Goal: Task Accomplishment & Management: Manage account settings

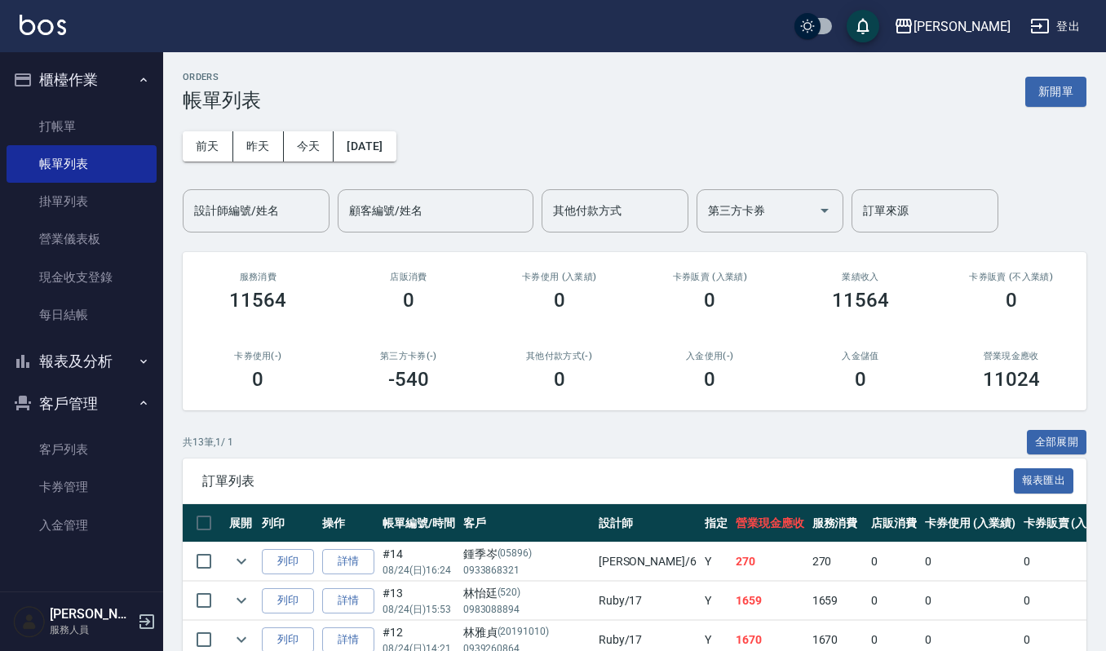
scroll to position [108, 0]
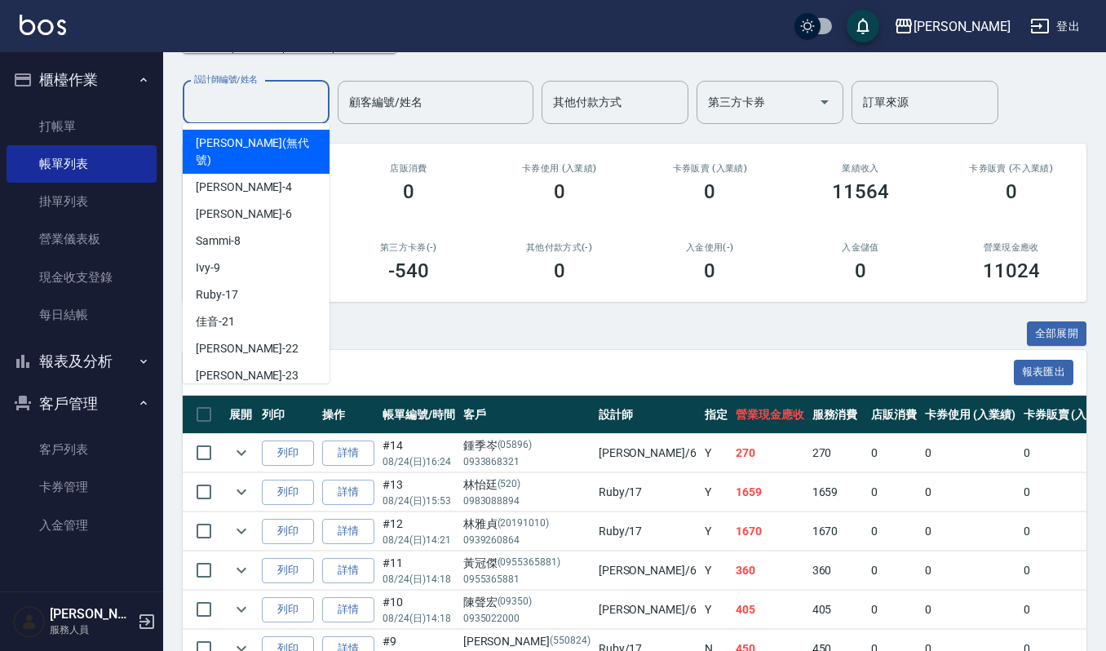
click at [266, 98] on input "設計師編號/姓名" at bounding box center [256, 102] width 132 height 29
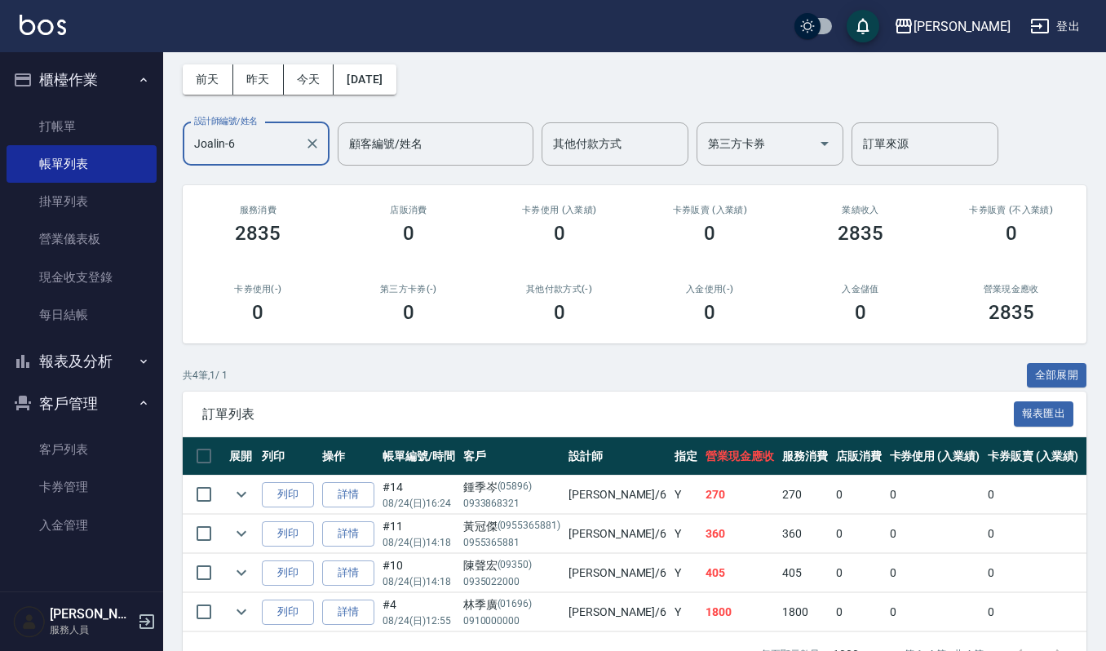
scroll to position [131, 0]
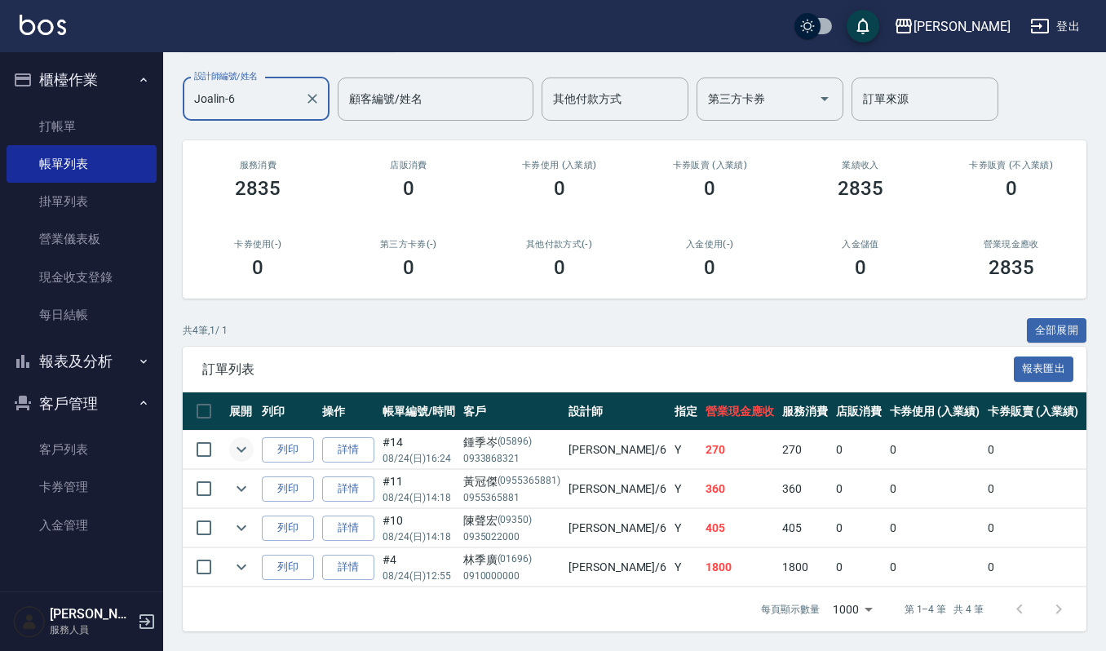
type input "Joalin-6"
click at [246, 440] on icon "expand row" at bounding box center [242, 450] width 20 height 20
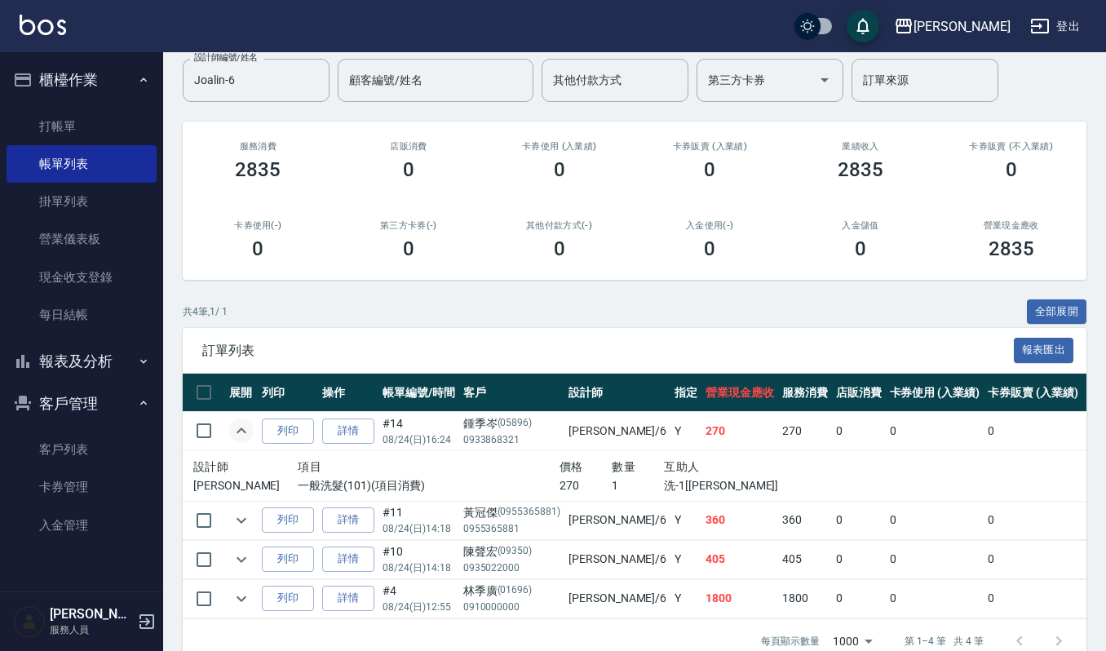
click at [246, 436] on icon "expand row" at bounding box center [242, 431] width 20 height 20
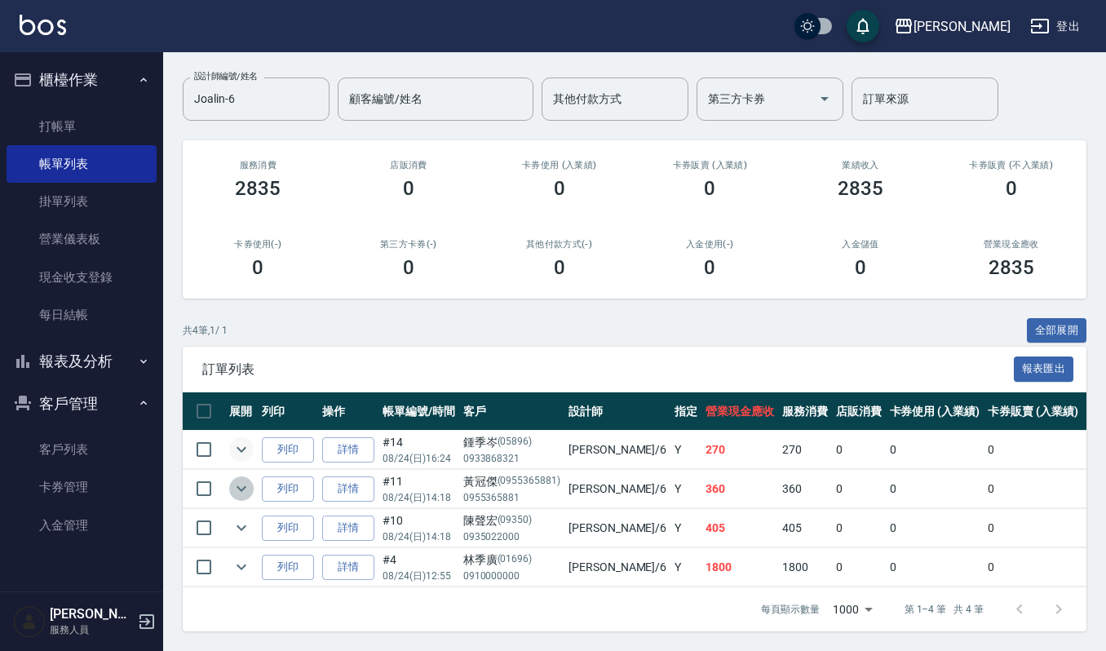
click at [246, 479] on icon "expand row" at bounding box center [242, 489] width 20 height 20
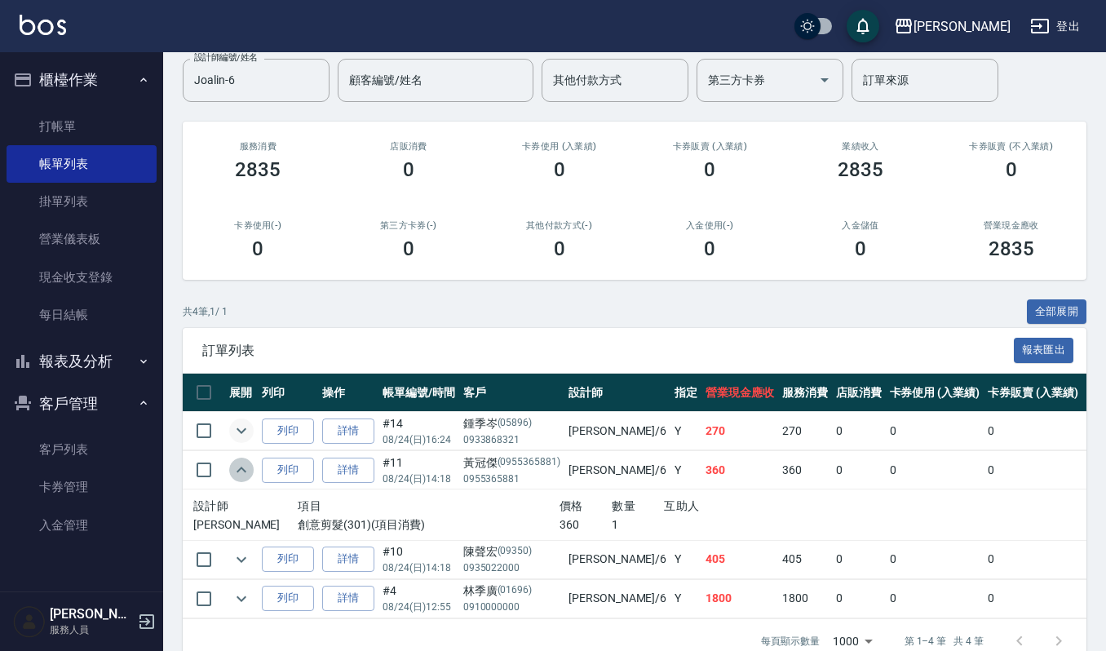
click at [246, 471] on icon "expand row" at bounding box center [242, 470] width 20 height 20
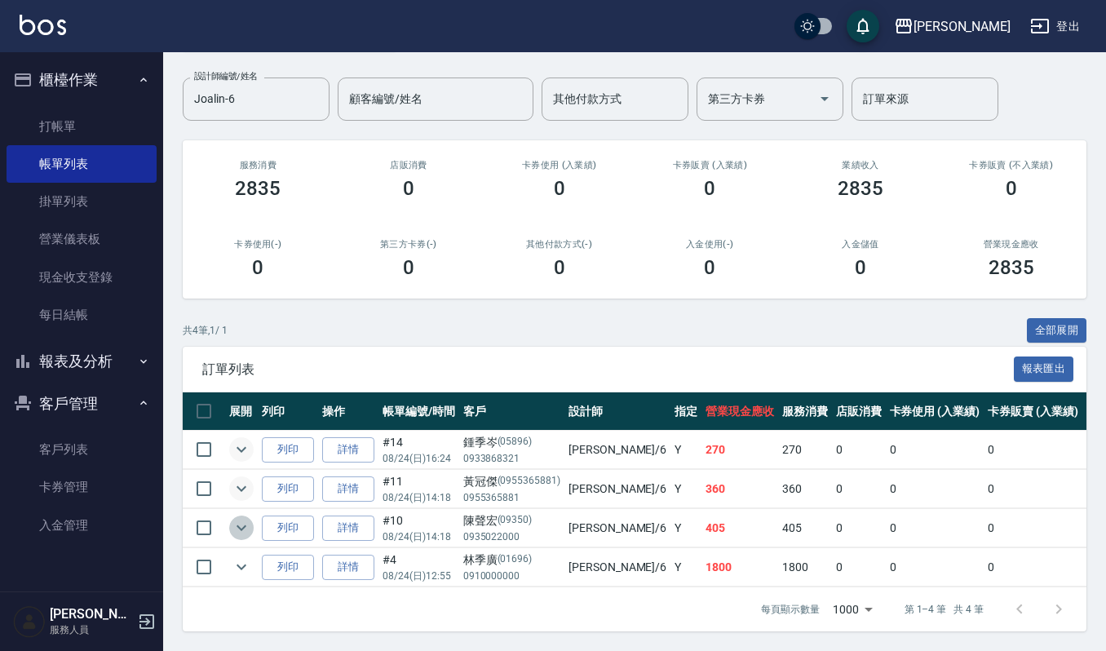
click at [242, 518] on icon "expand row" at bounding box center [242, 528] width 20 height 20
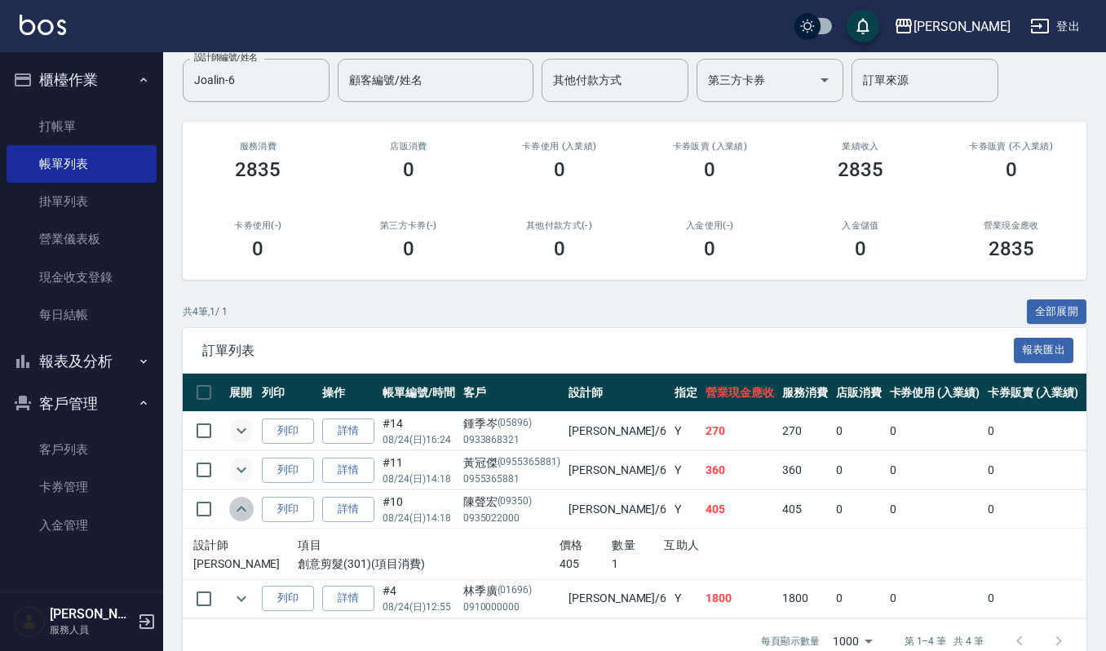
click at [242, 504] on icon "expand row" at bounding box center [242, 509] width 20 height 20
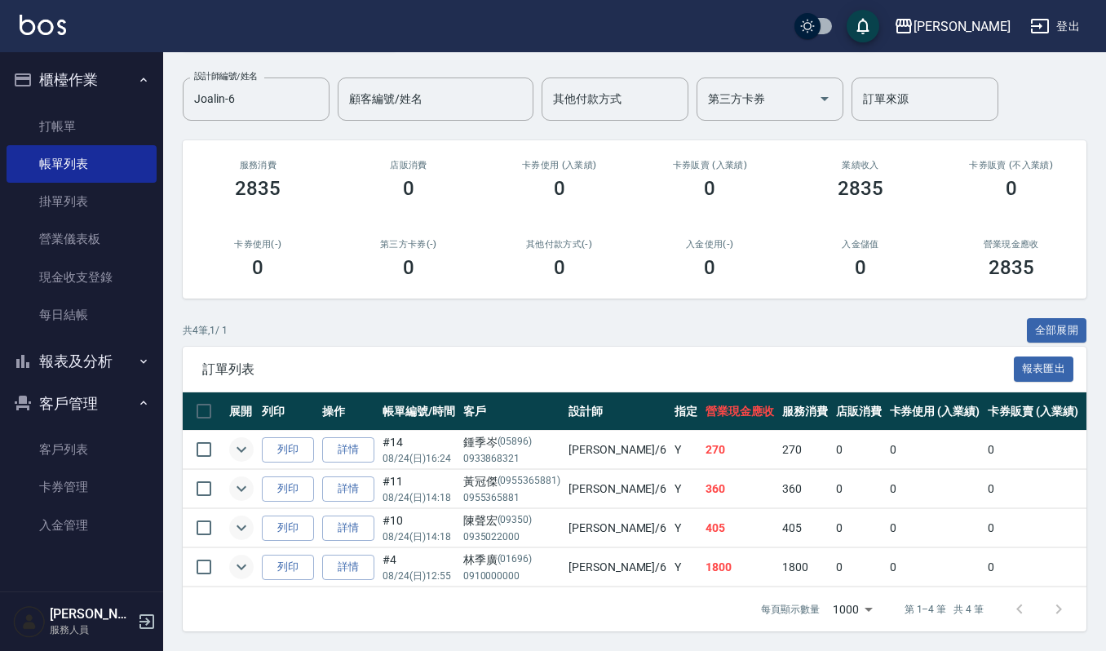
click at [240, 557] on icon "expand row" at bounding box center [242, 567] width 20 height 20
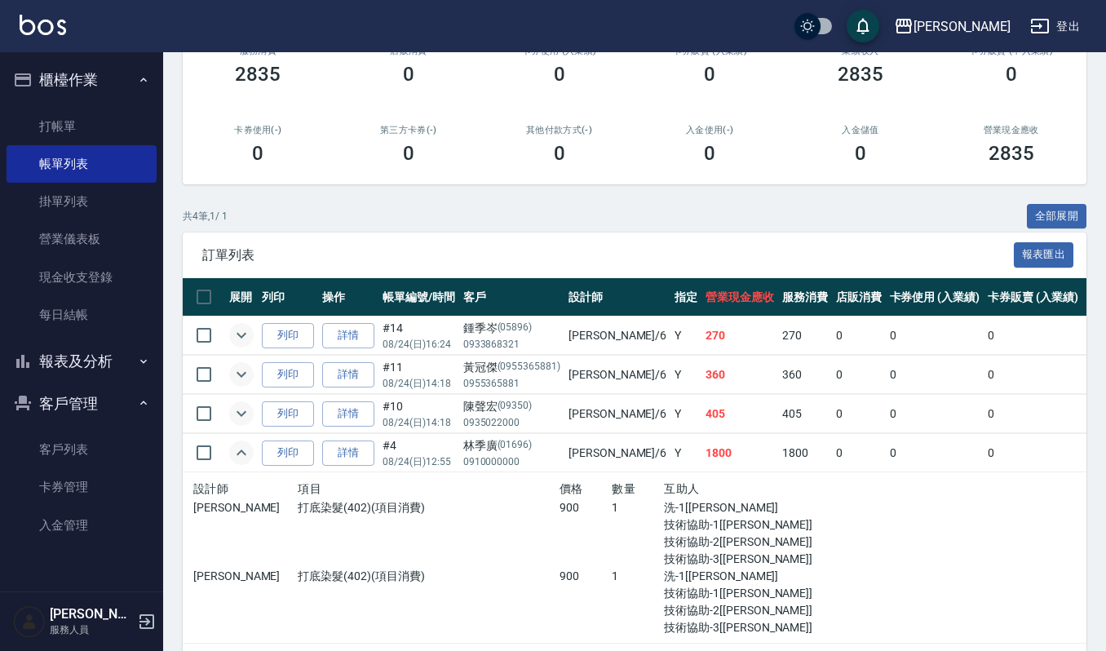
scroll to position [300, 0]
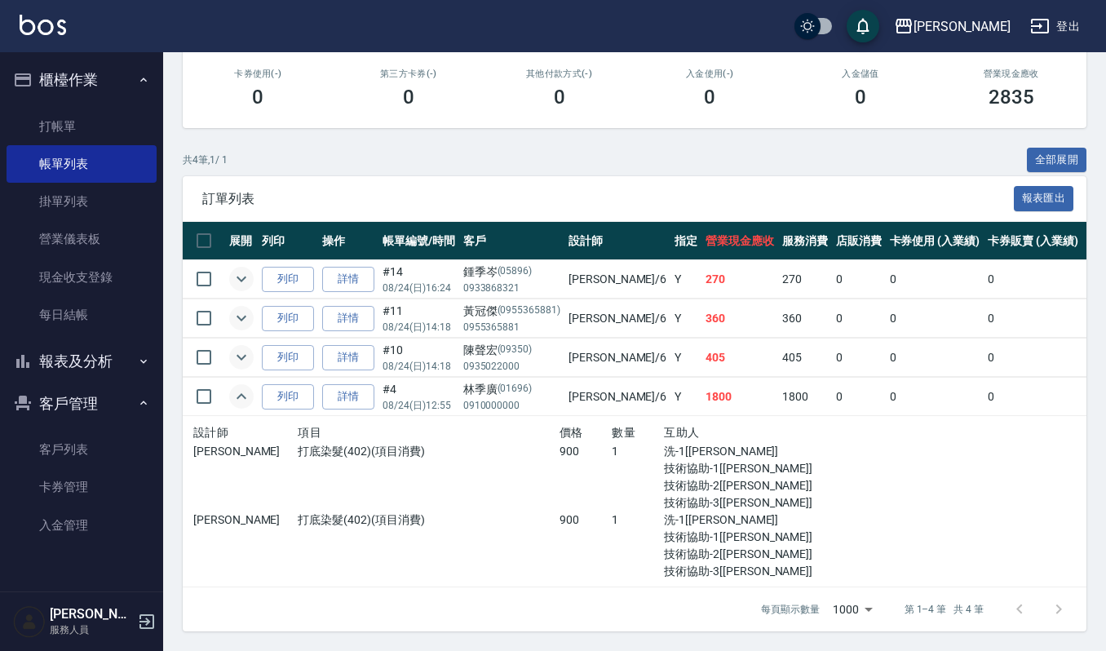
click at [251, 384] on button "expand row" at bounding box center [241, 396] width 24 height 24
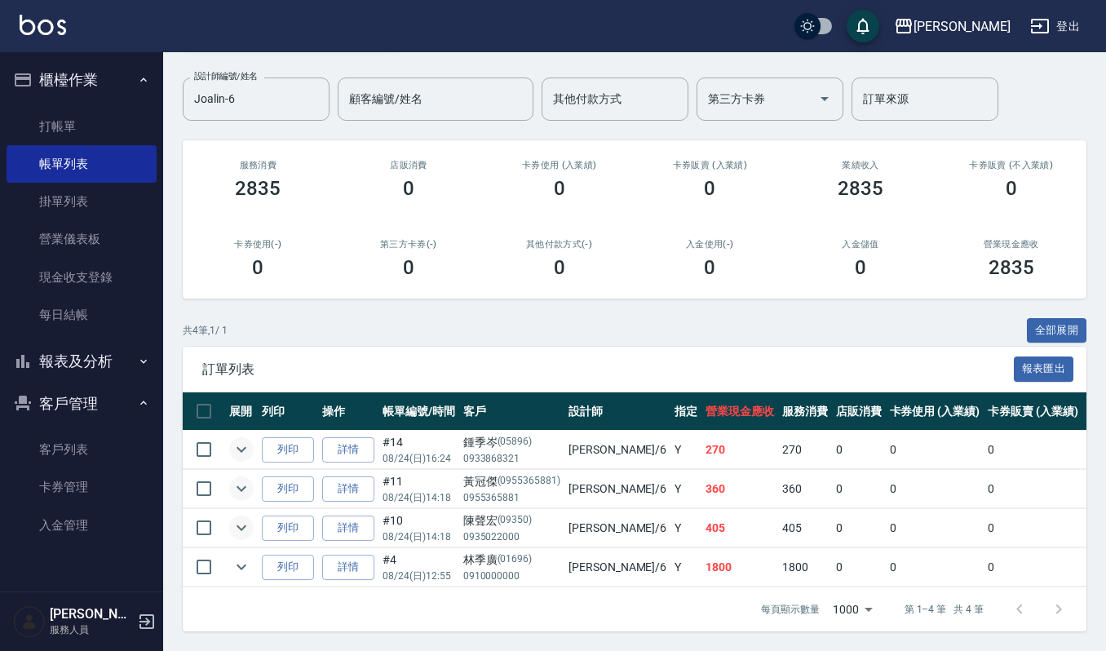
scroll to position [131, 0]
click at [131, 64] on button "櫃檯作業" at bounding box center [82, 80] width 150 height 42
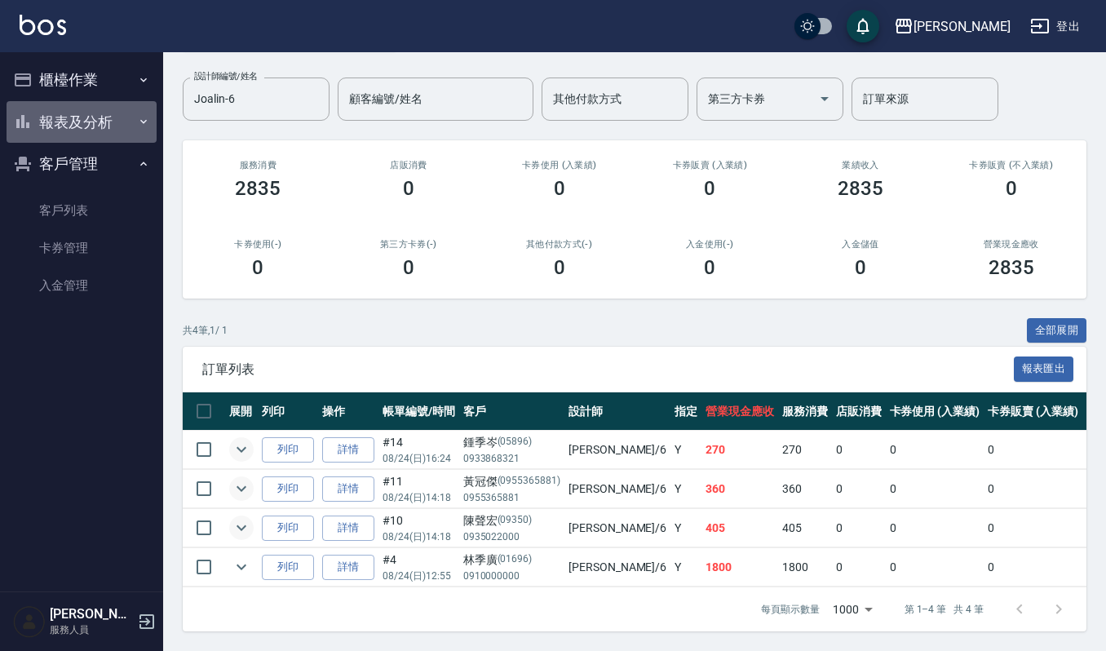
click at [119, 111] on button "報表及分析" at bounding box center [82, 122] width 150 height 42
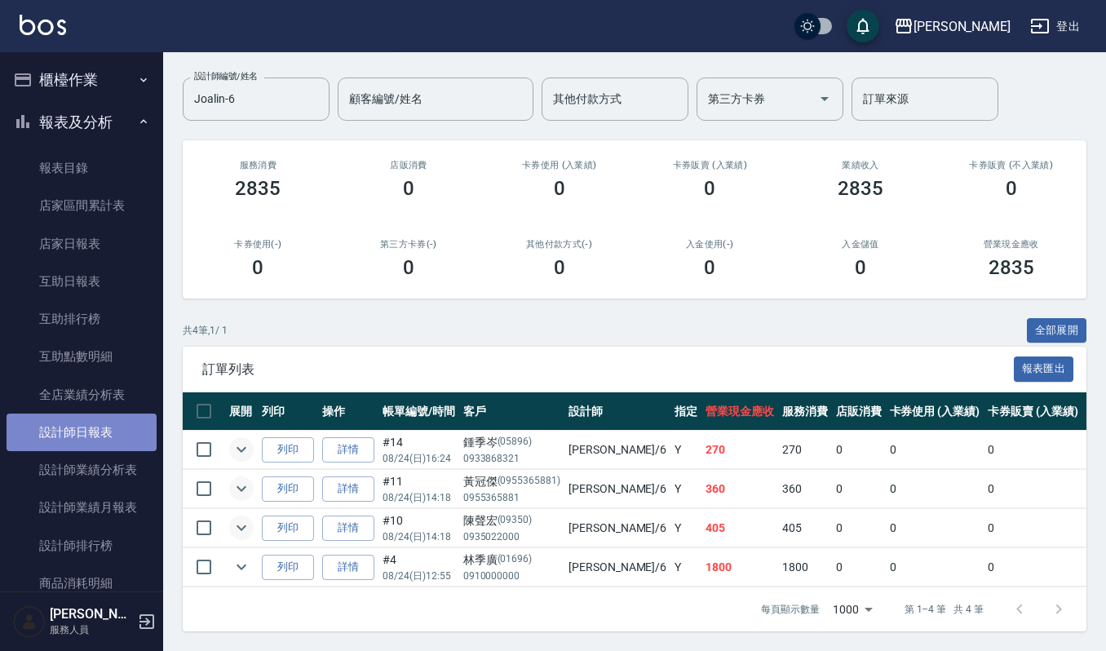
click at [102, 421] on link "設計師日報表" at bounding box center [82, 433] width 150 height 38
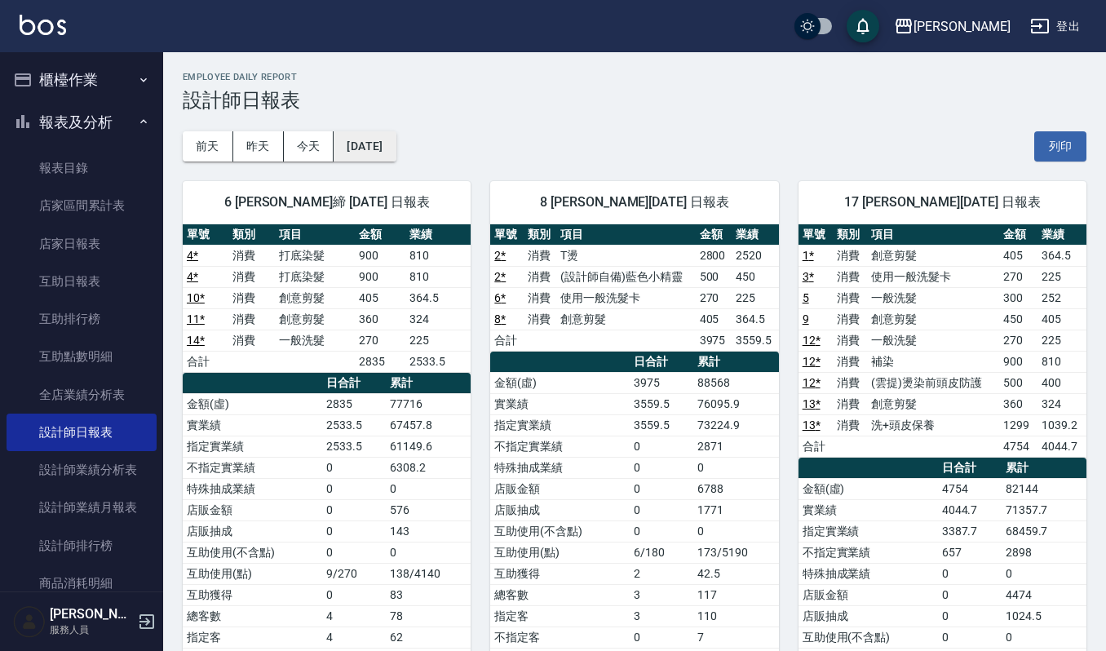
click at [387, 152] on button "[DATE]" at bounding box center [365, 146] width 62 height 30
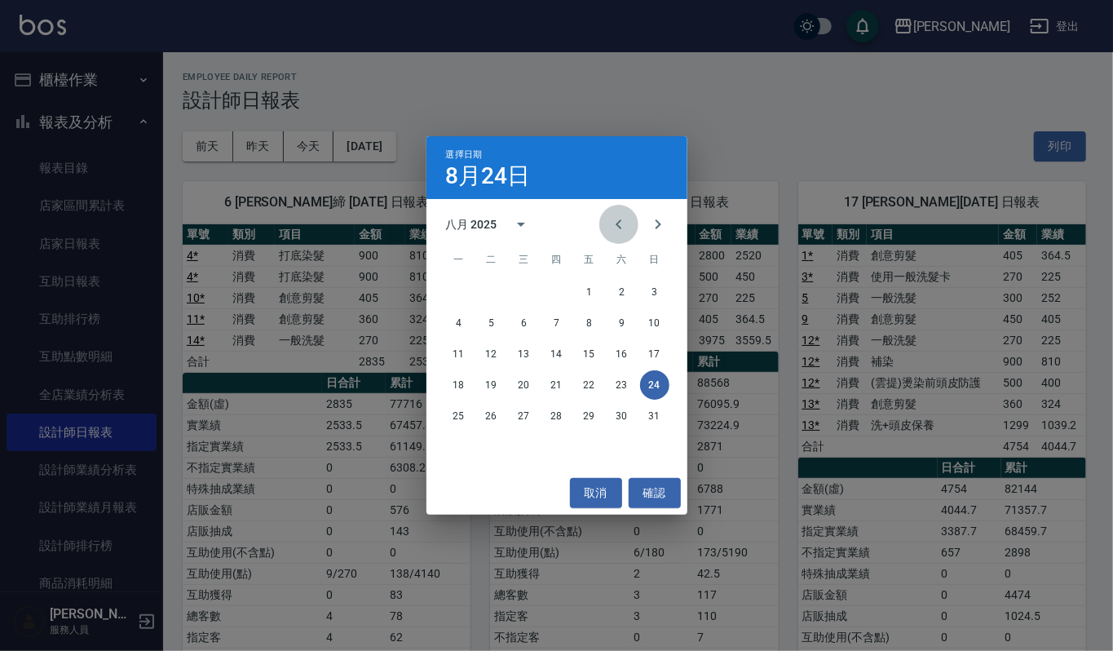
click at [620, 223] on icon "Previous month" at bounding box center [619, 225] width 20 height 20
click at [547, 387] on button "24" at bounding box center [556, 384] width 29 height 29
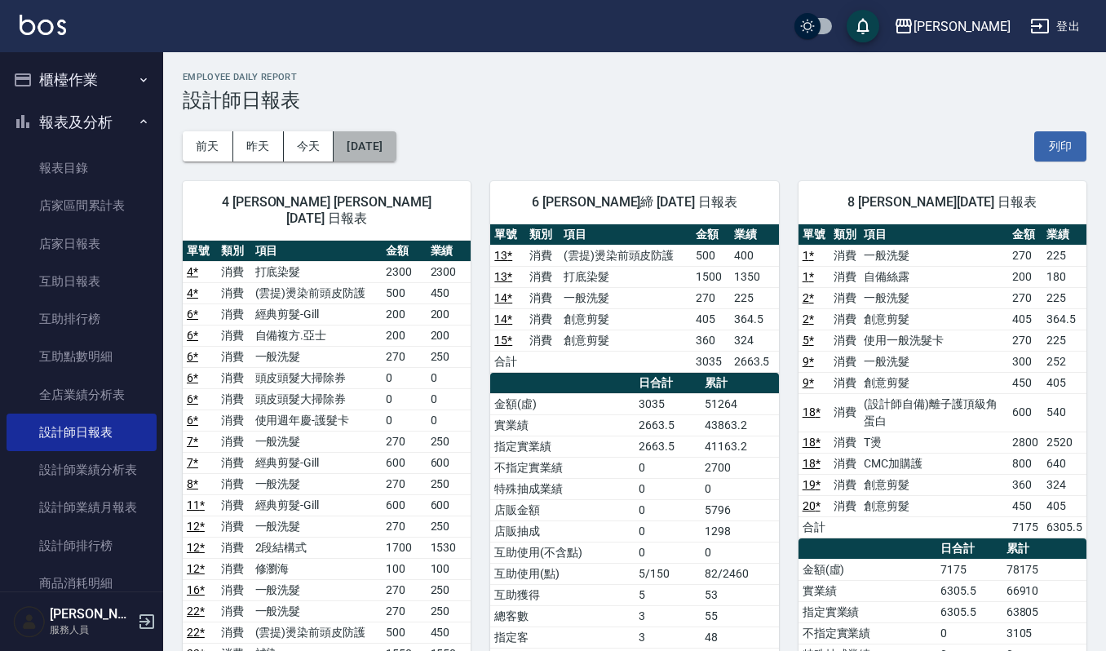
click at [382, 148] on button "[DATE]" at bounding box center [365, 146] width 62 height 30
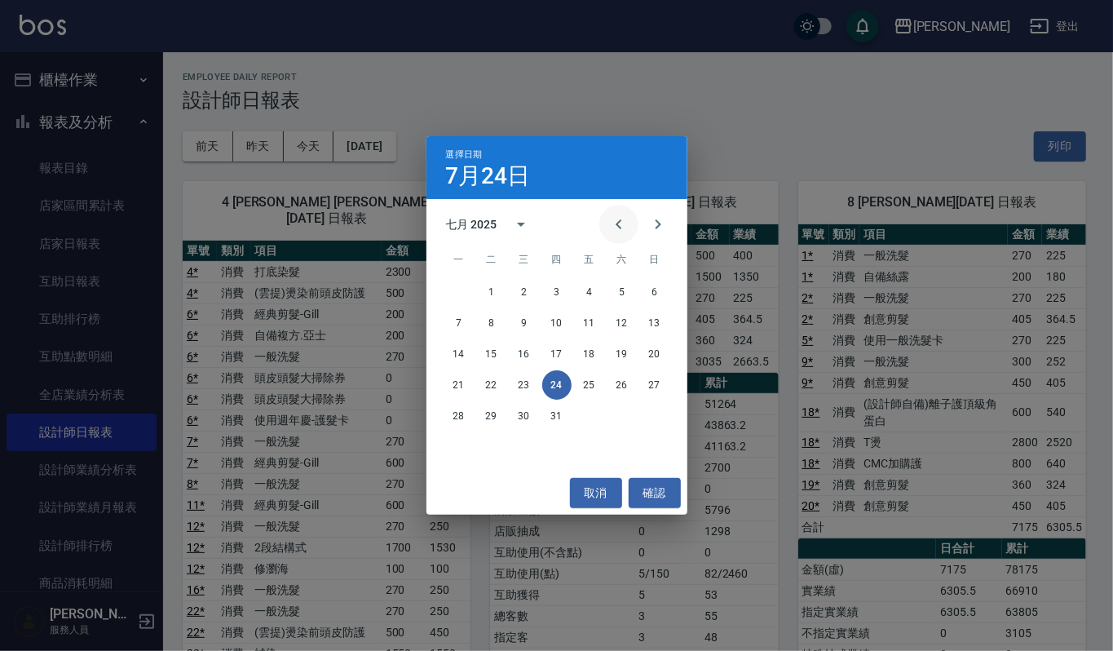
click at [627, 223] on icon "Previous month" at bounding box center [619, 225] width 20 height 20
click at [490, 428] on button "24" at bounding box center [491, 415] width 29 height 29
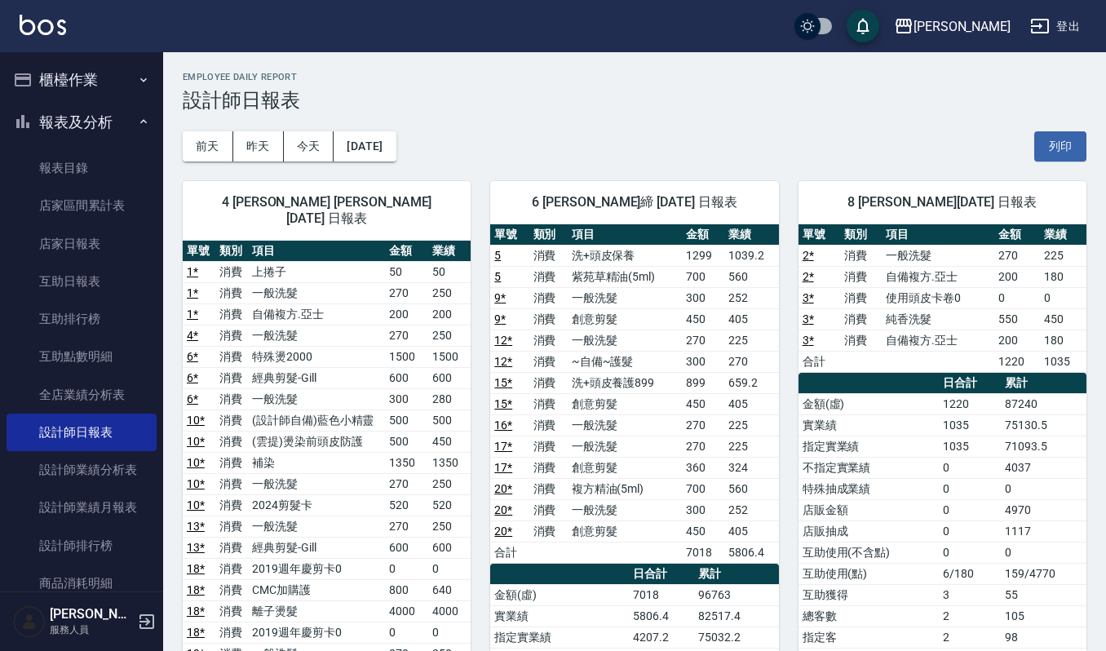
click at [101, 85] on button "櫃檯作業" at bounding box center [82, 80] width 150 height 42
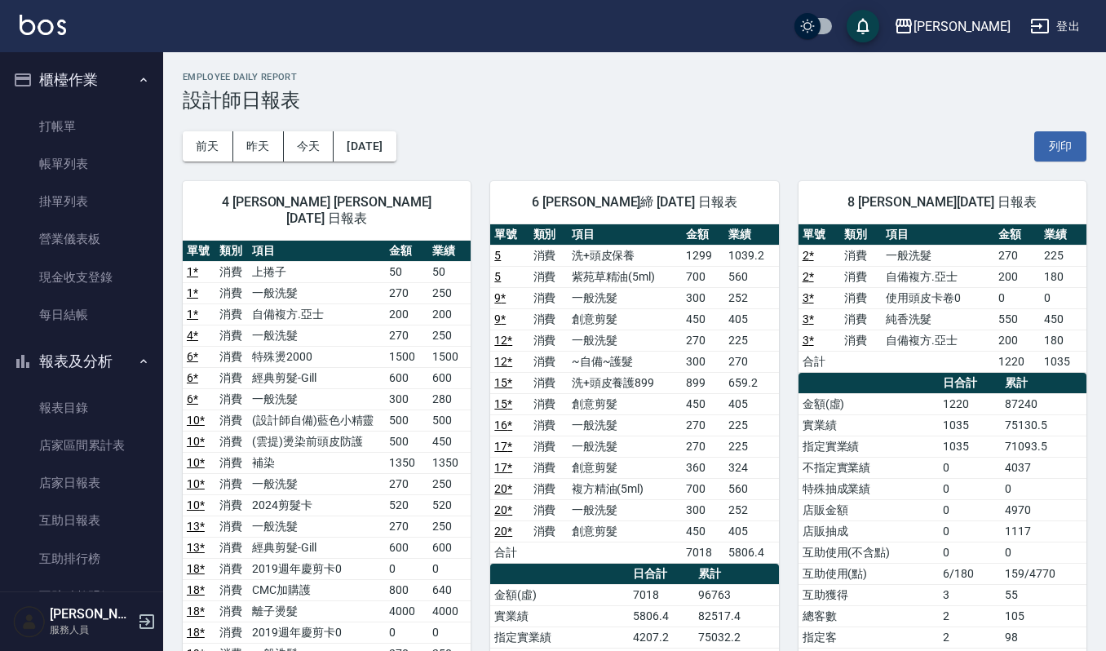
click at [125, 86] on button "櫃檯作業" at bounding box center [82, 80] width 150 height 42
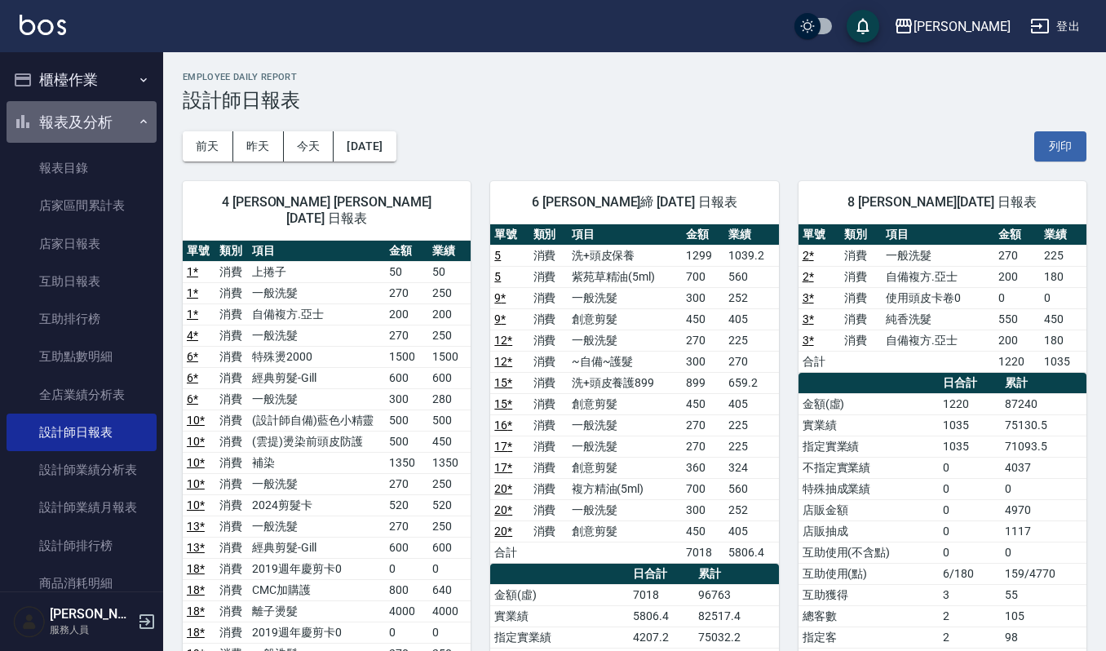
click at [121, 137] on button "報表及分析" at bounding box center [82, 122] width 150 height 42
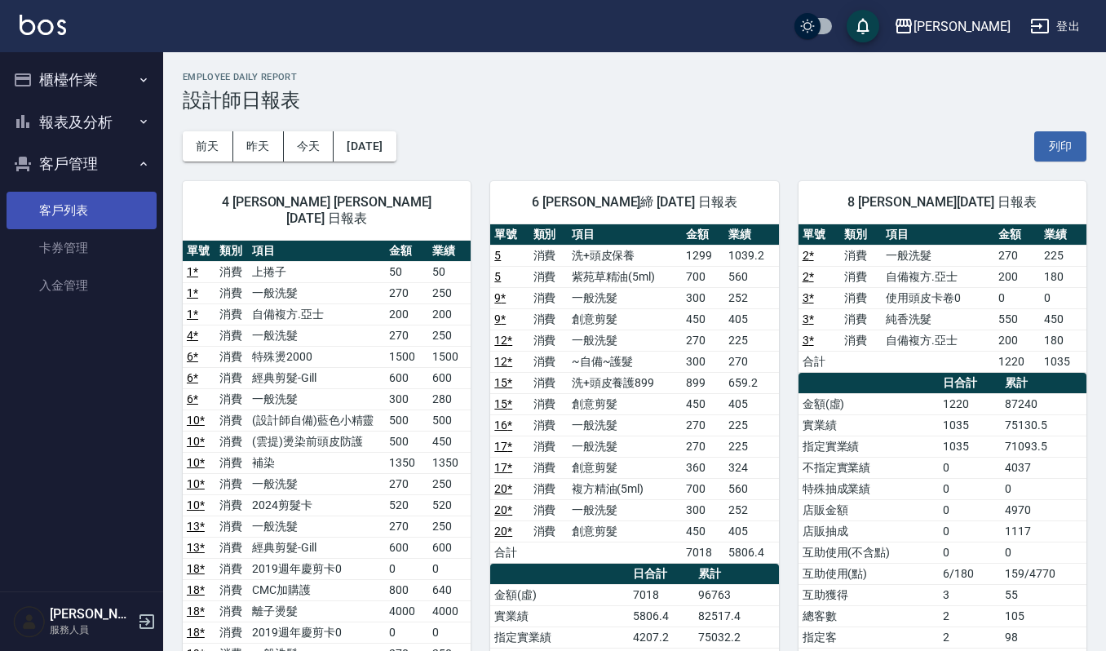
click at [104, 197] on link "客戶列表" at bounding box center [82, 211] width 150 height 38
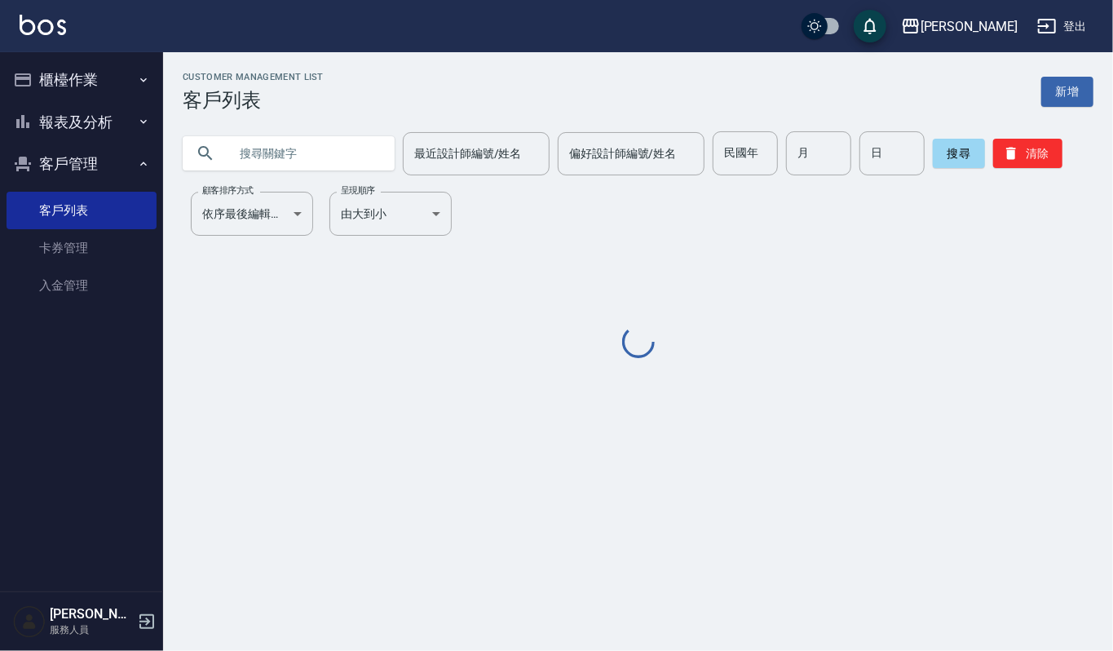
click at [323, 167] on input "text" at bounding box center [304, 153] width 153 height 44
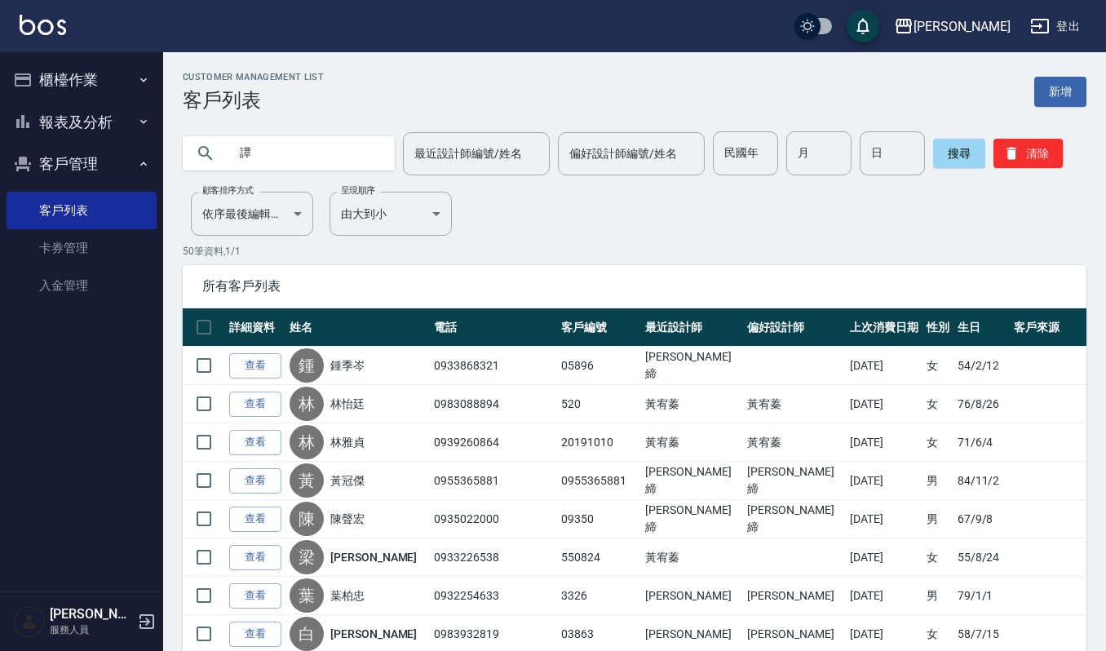
type input "譚"
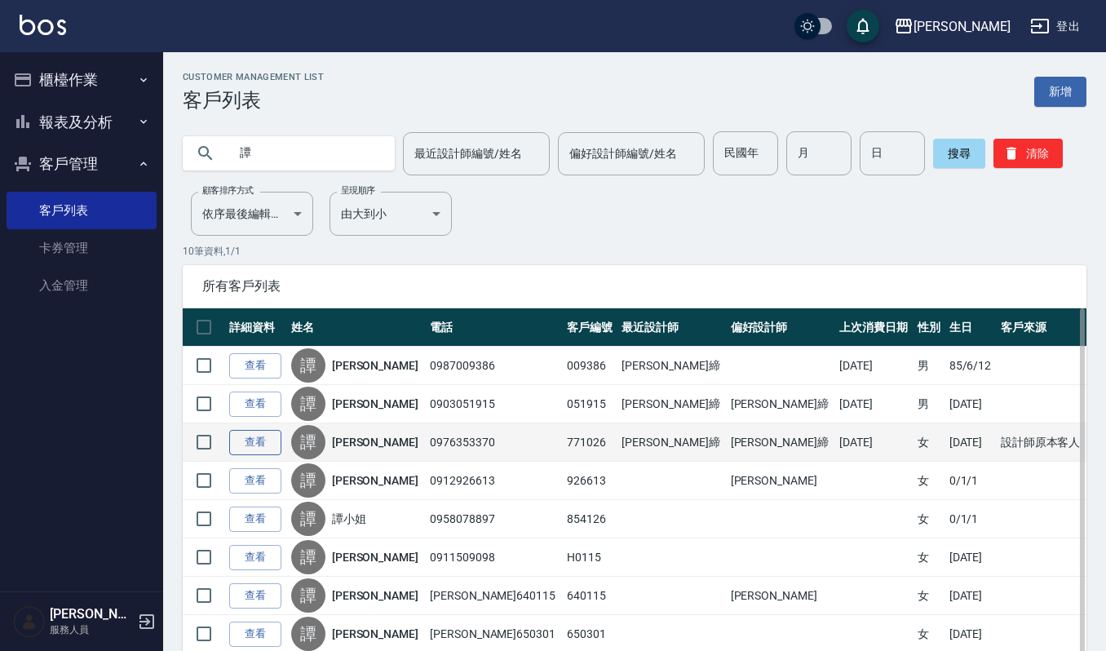
click at [263, 442] on link "查看" at bounding box center [255, 442] width 52 height 25
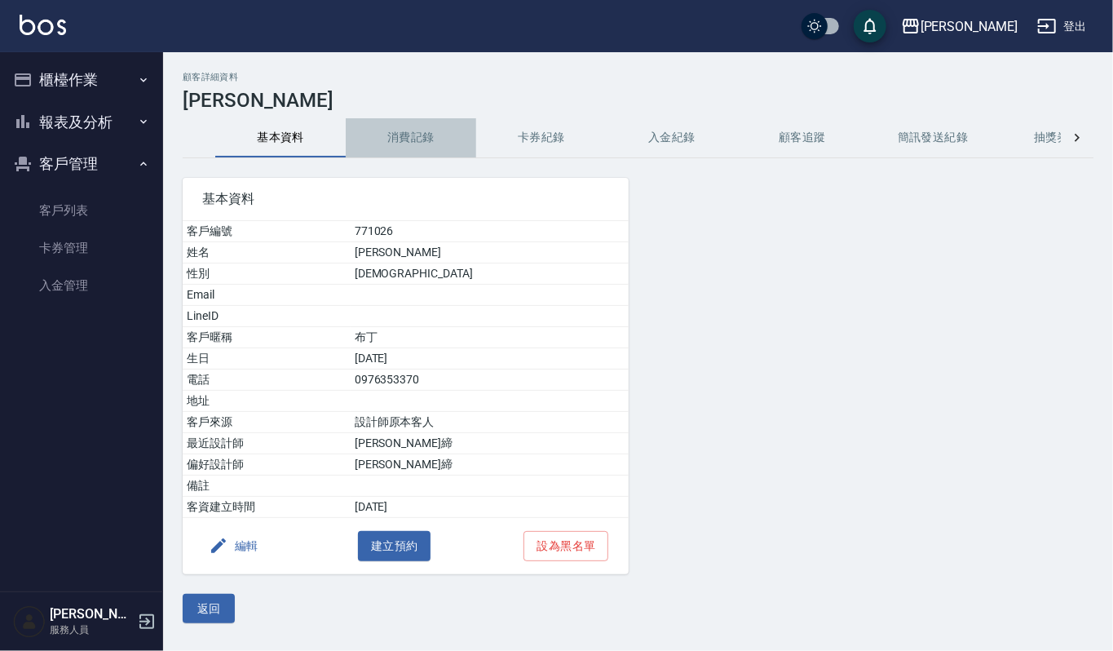
click at [431, 127] on button "消費記錄" at bounding box center [411, 137] width 131 height 39
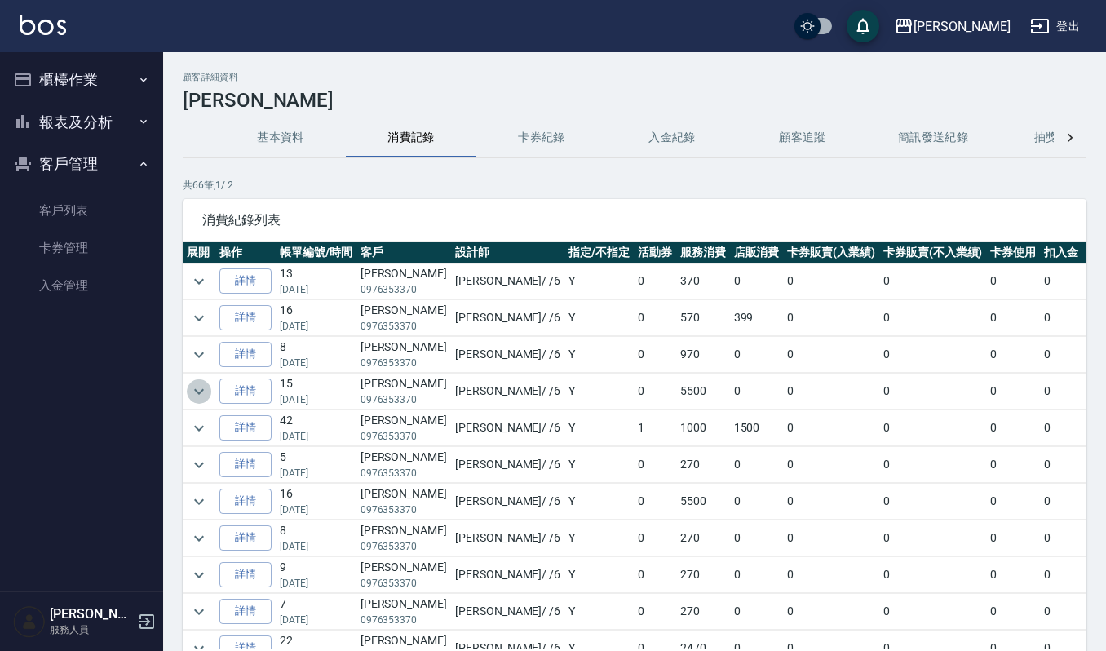
click at [196, 392] on icon "expand row" at bounding box center [199, 392] width 20 height 20
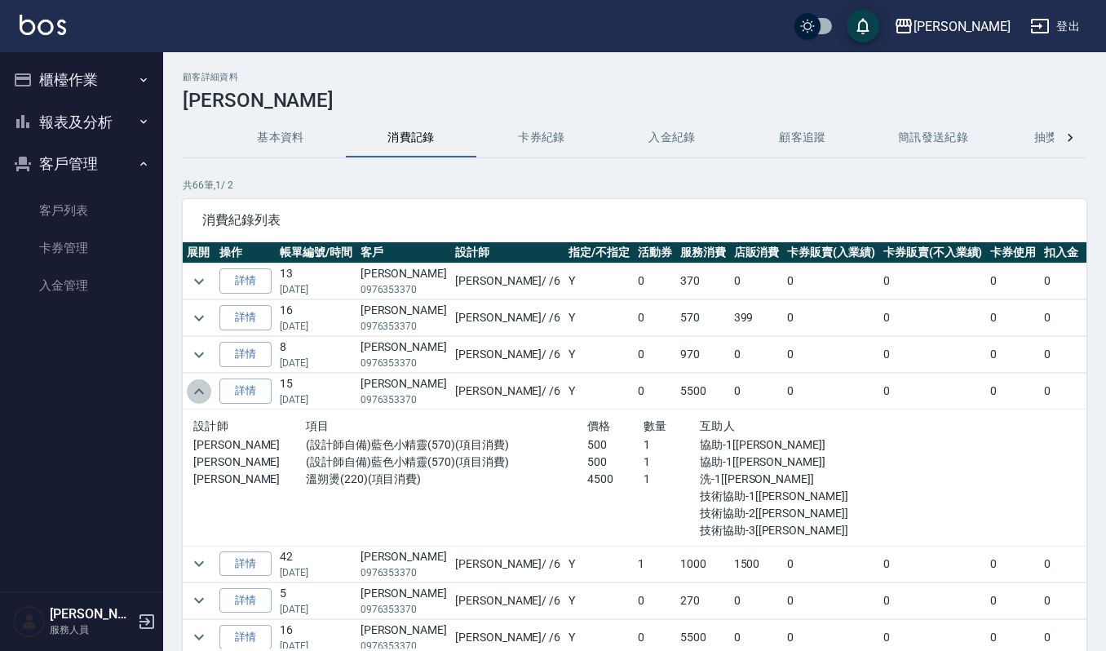
click at [196, 392] on icon "expand row" at bounding box center [199, 392] width 20 height 20
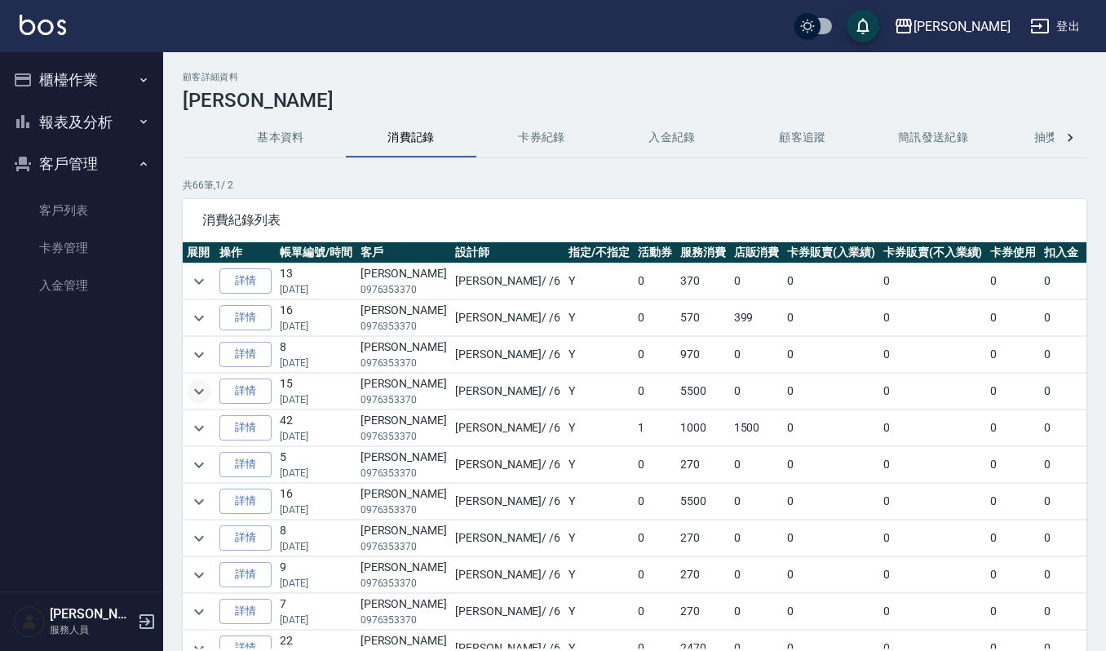
click at [196, 392] on icon "expand row" at bounding box center [199, 391] width 10 height 6
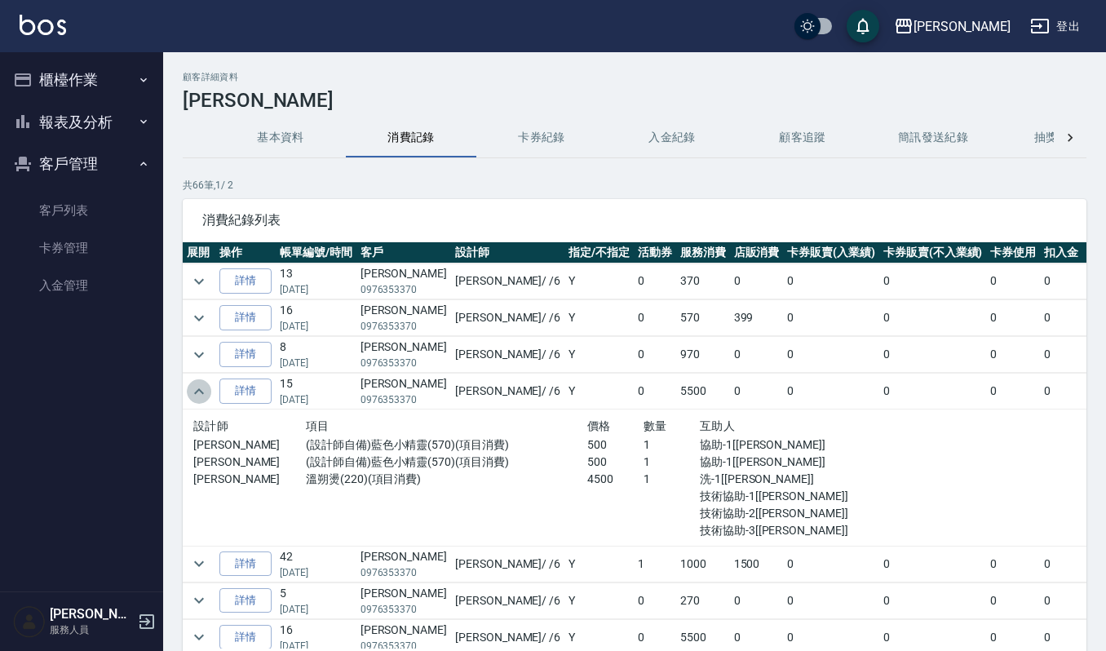
click at [196, 392] on icon "expand row" at bounding box center [199, 392] width 20 height 20
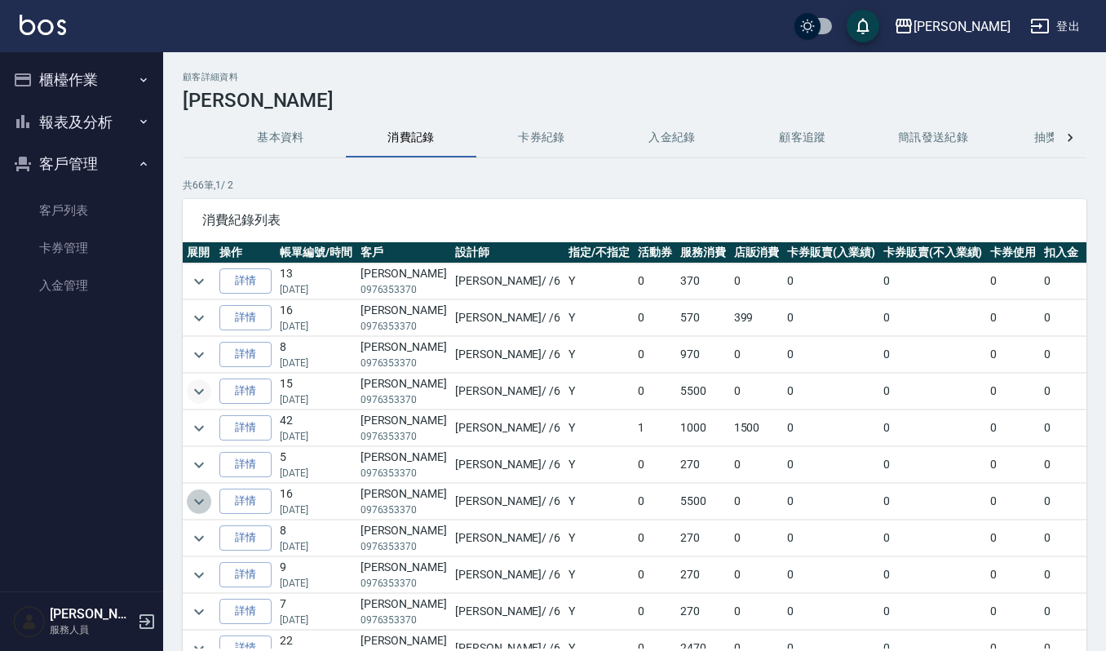
click at [197, 504] on icon "expand row" at bounding box center [199, 501] width 10 height 6
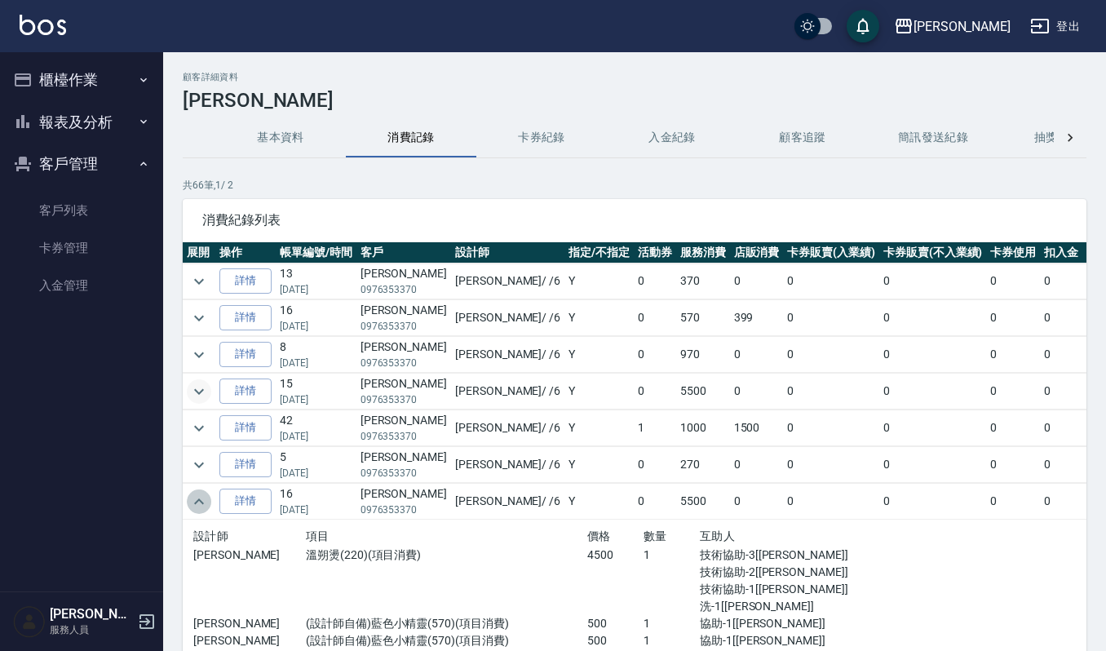
click at [190, 511] on icon "expand row" at bounding box center [199, 502] width 20 height 20
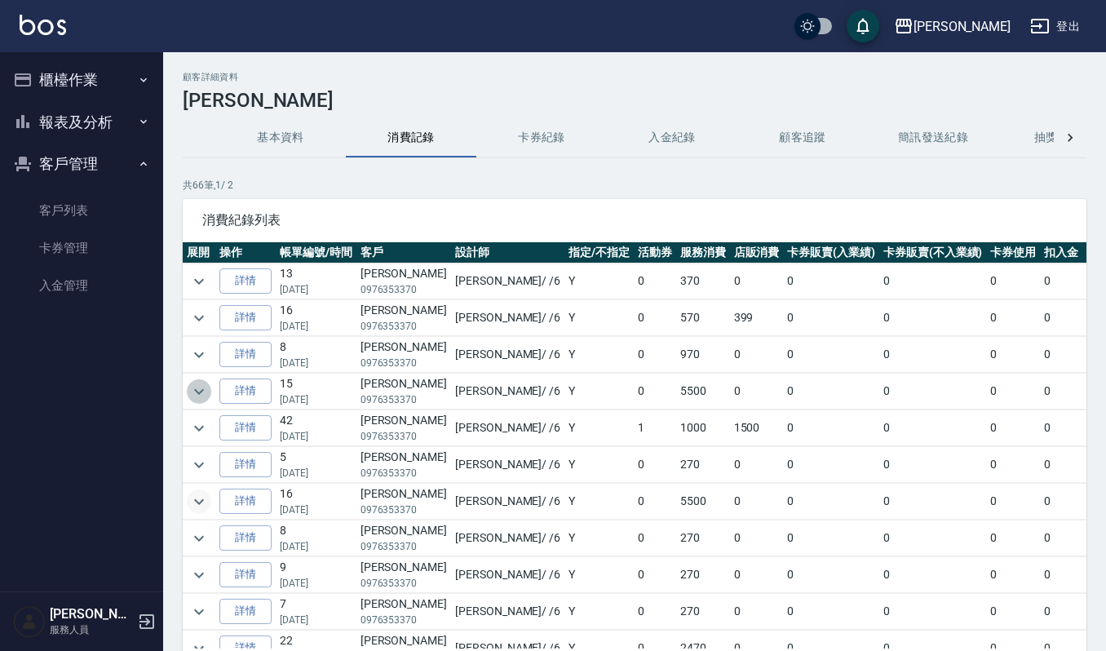
click at [204, 383] on icon "expand row" at bounding box center [199, 392] width 20 height 20
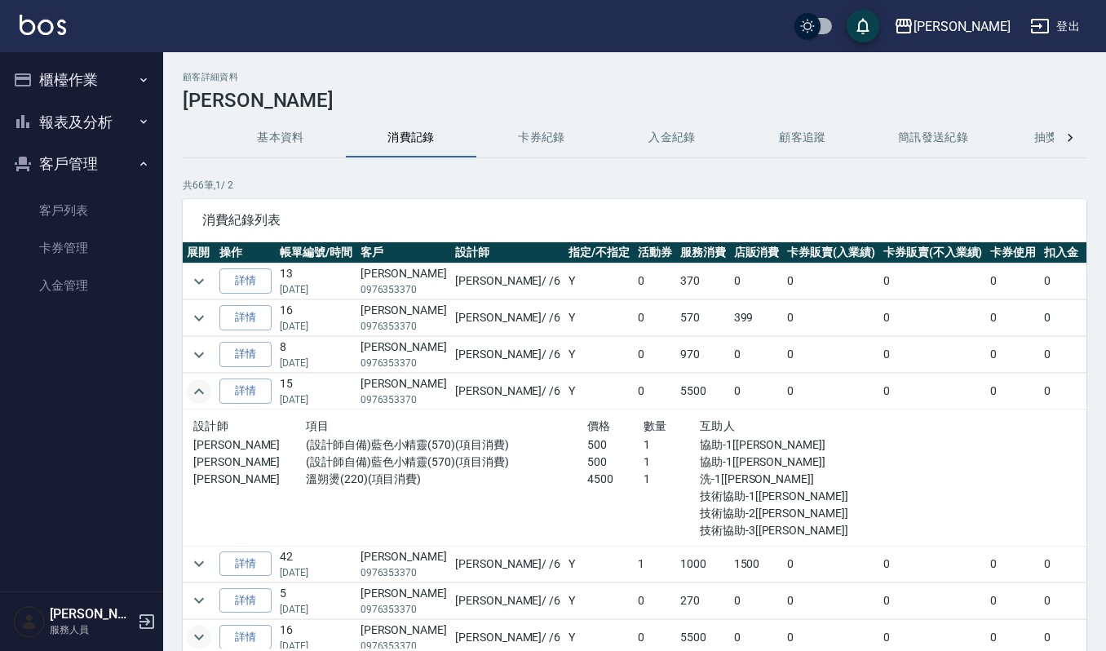
click at [70, 119] on button "報表及分析" at bounding box center [82, 122] width 150 height 42
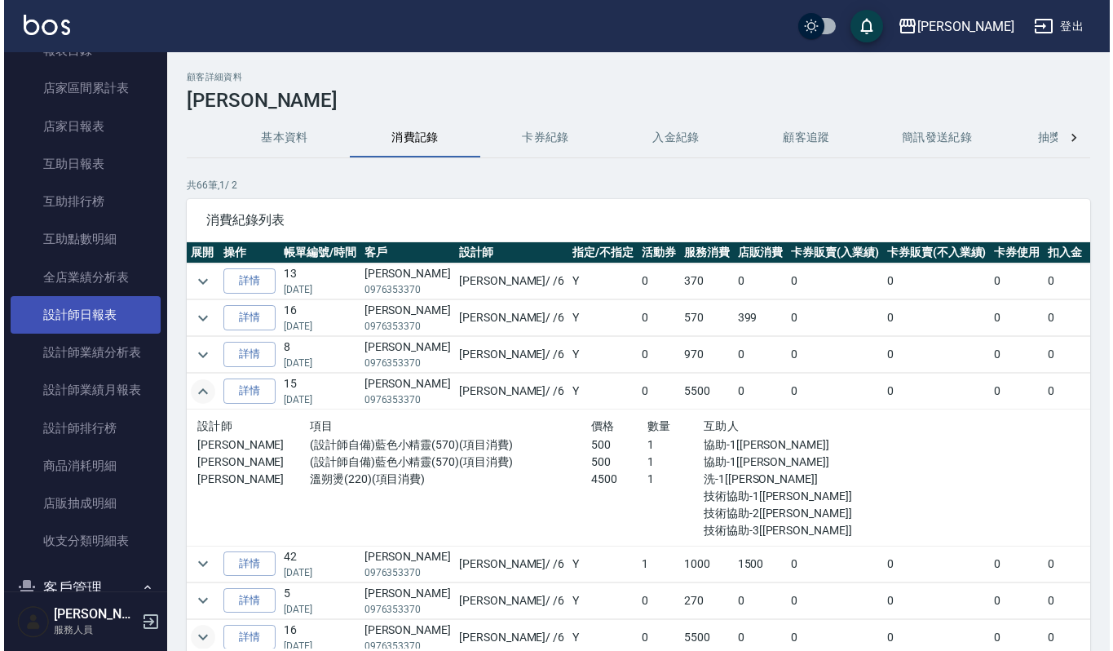
scroll to position [281, 0]
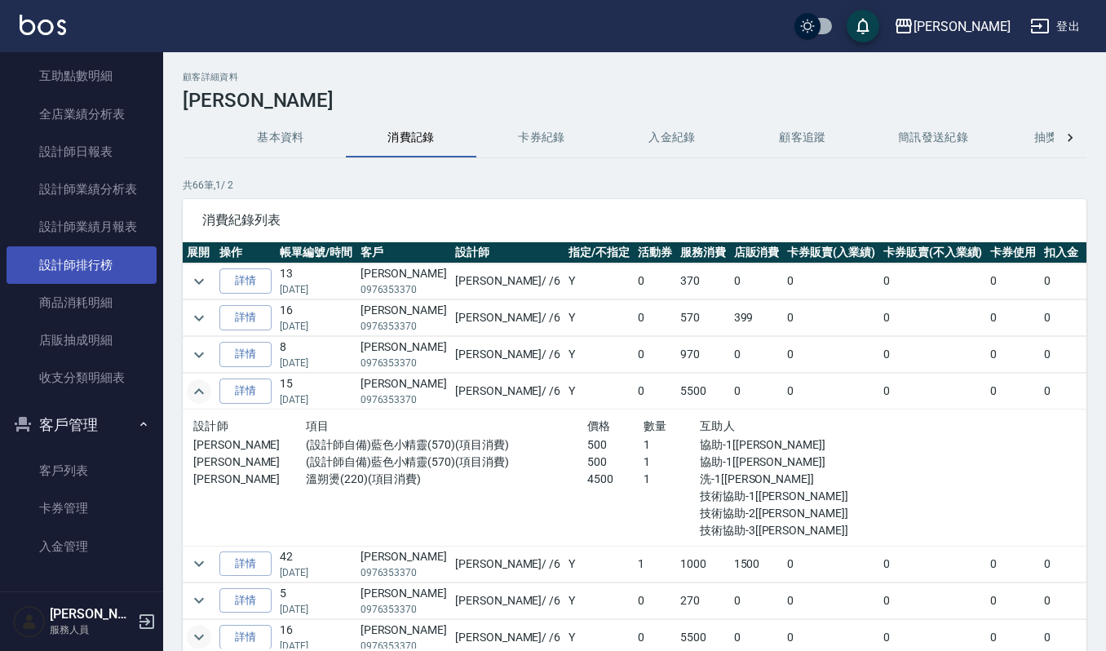
click at [67, 266] on link "設計師排行榜" at bounding box center [82, 265] width 150 height 38
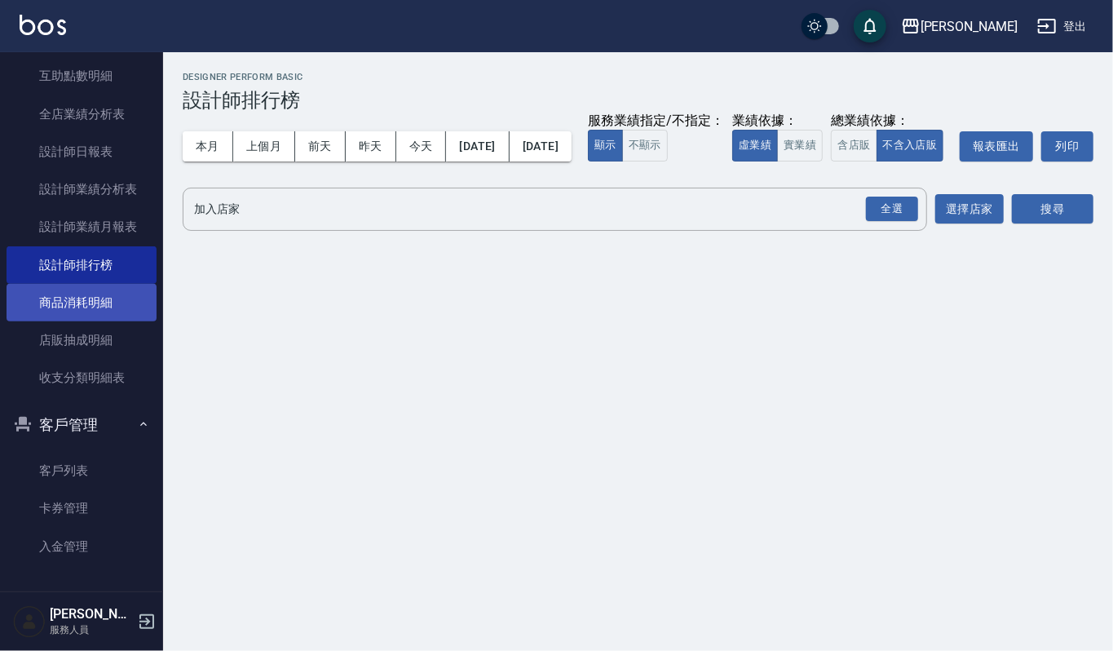
click at [72, 298] on link "商品消耗明細" at bounding box center [82, 303] width 150 height 38
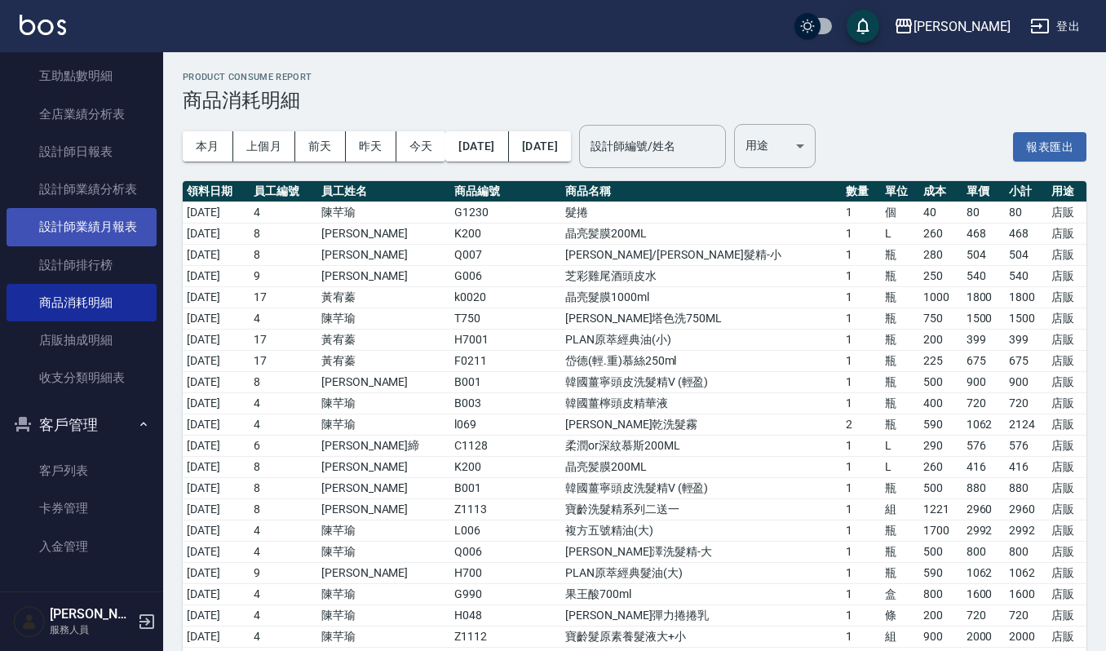
click at [69, 219] on link "設計師業績月報表" at bounding box center [82, 227] width 150 height 38
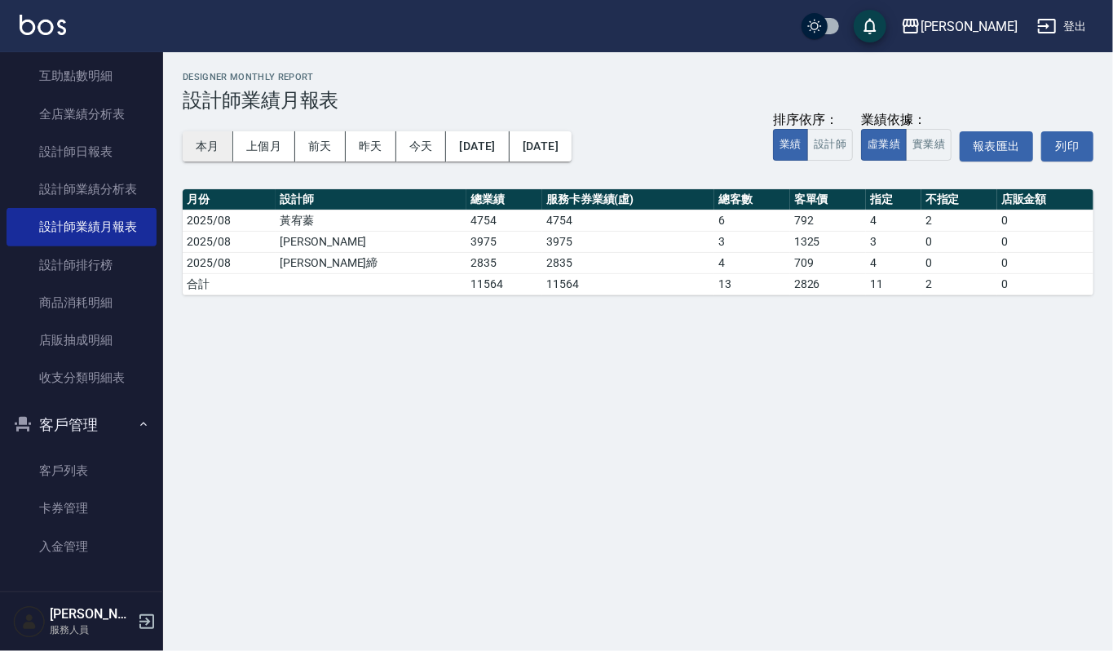
click at [196, 140] on button "本月" at bounding box center [208, 146] width 51 height 30
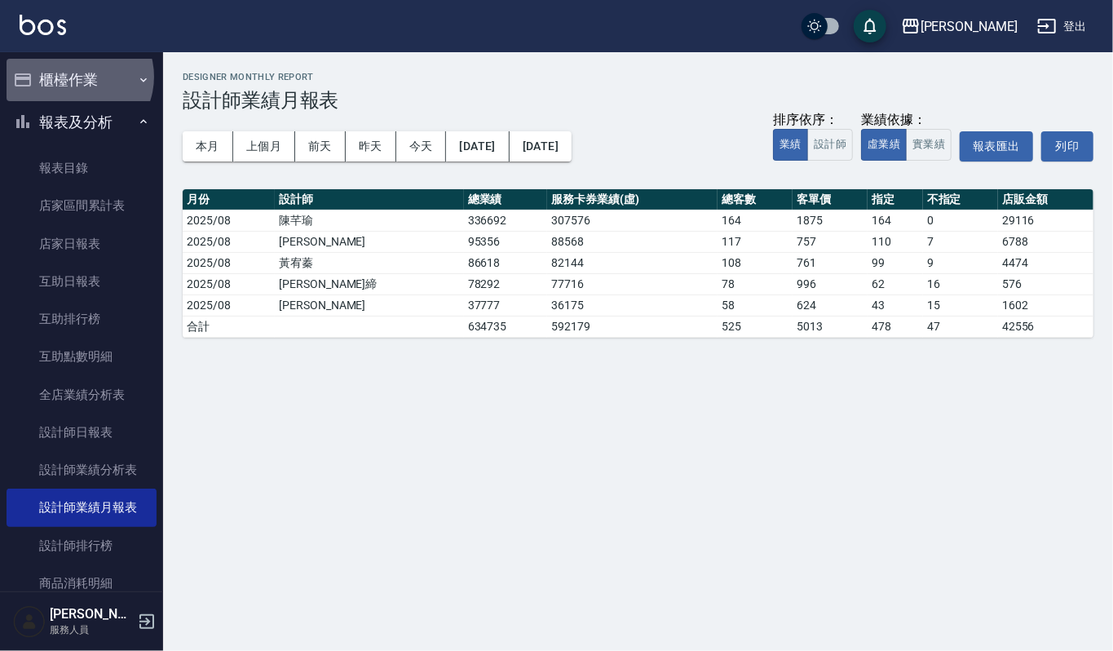
click at [76, 77] on button "櫃檯作業" at bounding box center [82, 80] width 150 height 42
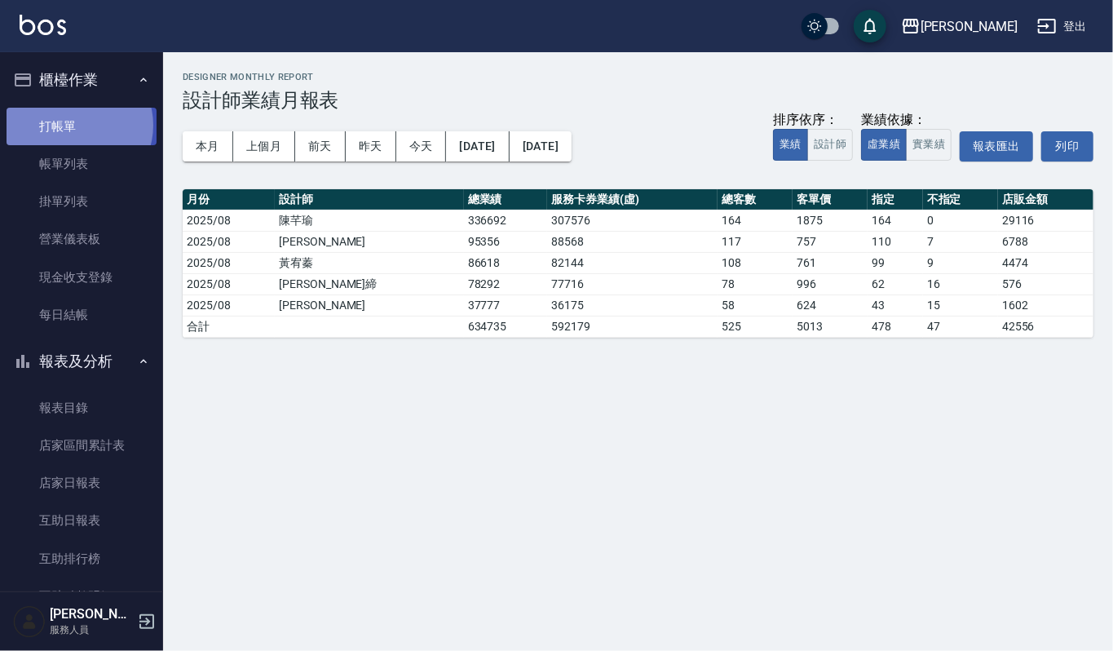
click at [78, 125] on link "打帳單" at bounding box center [82, 127] width 150 height 38
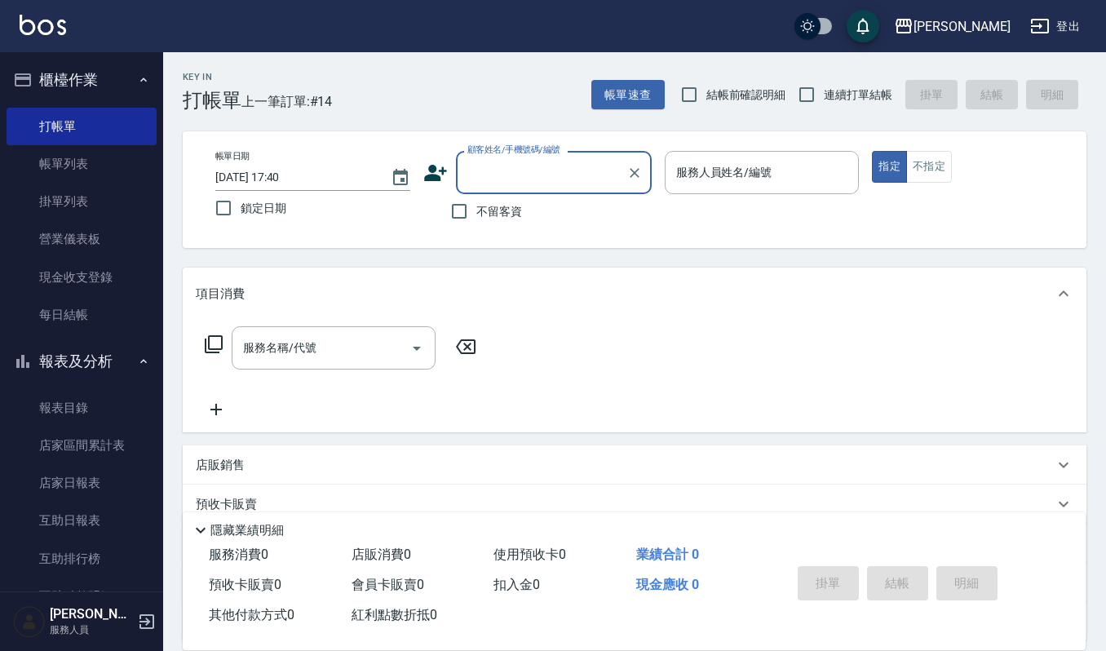
click at [550, 168] on input "顧客姓名/手機號碼/編號" at bounding box center [541, 172] width 157 height 29
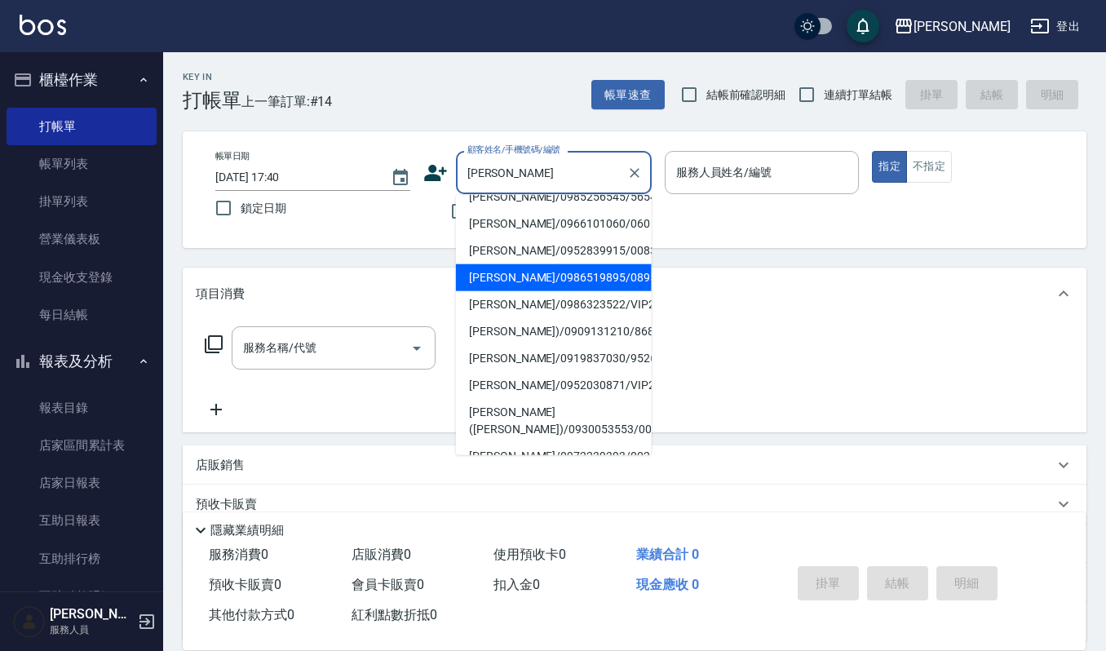
scroll to position [217, 0]
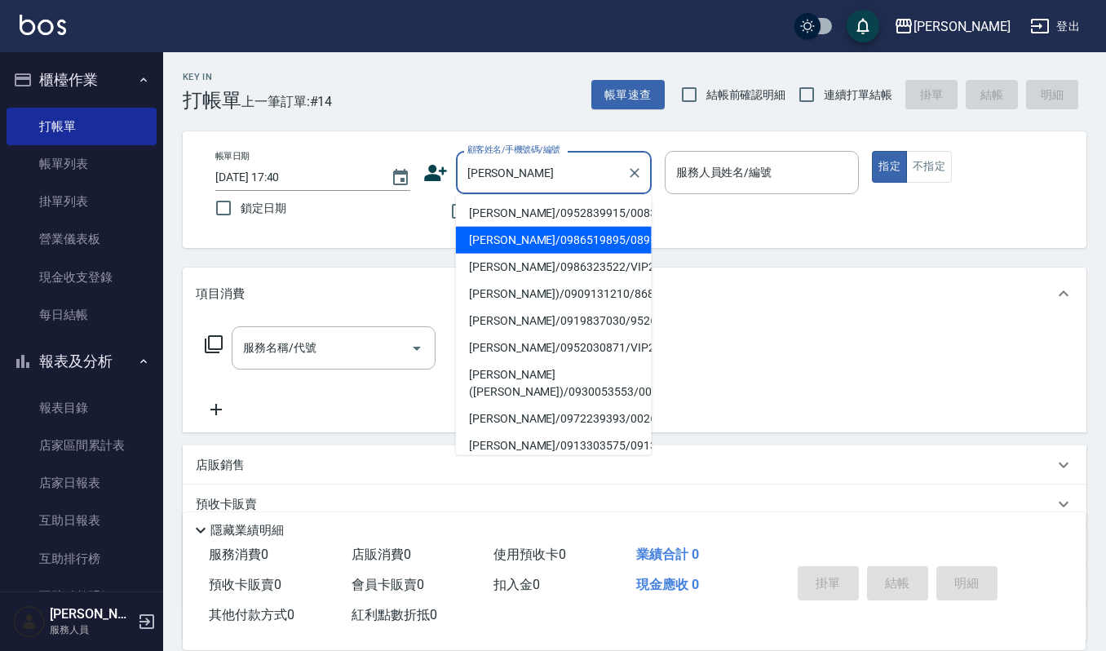
click at [542, 65] on li "[PERSON_NAME])/0936088328/670501" at bounding box center [554, 51] width 196 height 27
type input "[PERSON_NAME])/0936088328/670501"
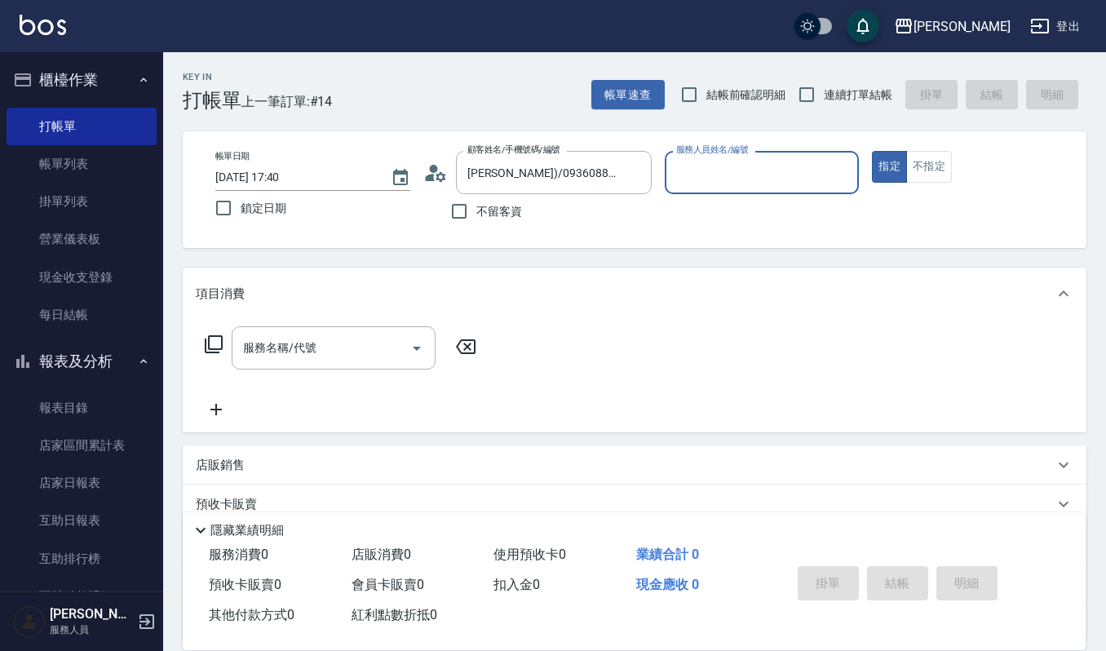
type input "Ivy-9"
click at [627, 177] on icon "Clear" at bounding box center [634, 173] width 16 height 16
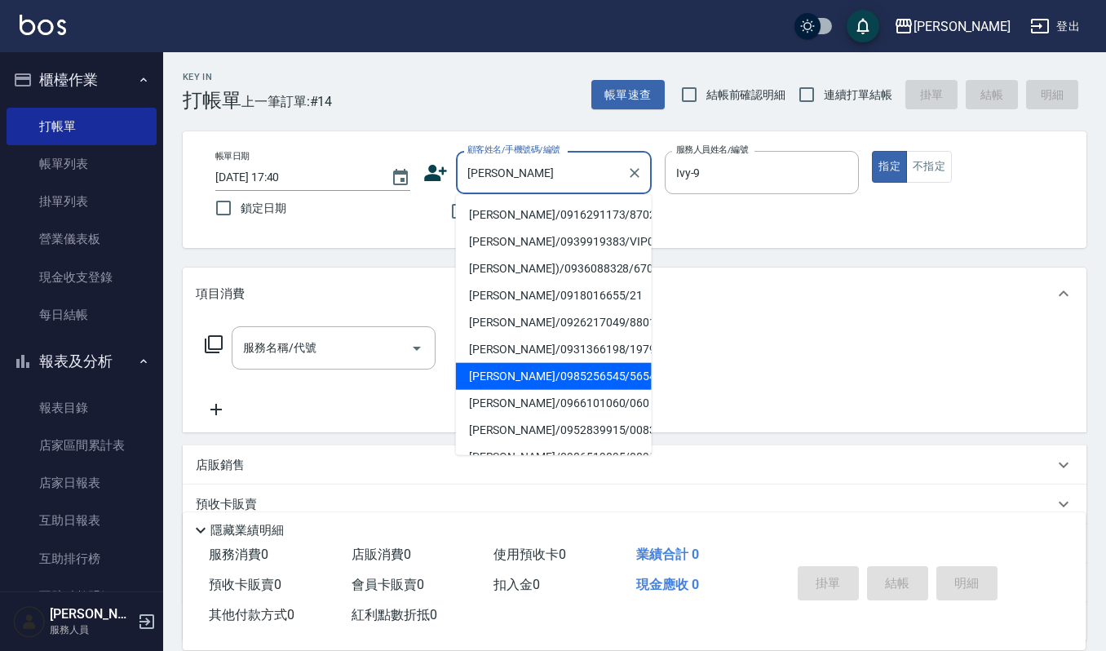
scroll to position [108, 0]
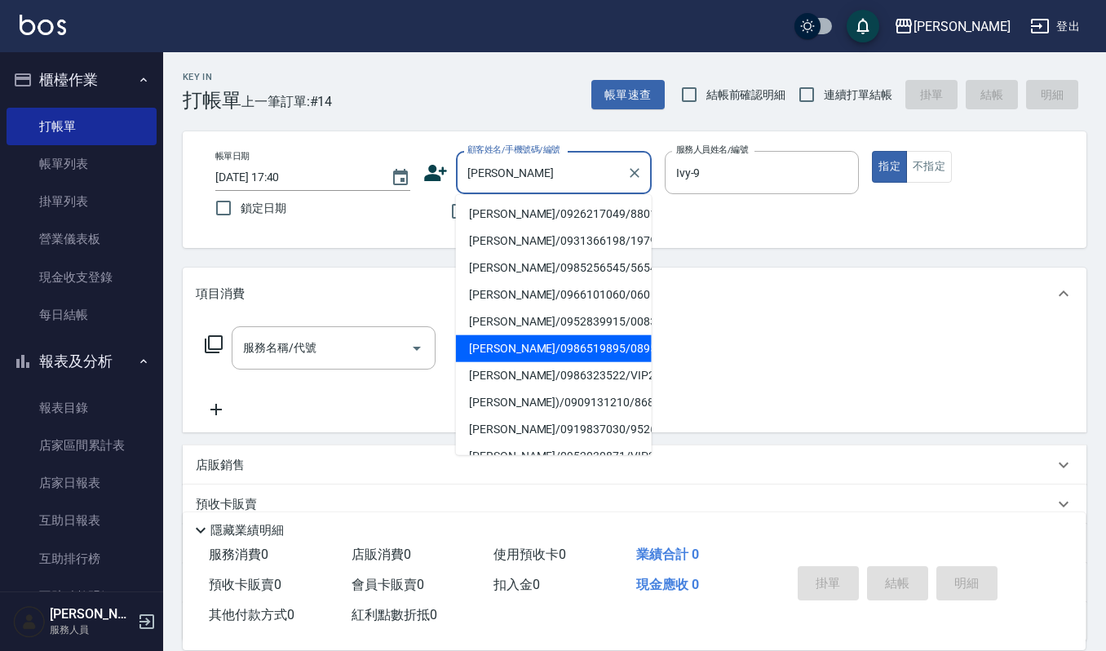
click at [542, 254] on li "[PERSON_NAME]/0931366198/1979" at bounding box center [554, 241] width 196 height 27
type input "[PERSON_NAME]/0931366198/1979"
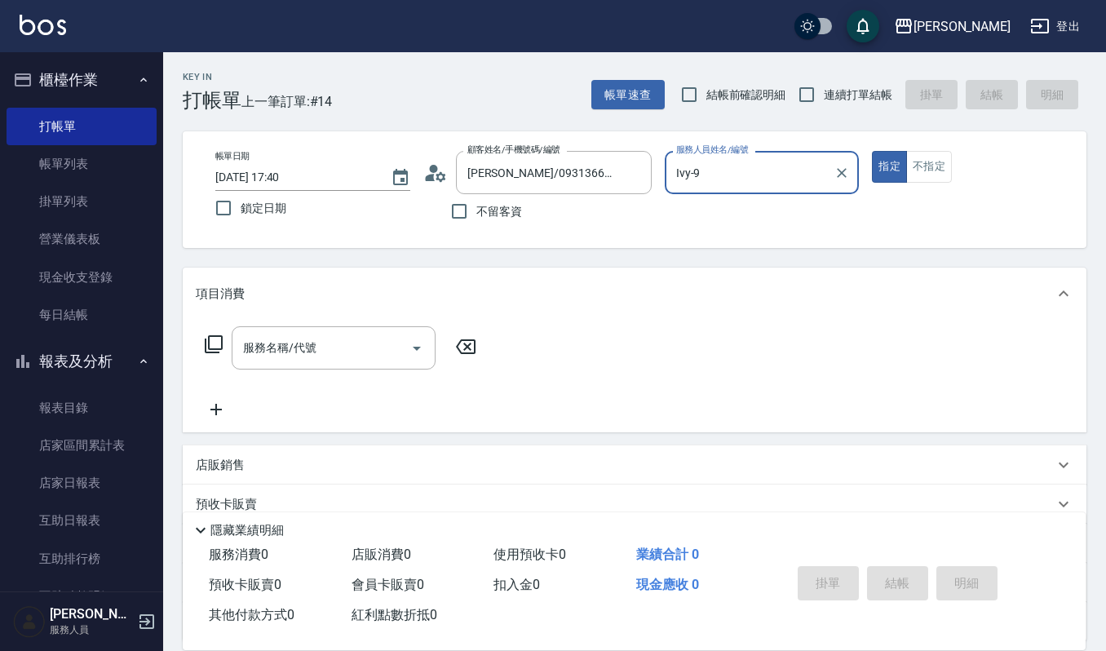
type input "[PERSON_NAME]-4"
click at [639, 165] on icon "Clear" at bounding box center [634, 173] width 16 height 16
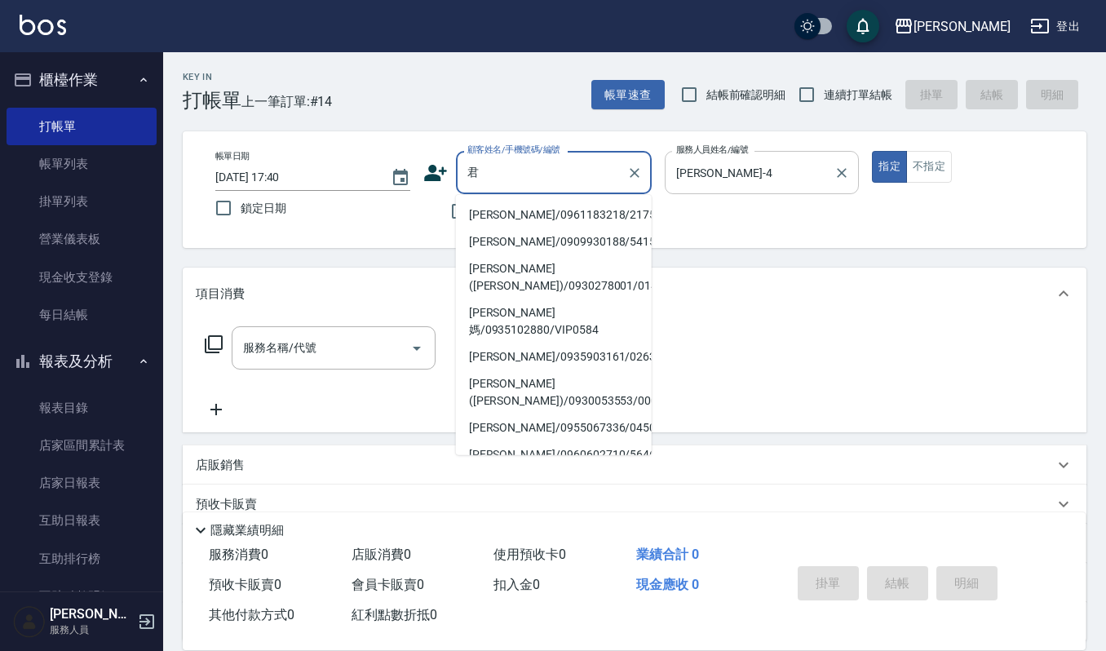
type input "均"
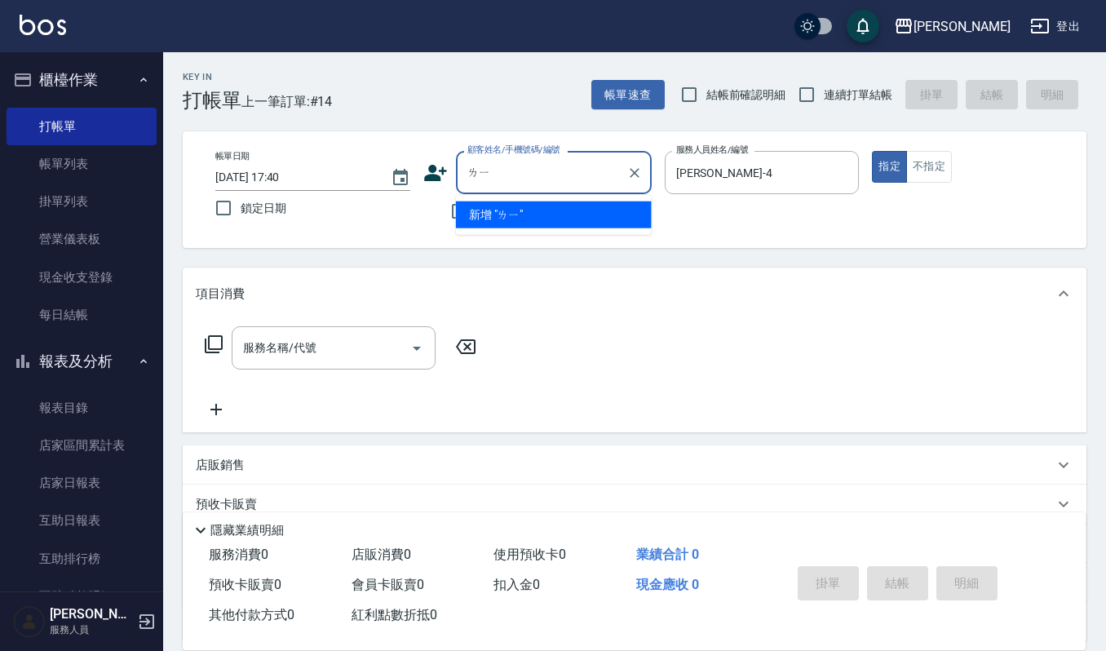
type input "[PERSON_NAME]"
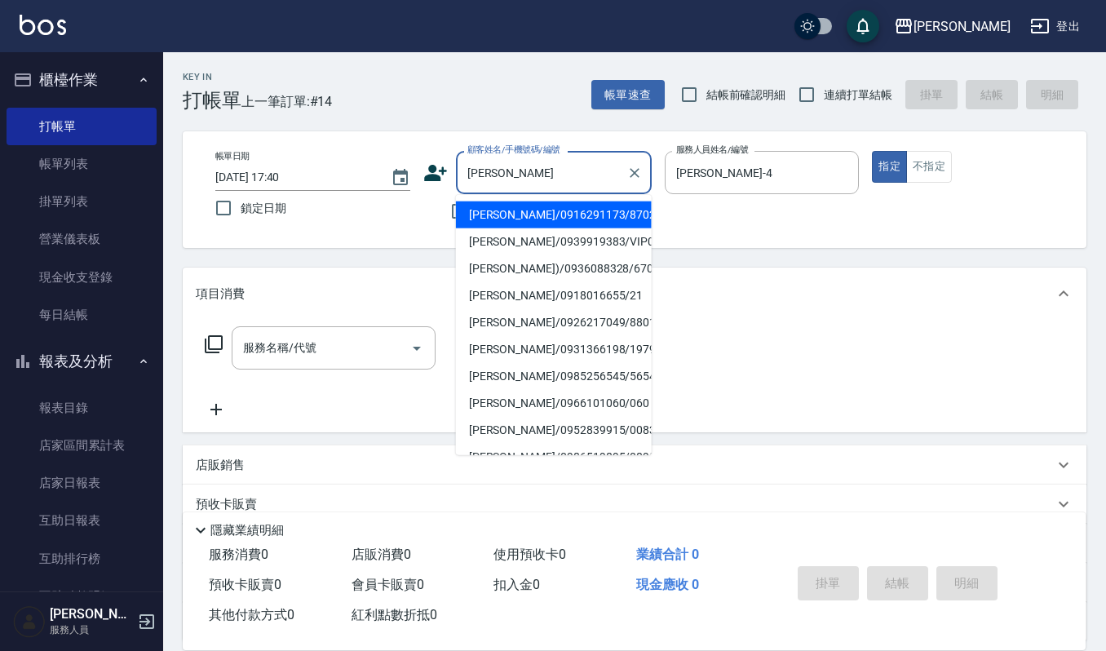
click at [504, 176] on input "[PERSON_NAME]" at bounding box center [541, 172] width 157 height 29
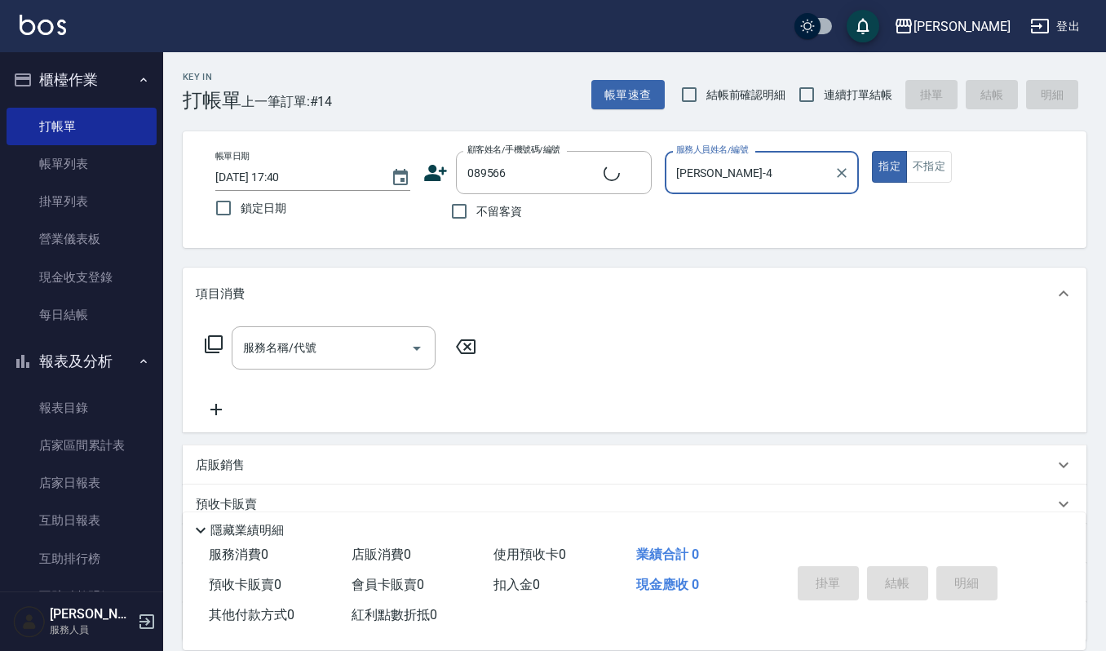
type input "[PERSON_NAME]/0986519895/089566"
type input "Ruby-17"
click at [290, 359] on input "服務名稱/代號" at bounding box center [321, 348] width 165 height 29
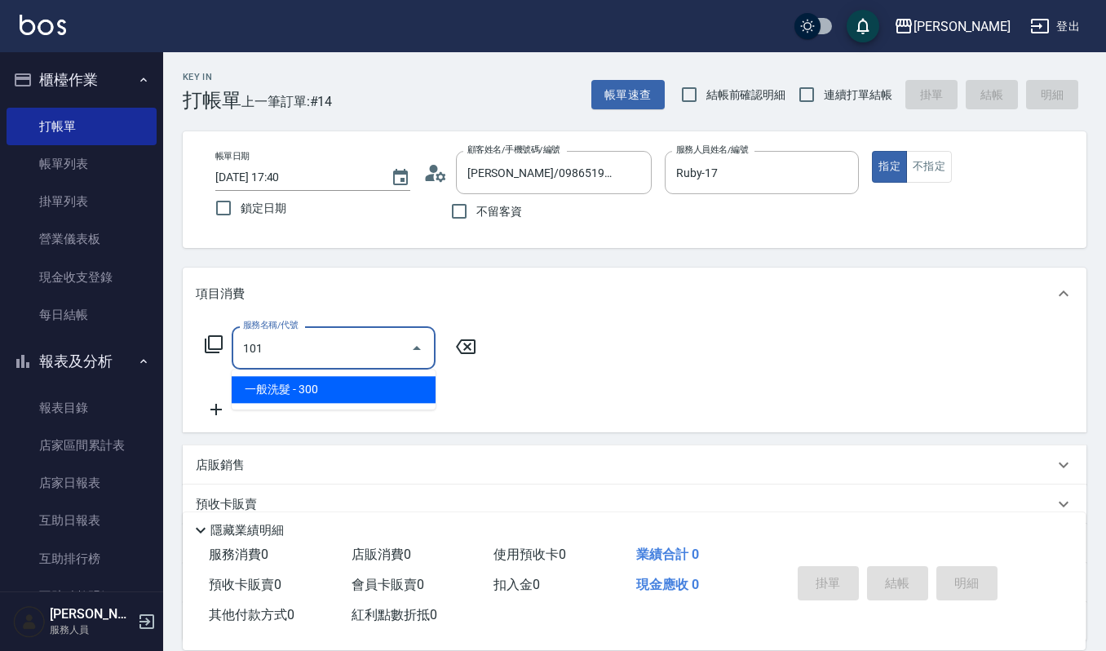
type input "一般洗髮(101)"
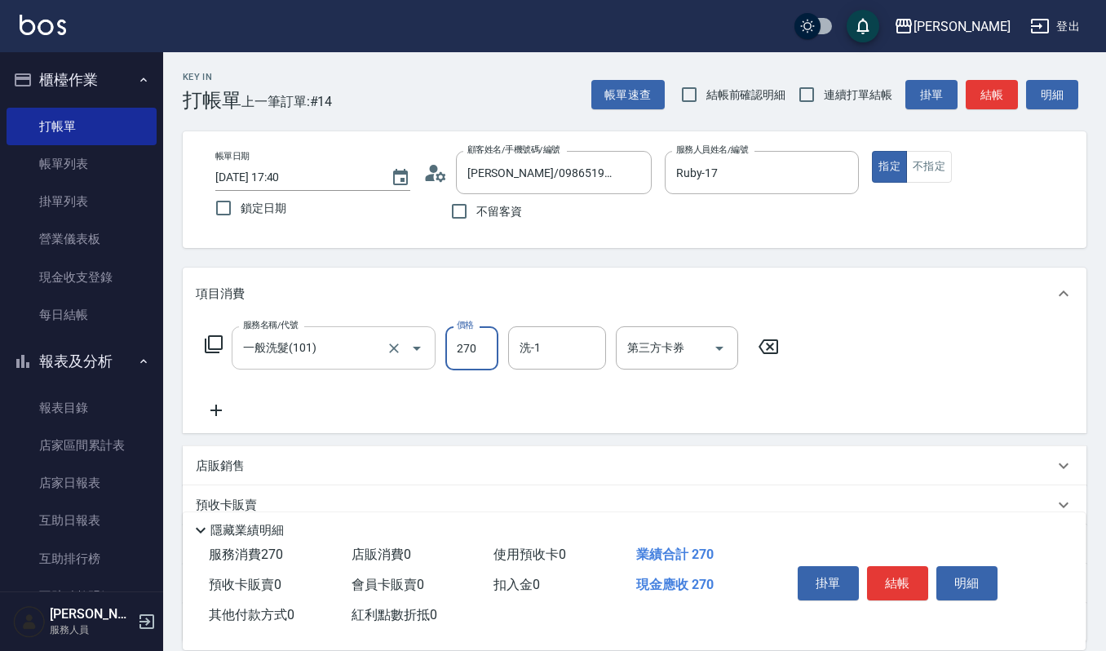
type input "270"
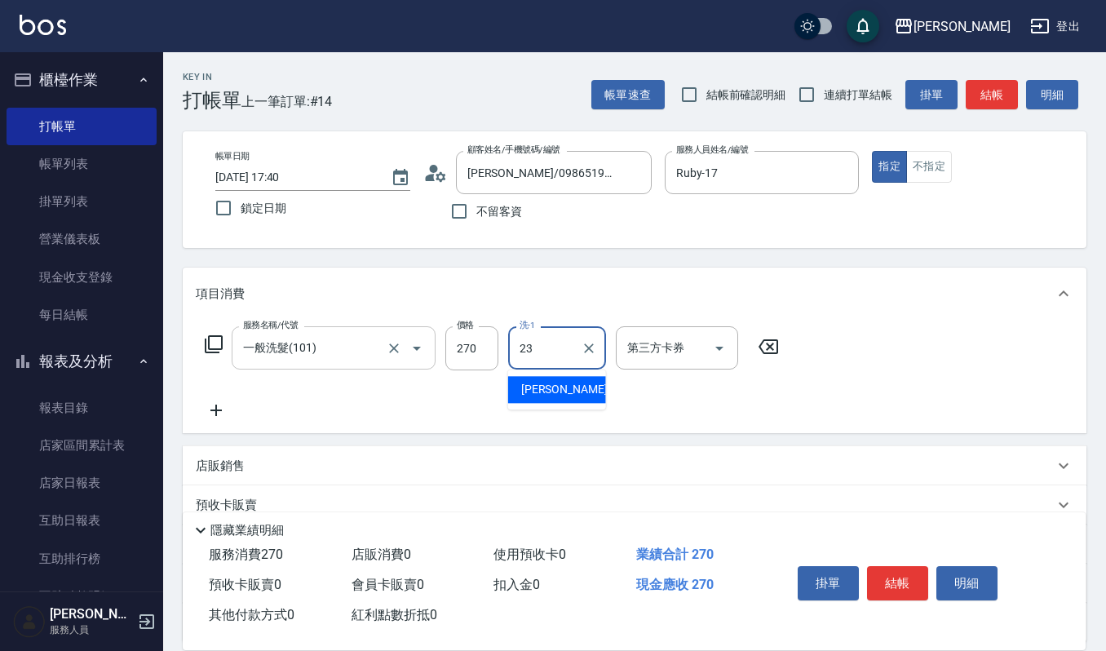
type input "[PERSON_NAME]-23"
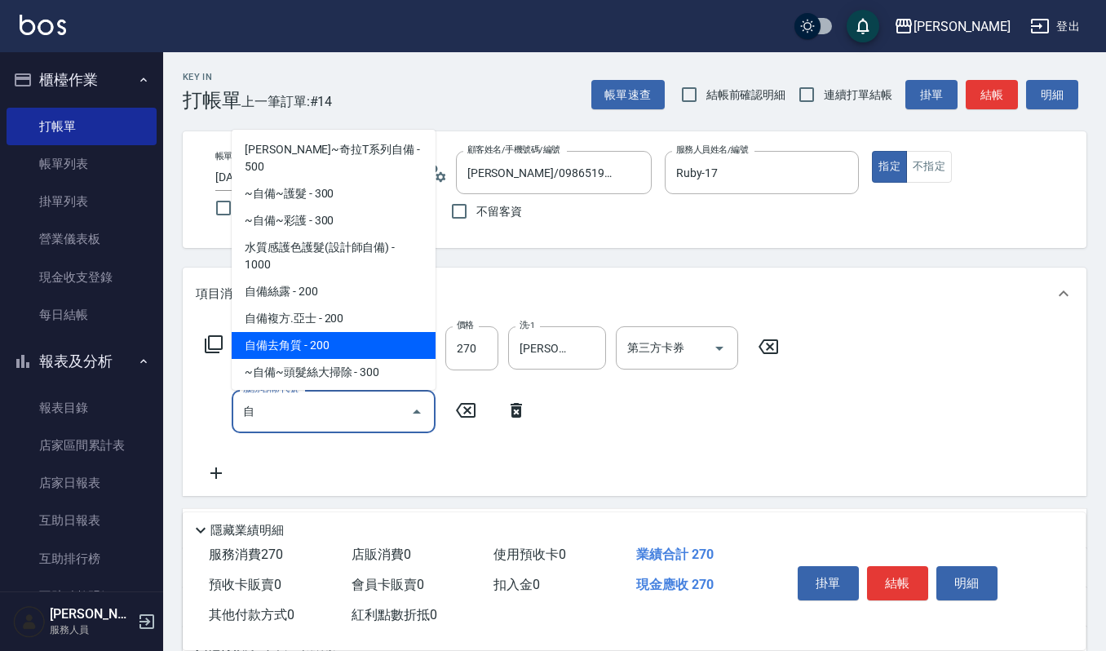
click at [353, 332] on span "自備去角質 - 200" at bounding box center [334, 345] width 204 height 27
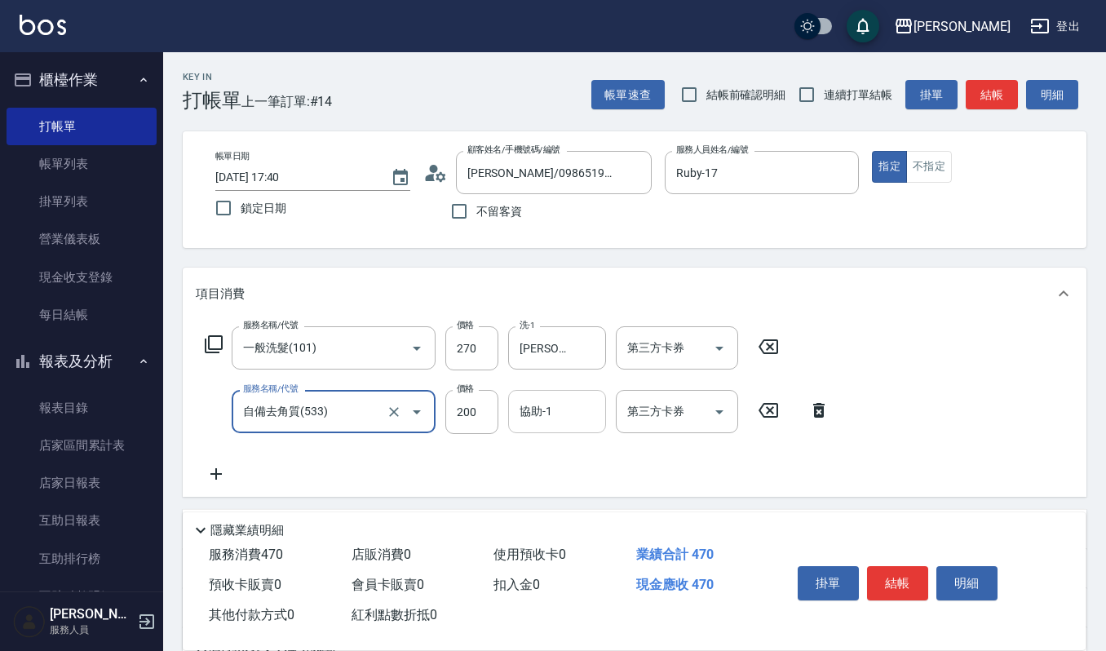
type input "自備去角質(533)"
click at [519, 413] on div "協助-1 協助-1" at bounding box center [557, 411] width 98 height 43
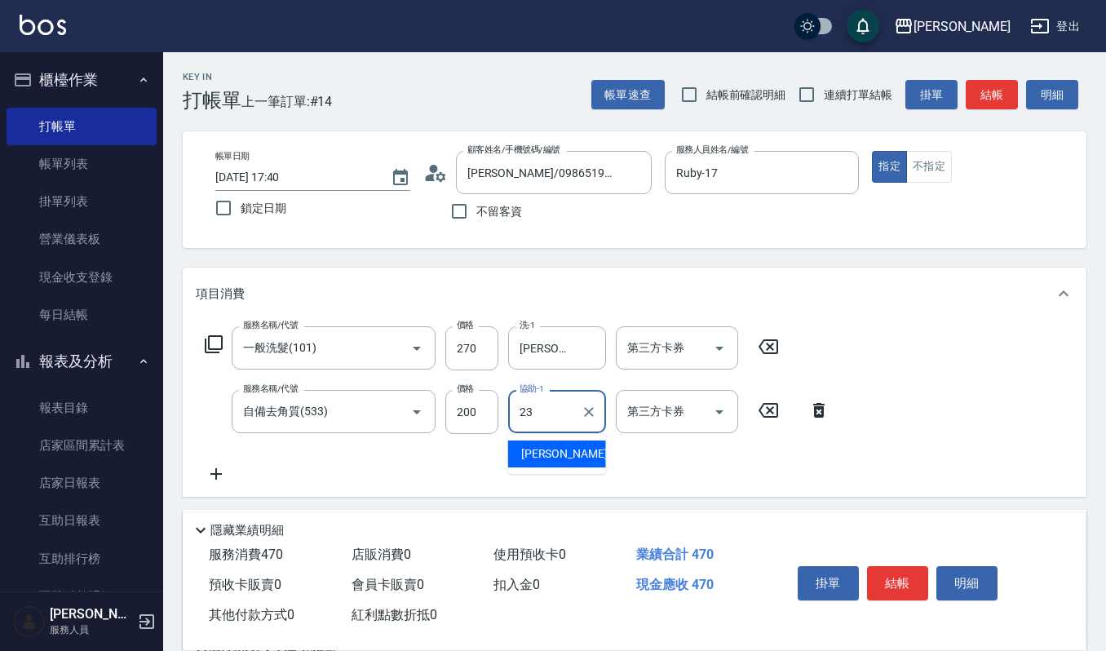
type input "[PERSON_NAME]-23"
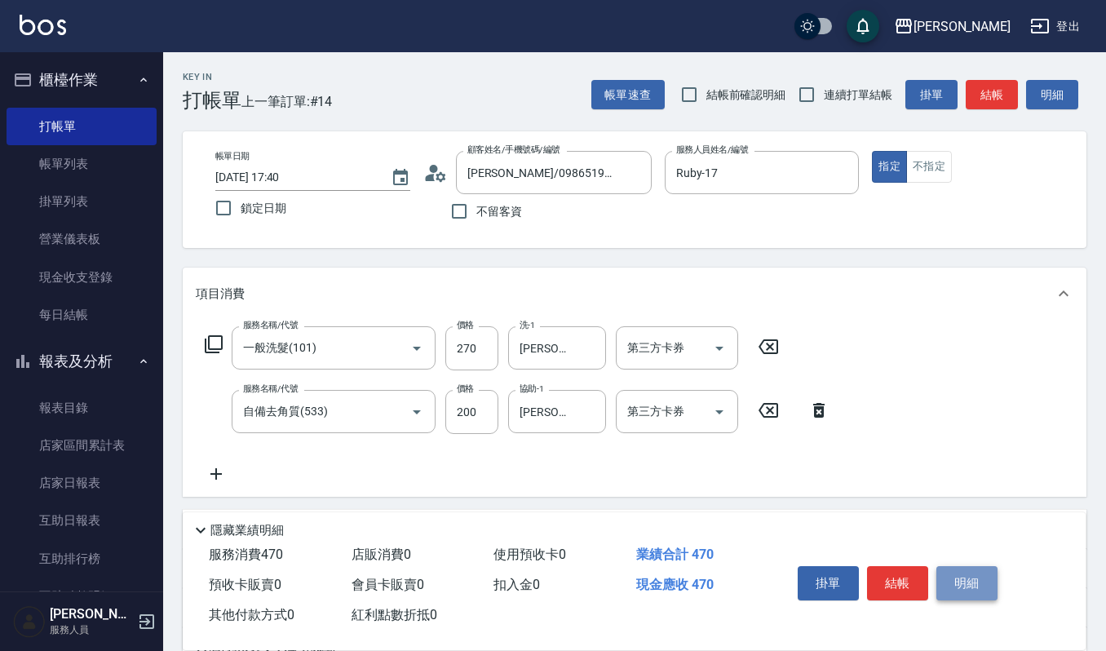
click at [987, 587] on button "明細" at bounding box center [966, 583] width 61 height 34
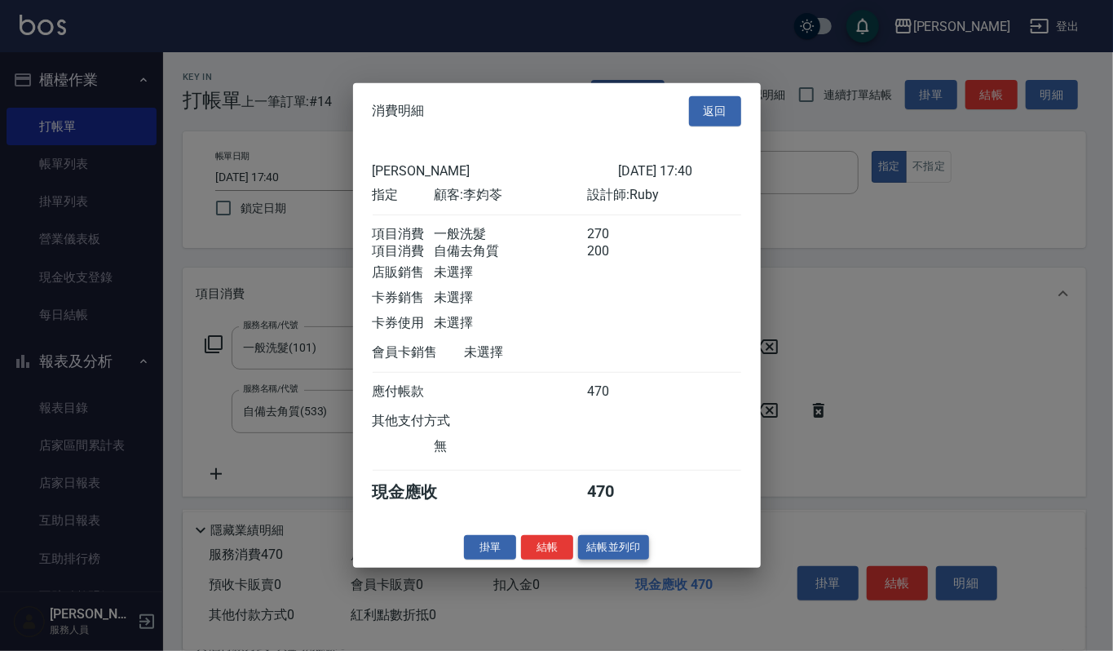
click at [594, 552] on button "結帳並列印" at bounding box center [613, 546] width 71 height 25
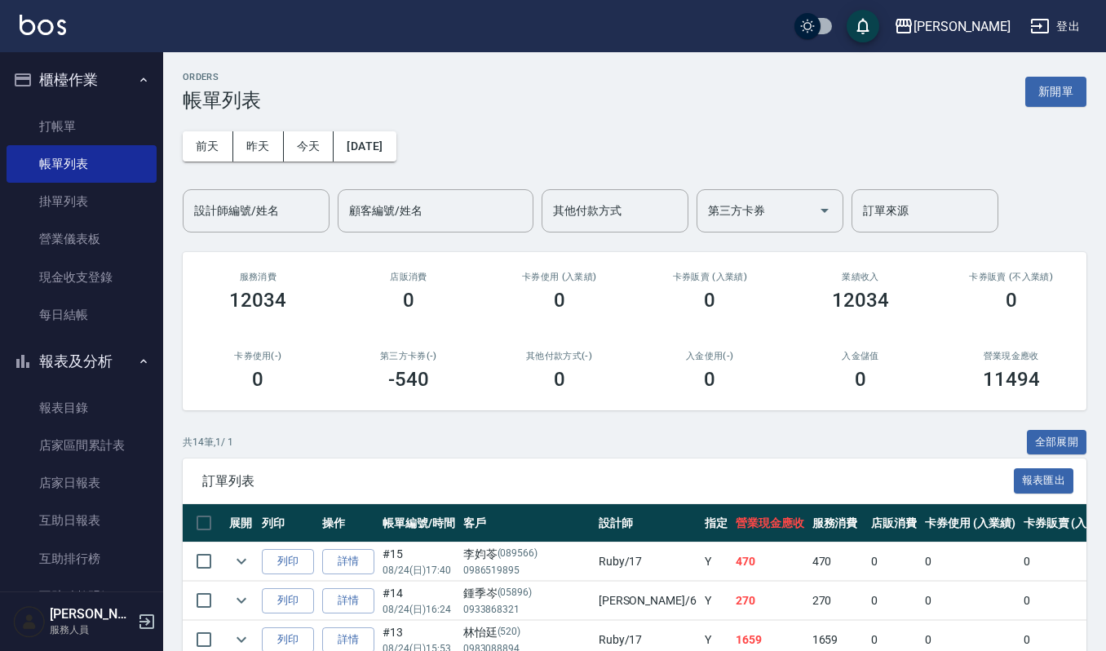
click at [250, 212] on input "設計師編號/姓名" at bounding box center [256, 211] width 132 height 29
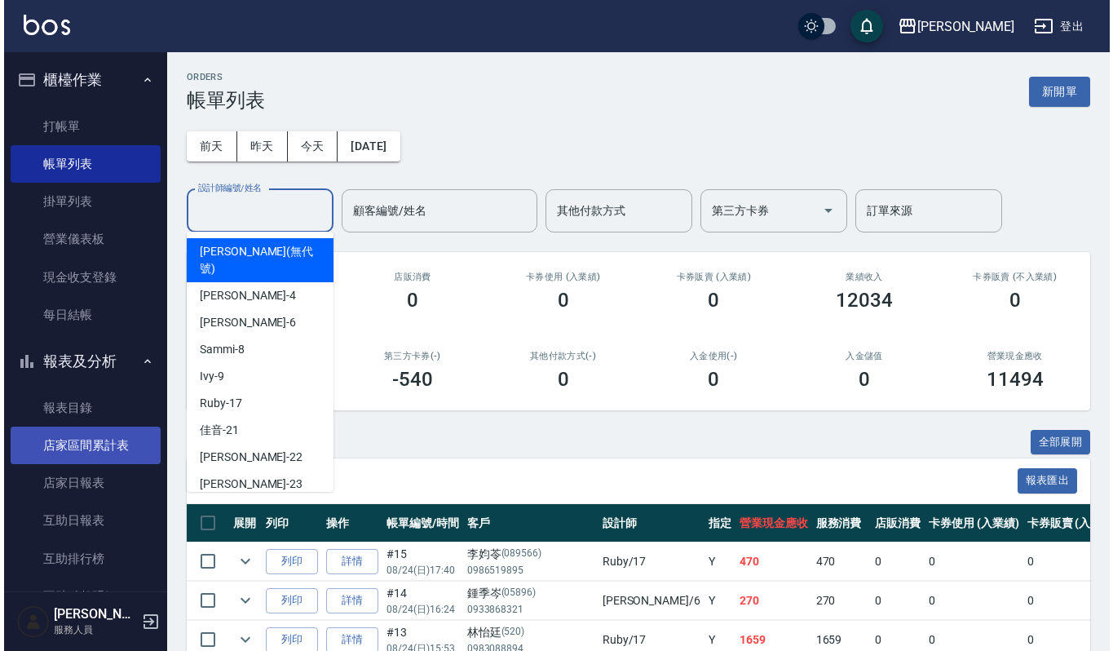
scroll to position [435, 0]
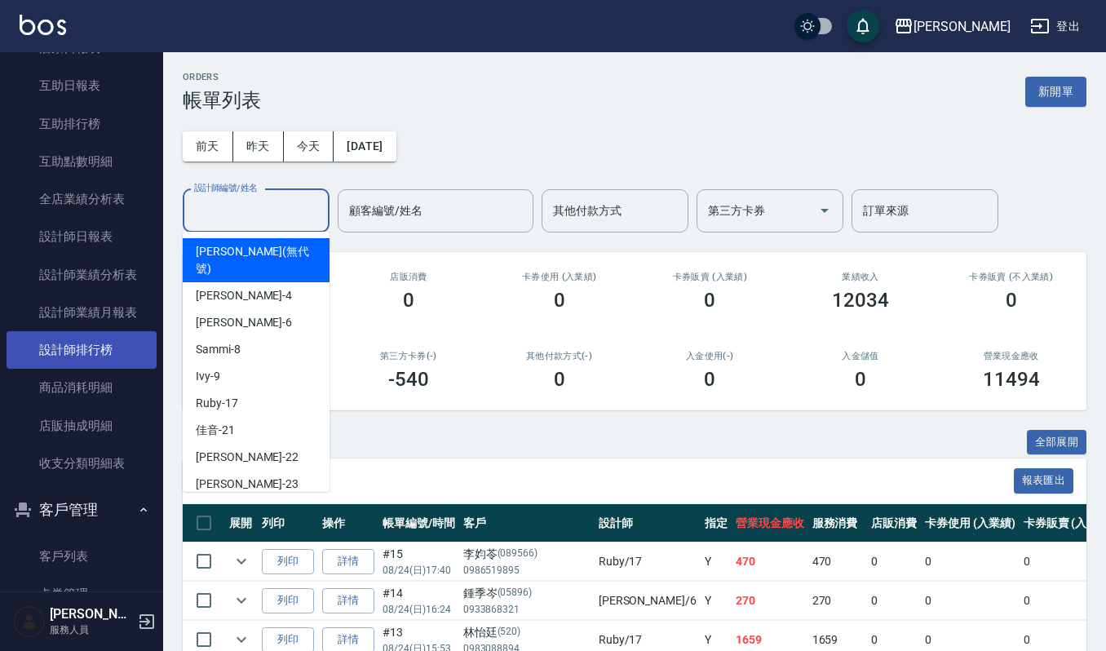
click at [76, 331] on link "設計師排行榜" at bounding box center [82, 350] width 150 height 38
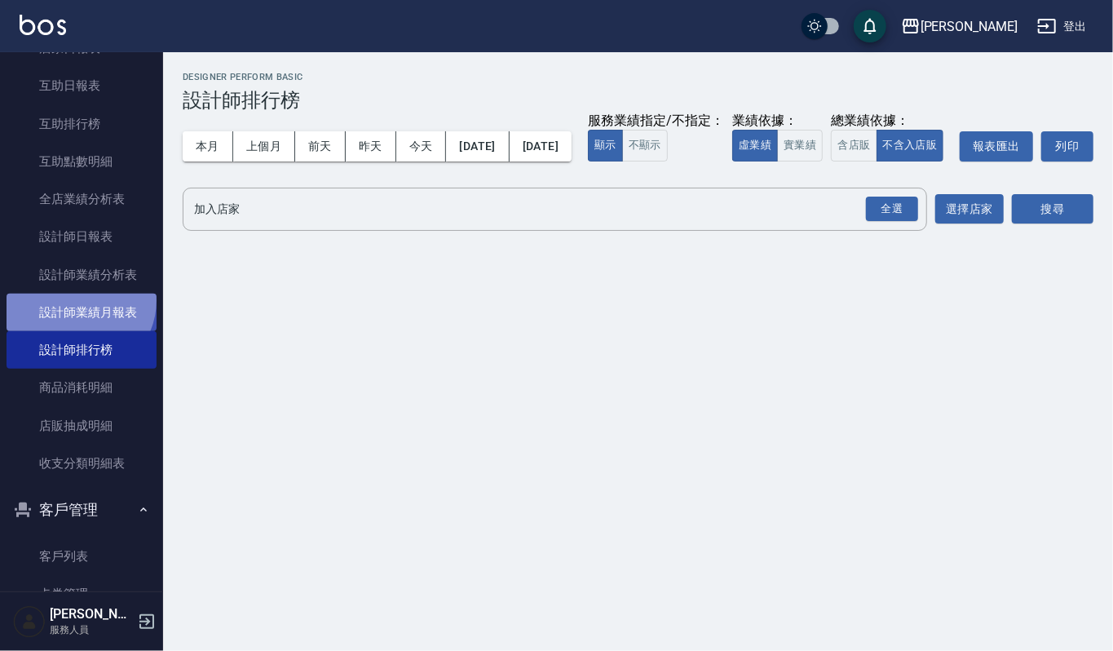
click at [77, 300] on link "設計師業績月報表" at bounding box center [82, 313] width 150 height 38
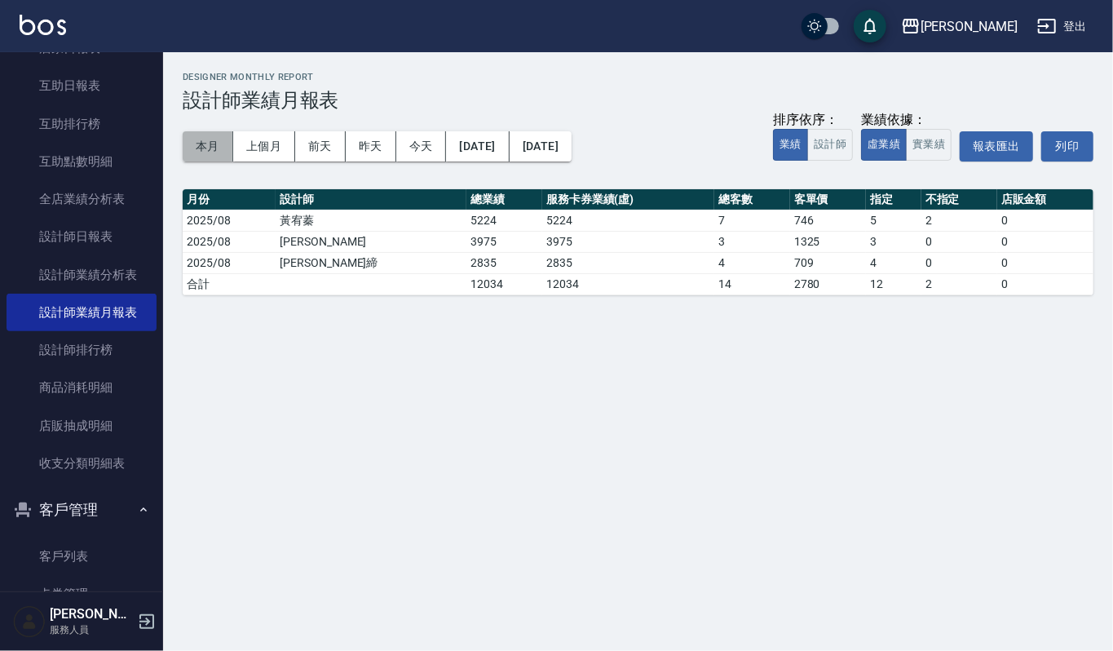
click at [223, 154] on button "本月" at bounding box center [208, 146] width 51 height 30
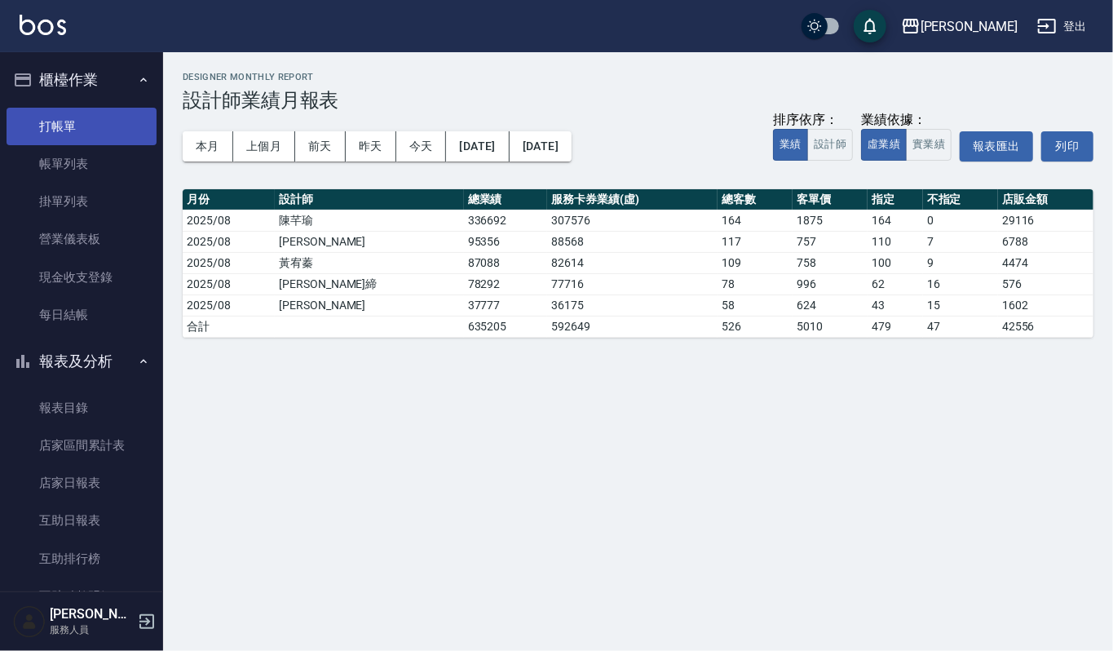
click at [47, 124] on link "打帳單" at bounding box center [82, 127] width 150 height 38
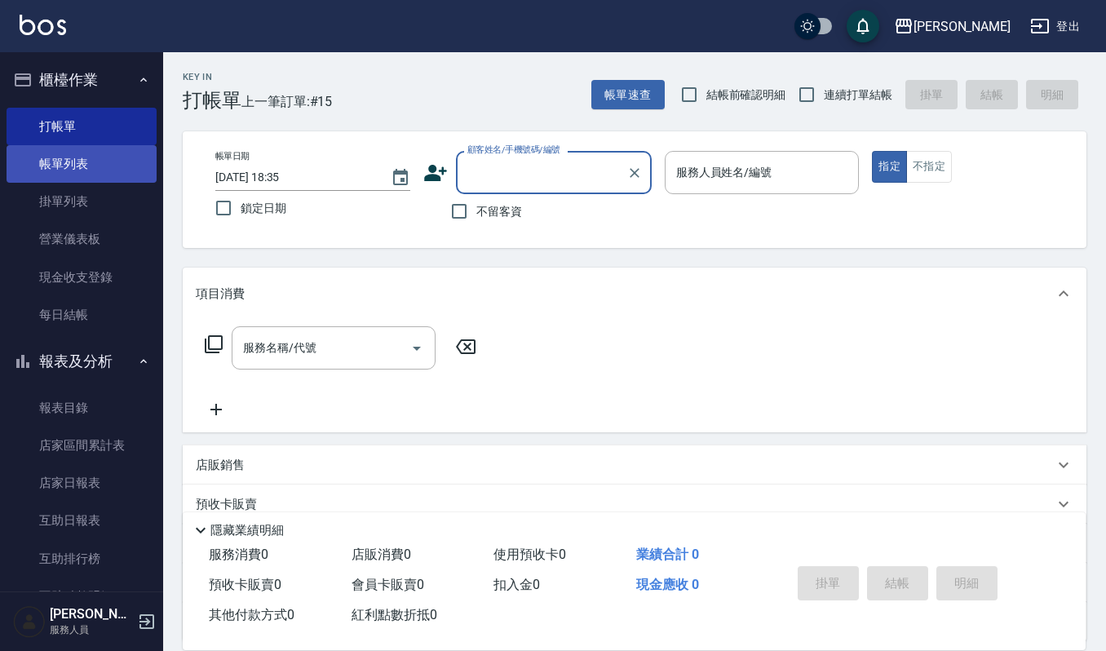
click at [56, 160] on link "帳單列表" at bounding box center [82, 164] width 150 height 38
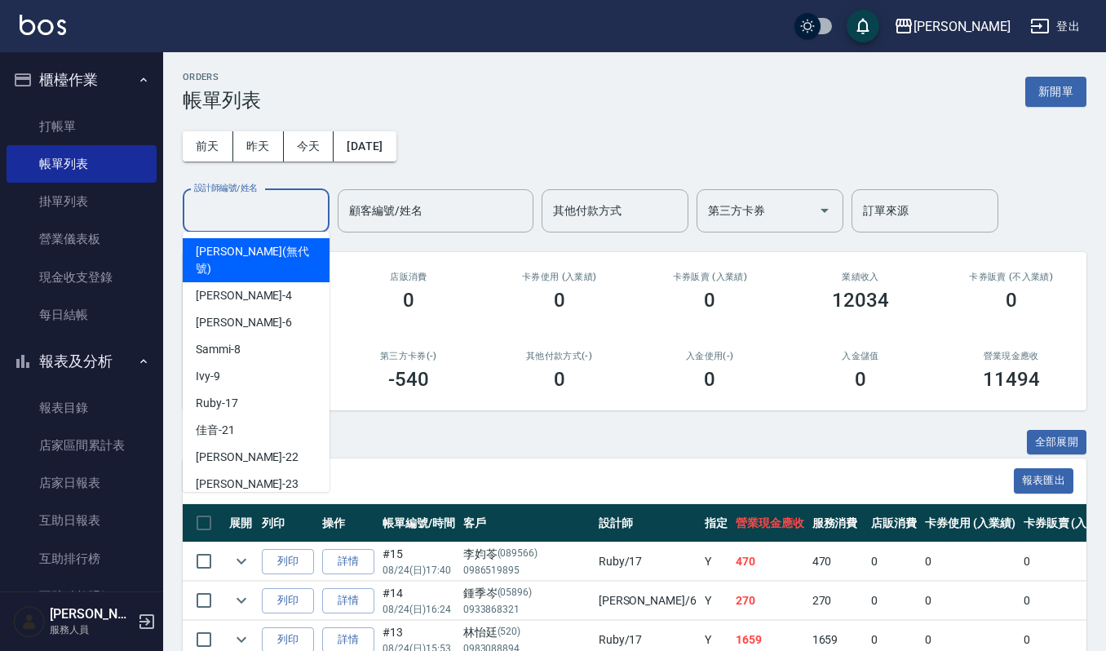
click at [264, 206] on input "設計師編號/姓名" at bounding box center [256, 211] width 132 height 29
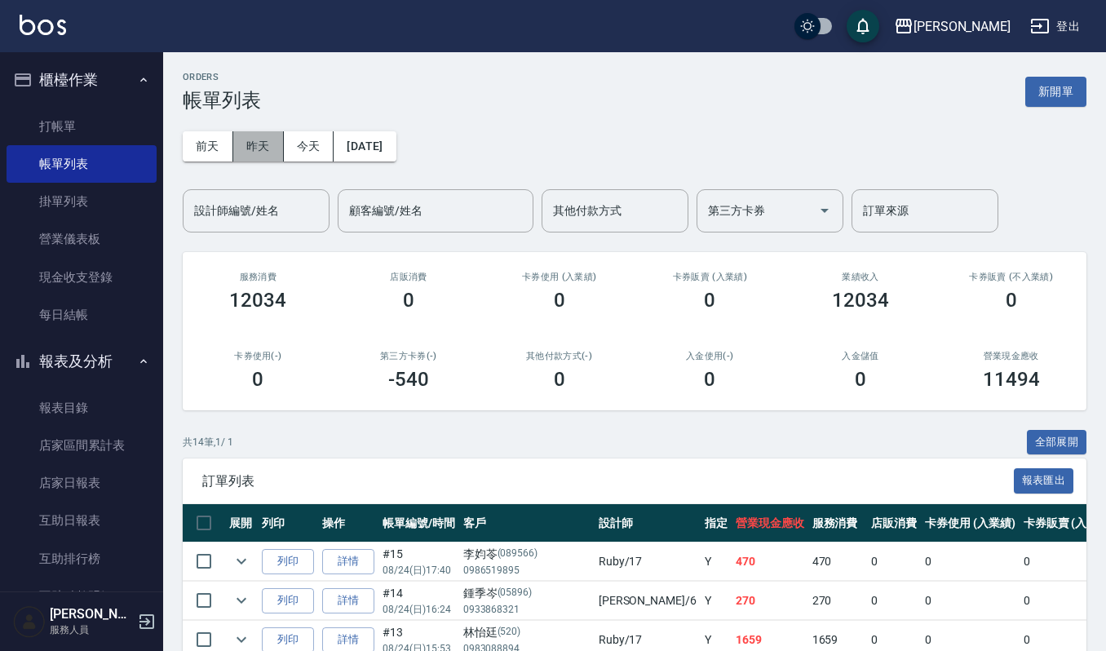
click at [256, 134] on button "昨天" at bounding box center [258, 146] width 51 height 30
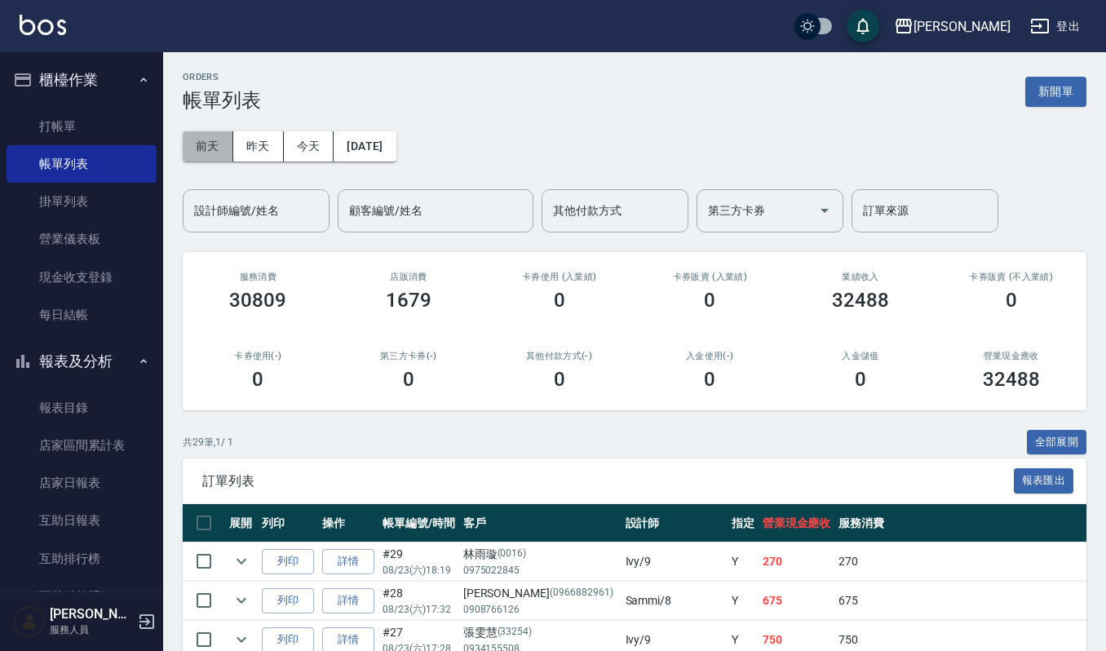
click at [212, 150] on button "前天" at bounding box center [208, 146] width 51 height 30
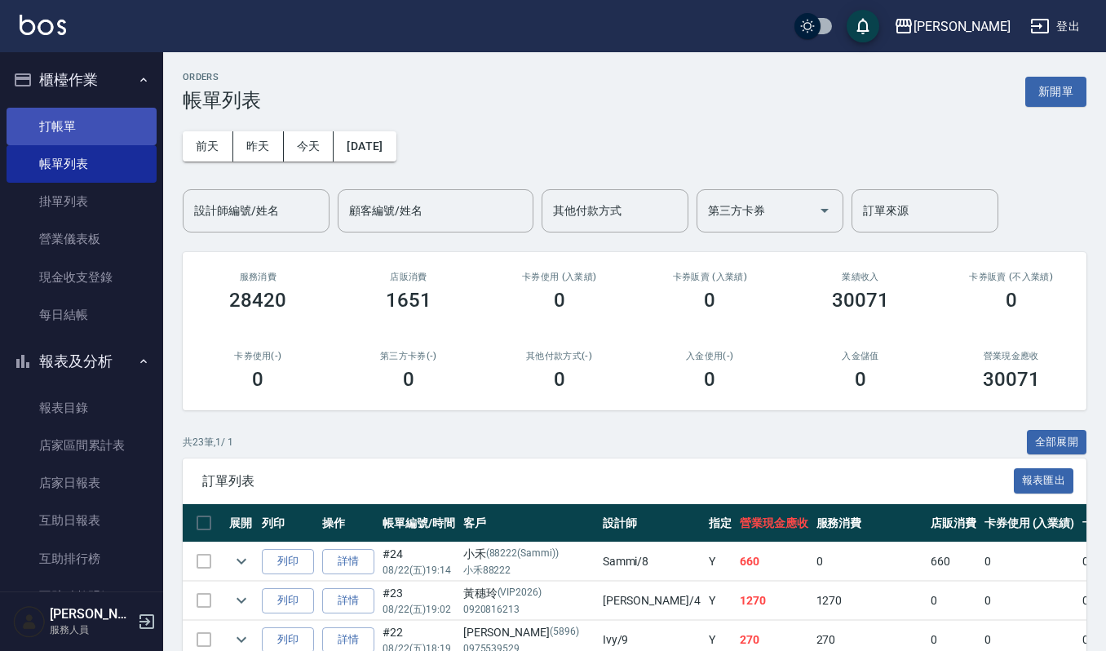
drag, startPoint x: 65, startPoint y: 125, endPoint x: 62, endPoint y: 113, distance: 12.7
click at [65, 125] on link "打帳單" at bounding box center [82, 127] width 150 height 38
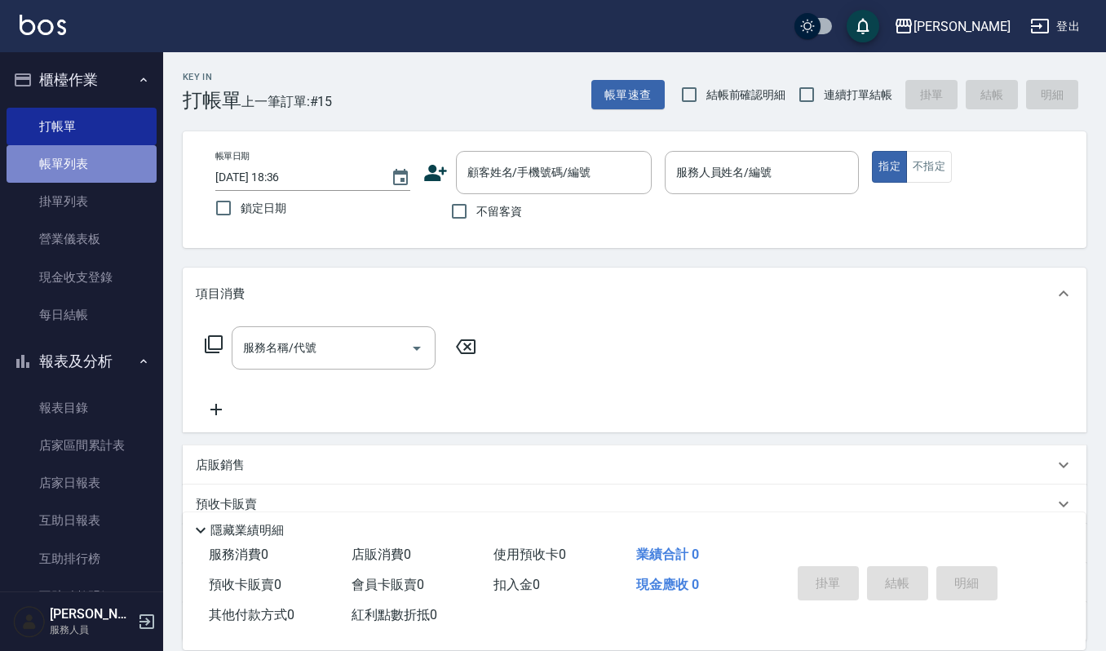
click at [121, 174] on link "帳單列表" at bounding box center [82, 164] width 150 height 38
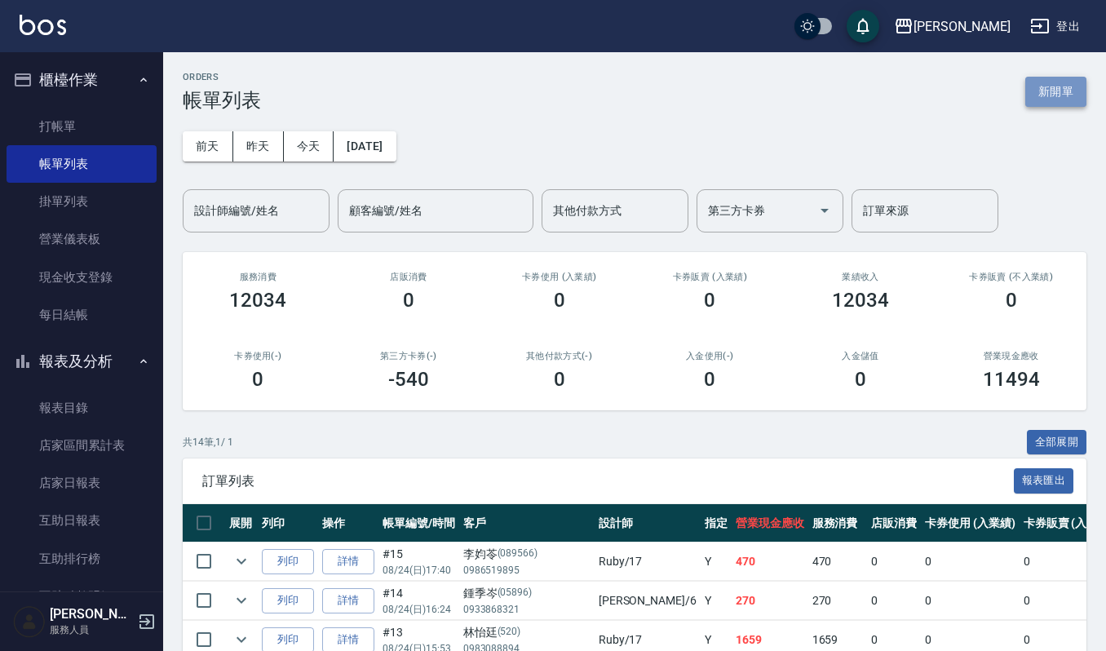
click at [1052, 89] on button "新開單" at bounding box center [1055, 92] width 61 height 30
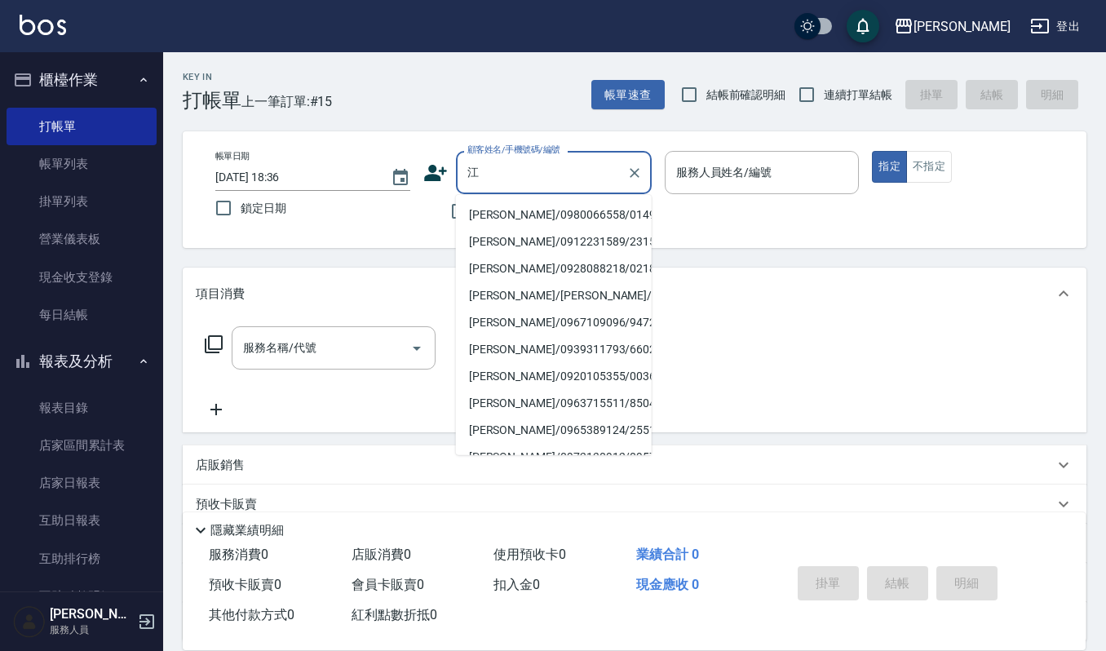
click at [520, 225] on li "[PERSON_NAME]/0980066558/01499" at bounding box center [554, 214] width 196 height 27
type input "[PERSON_NAME]/0980066558/01499"
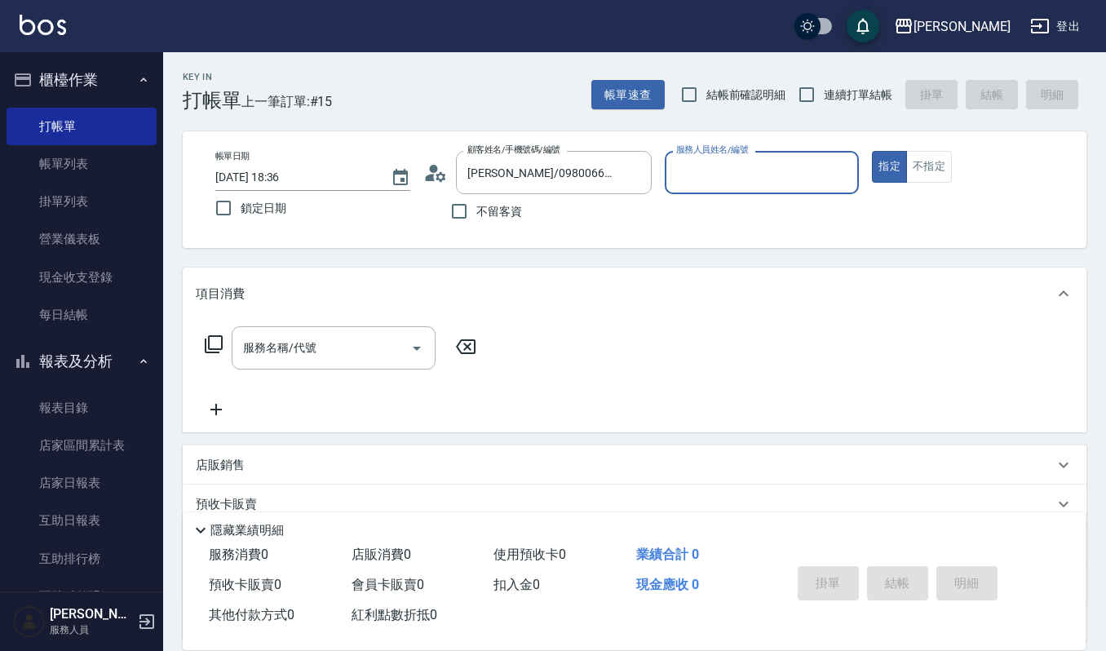
type input "Ruby-17"
click at [728, 175] on input "Ruby-17" at bounding box center [762, 172] width 180 height 29
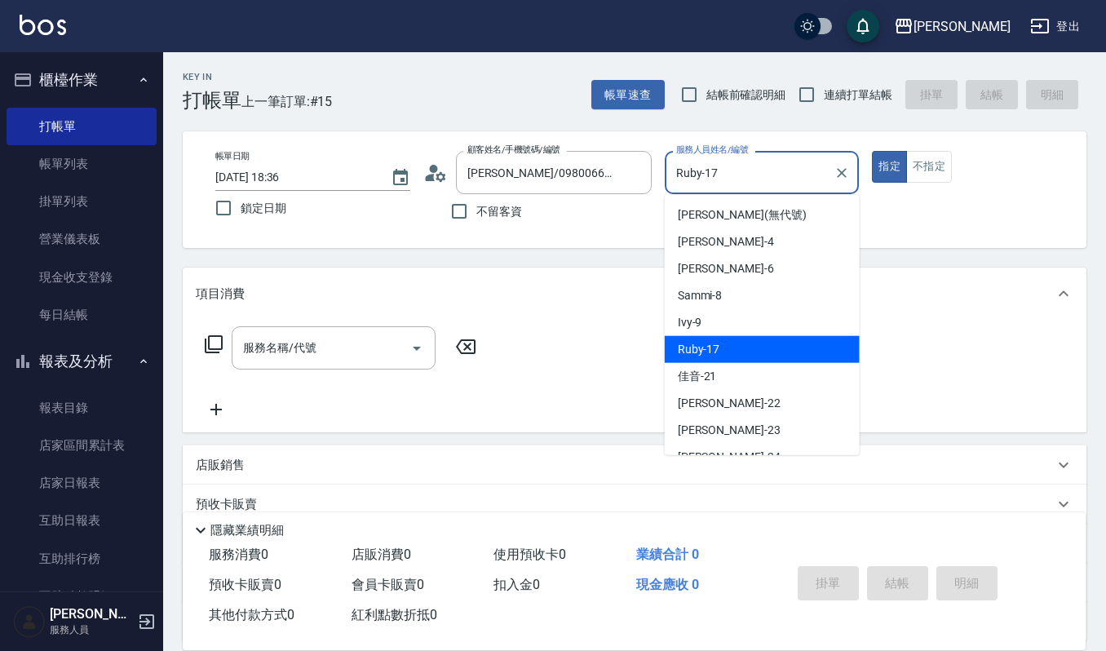
click at [718, 357] on div "Ruby -17" at bounding box center [762, 349] width 195 height 27
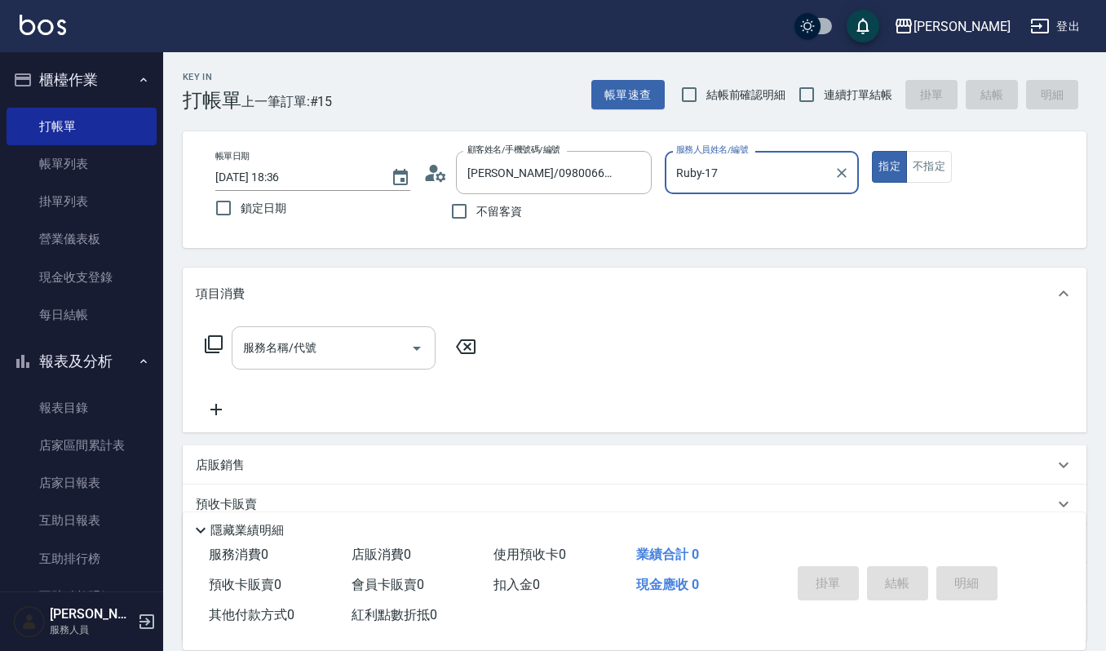
click at [334, 334] on input "服務名稱/代號" at bounding box center [321, 348] width 165 height 29
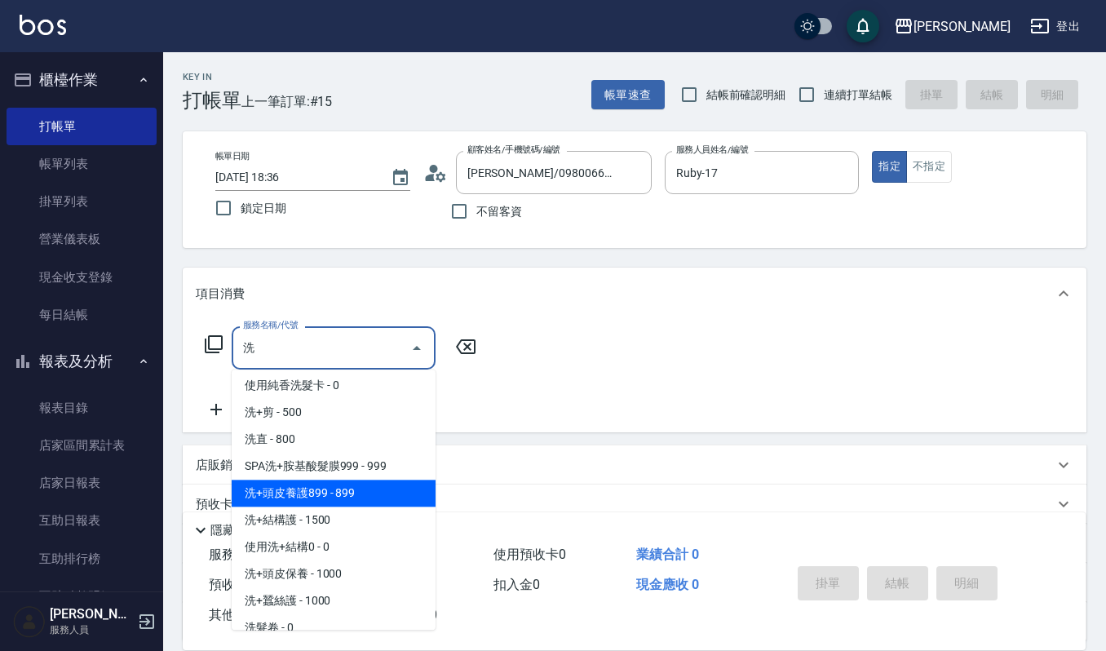
scroll to position [155, 0]
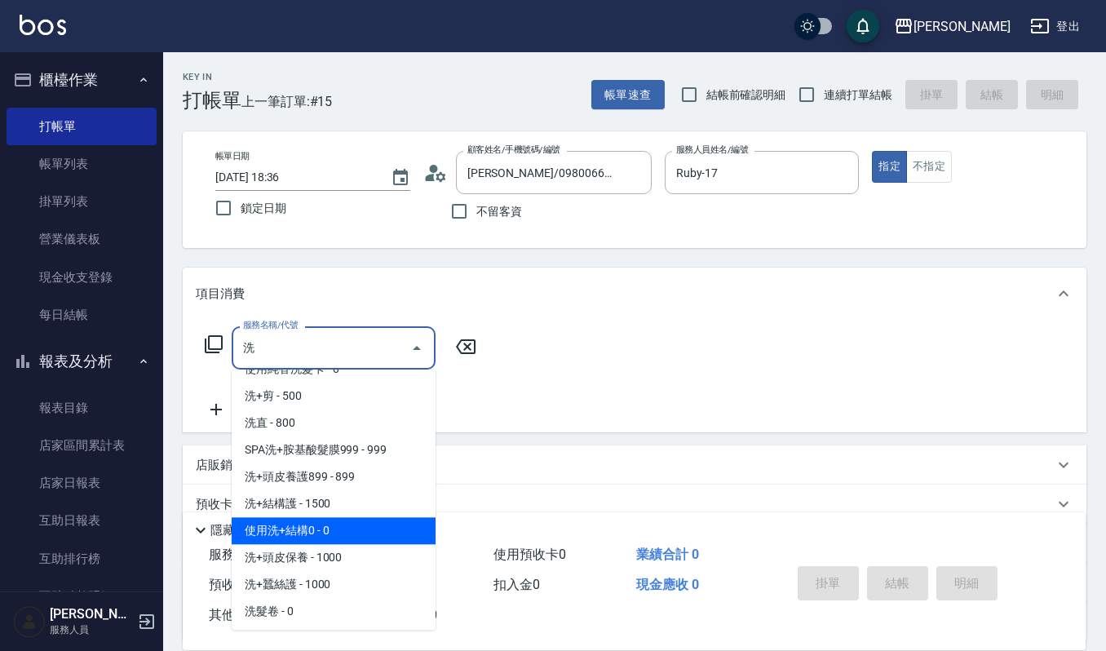
click at [318, 533] on span "使用洗+結構0 - 0" at bounding box center [334, 530] width 204 height 27
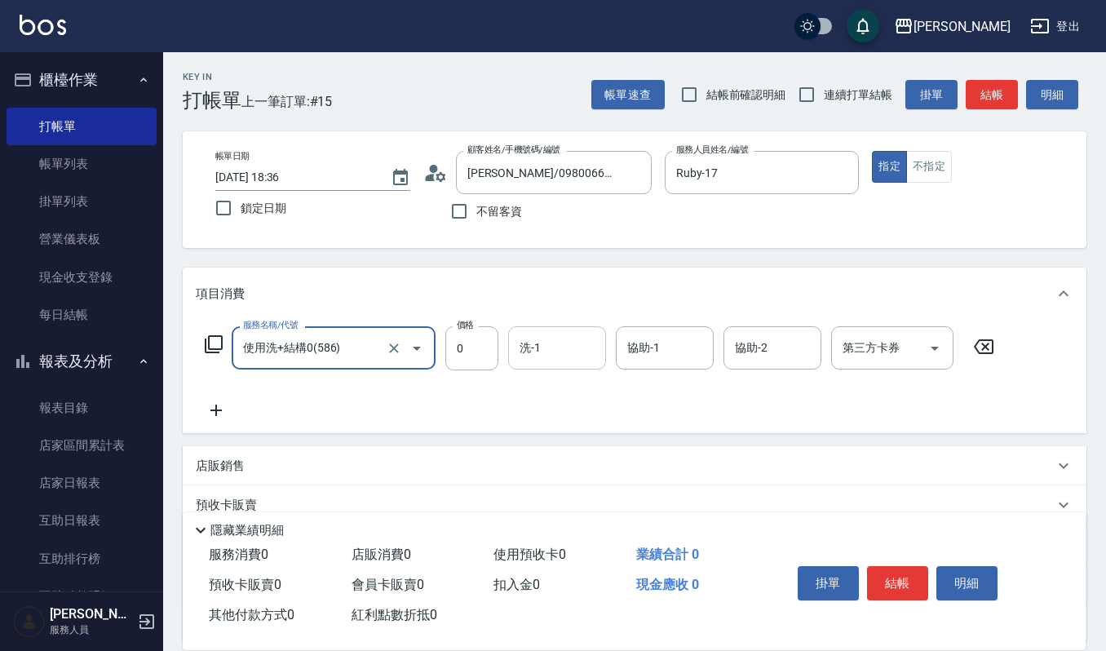
type input "使用洗+結構0(586)"
click at [550, 352] on input "洗-1" at bounding box center [557, 348] width 83 height 29
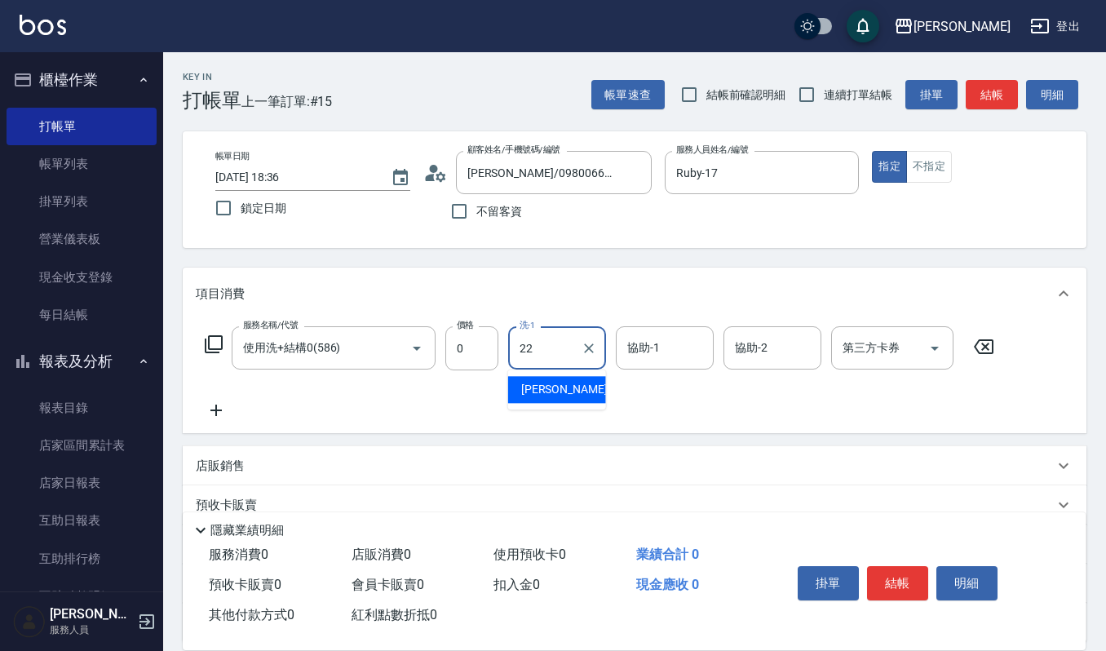
type input "宜芳-22"
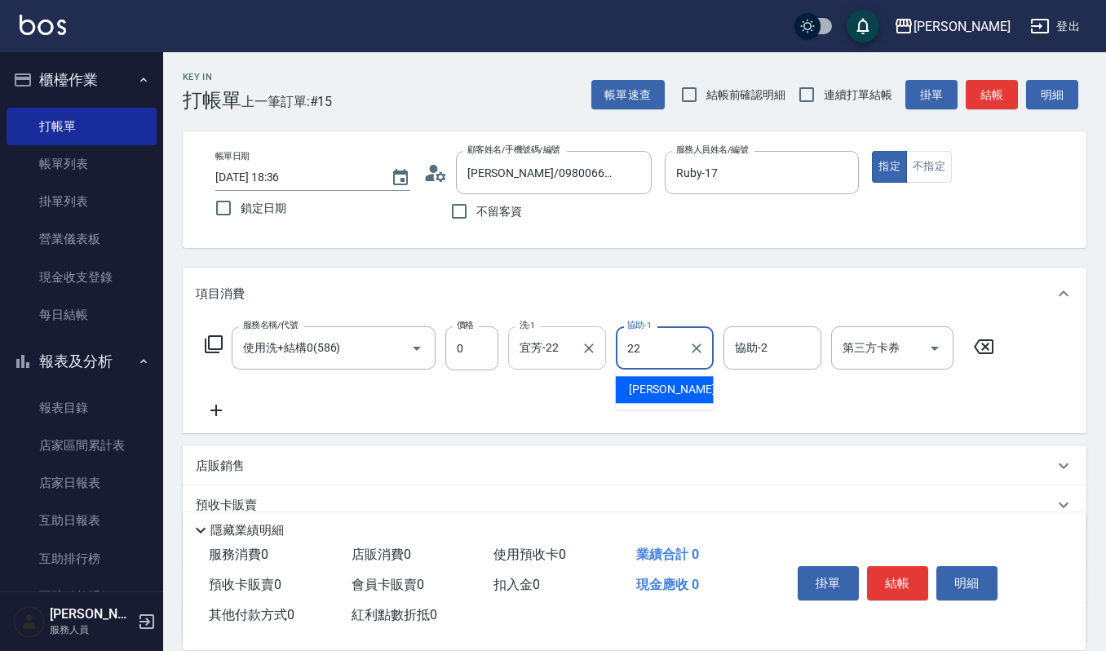
type input "宜芳-22"
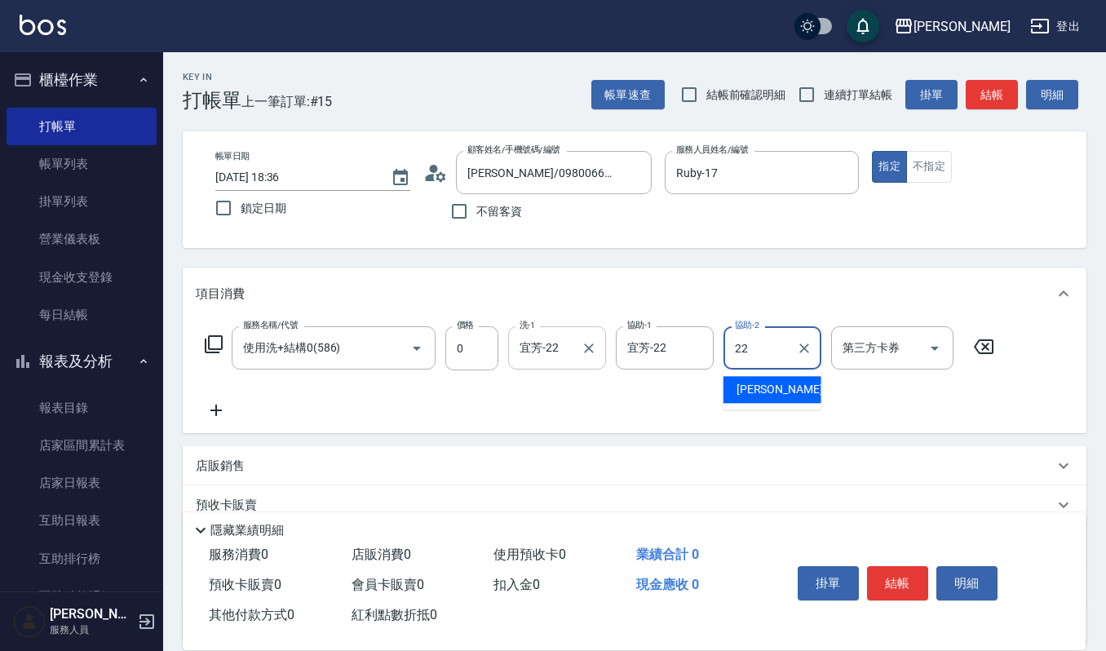
type input "宜芳-22"
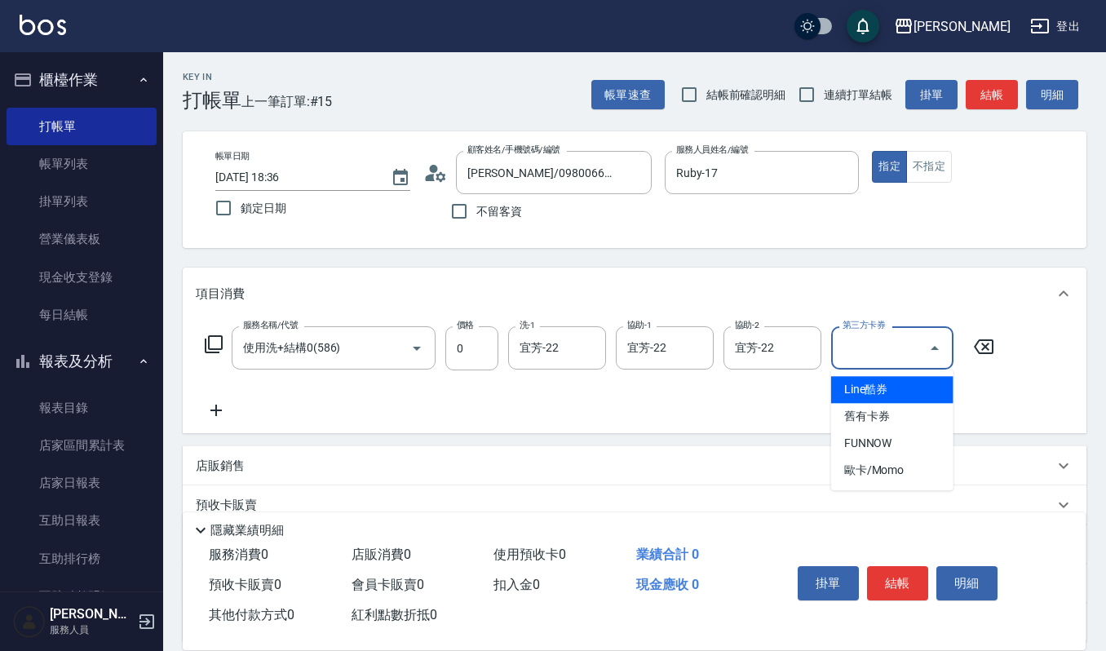
click at [856, 350] on input "第三方卡券" at bounding box center [880, 348] width 83 height 29
click at [845, 406] on span "舊有卡券" at bounding box center [892, 416] width 122 height 27
type input "舊有卡券"
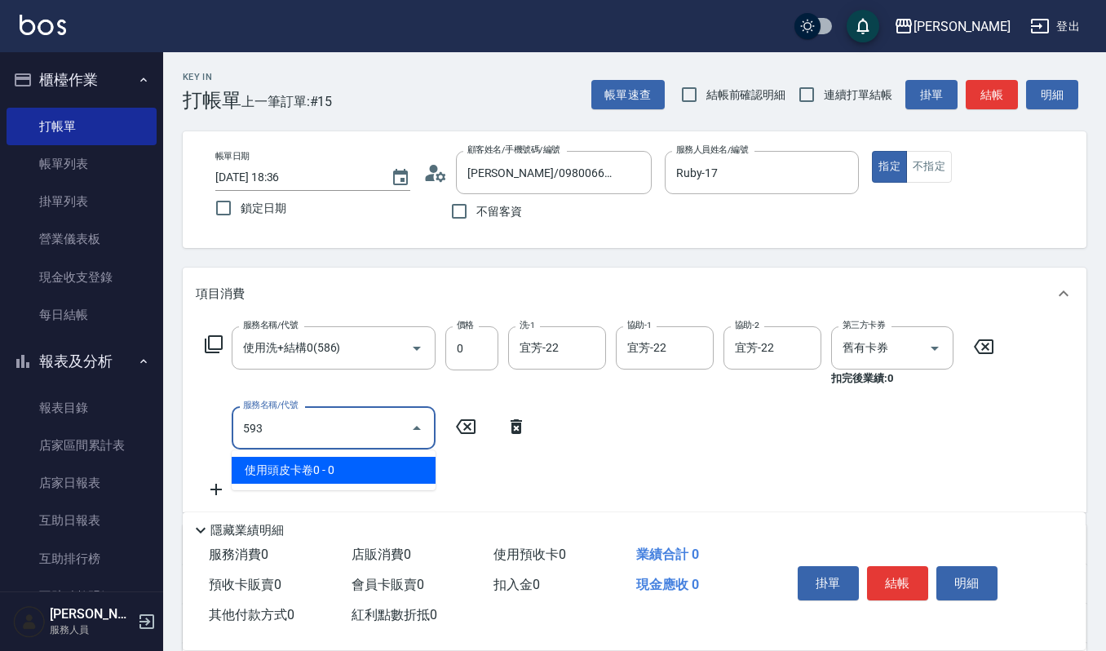
type input "使用頭皮卡卷0(593)"
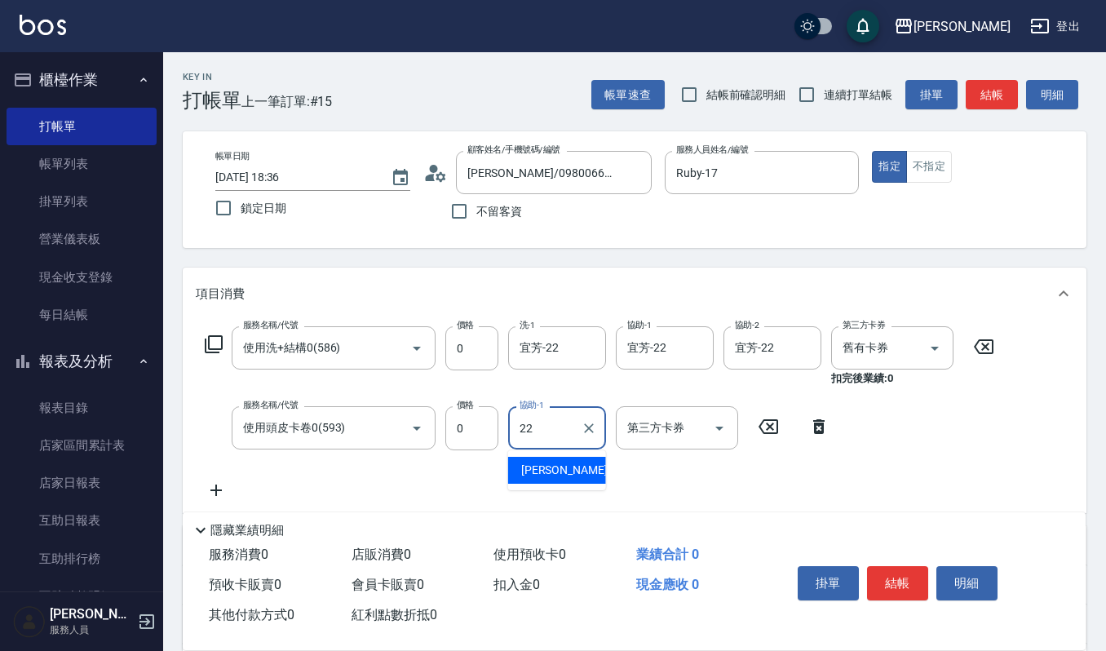
type input "宜芳-22"
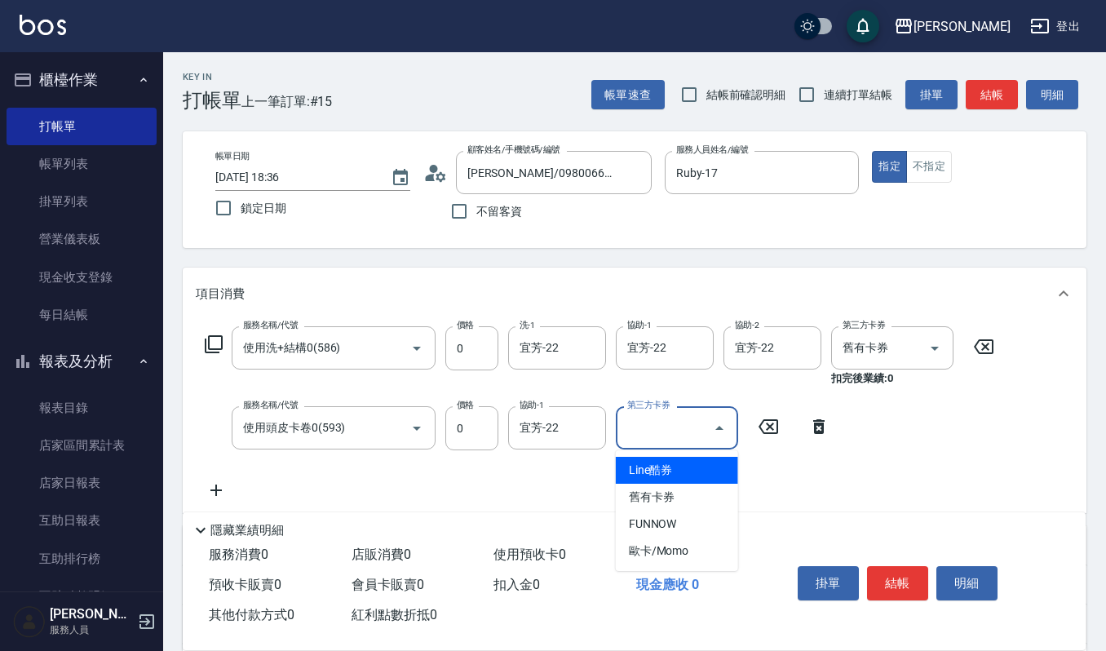
click at [693, 419] on input "第三方卡券" at bounding box center [664, 428] width 83 height 29
click at [702, 491] on span "舊有卡券" at bounding box center [677, 497] width 122 height 27
type input "舊有卡券"
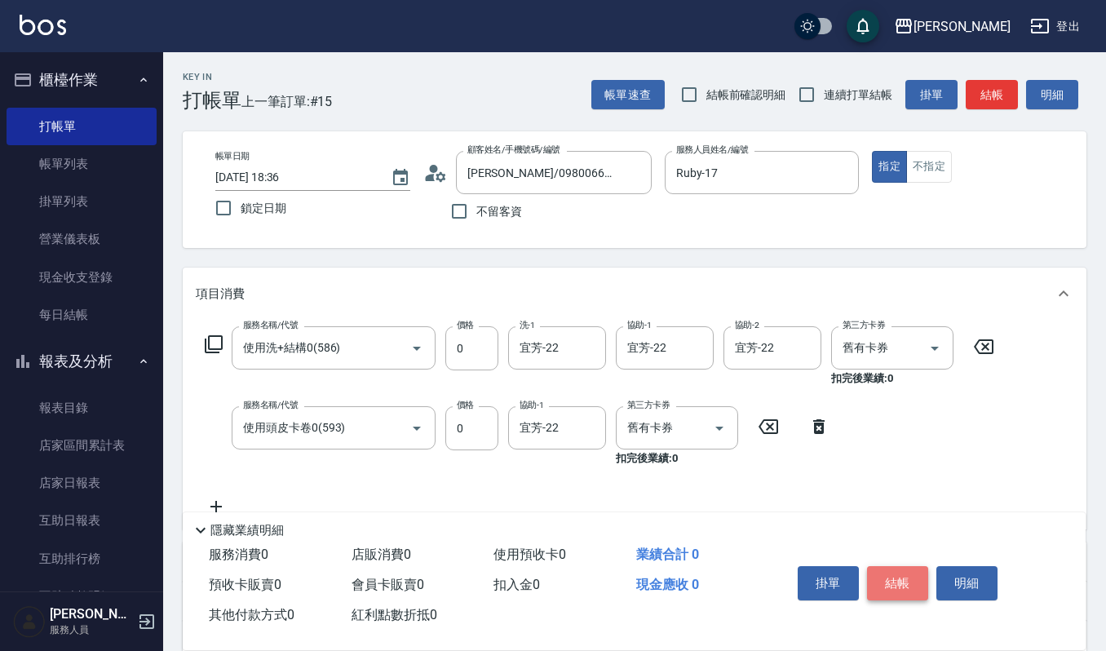
click at [873, 579] on button "結帳" at bounding box center [897, 583] width 61 height 34
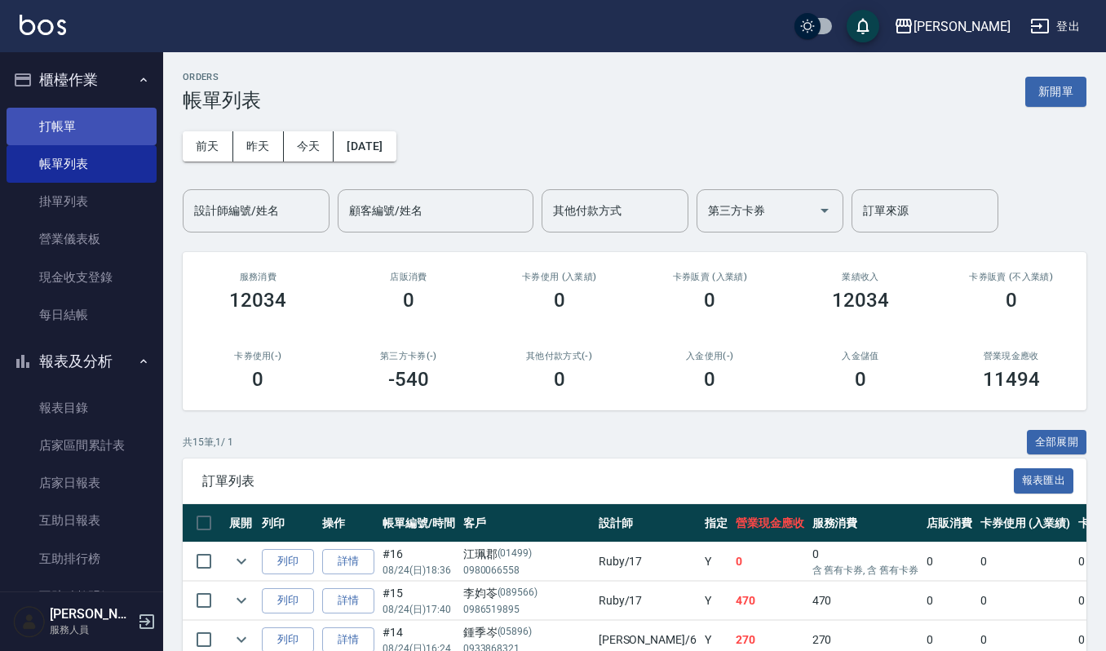
drag, startPoint x: 109, startPoint y: 118, endPoint x: 263, endPoint y: 246, distance: 199.3
click at [108, 118] on link "打帳單" at bounding box center [82, 127] width 150 height 38
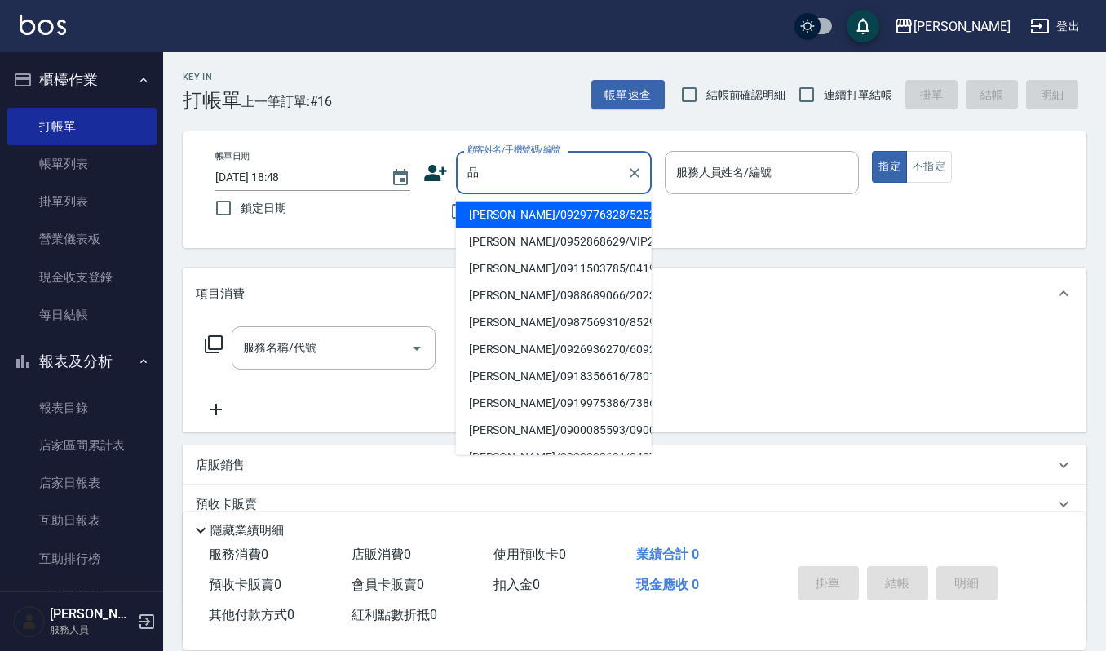
click at [529, 220] on li "[PERSON_NAME]/0929776328/525221" at bounding box center [554, 214] width 196 height 27
type input "[PERSON_NAME]/0929776328/525221"
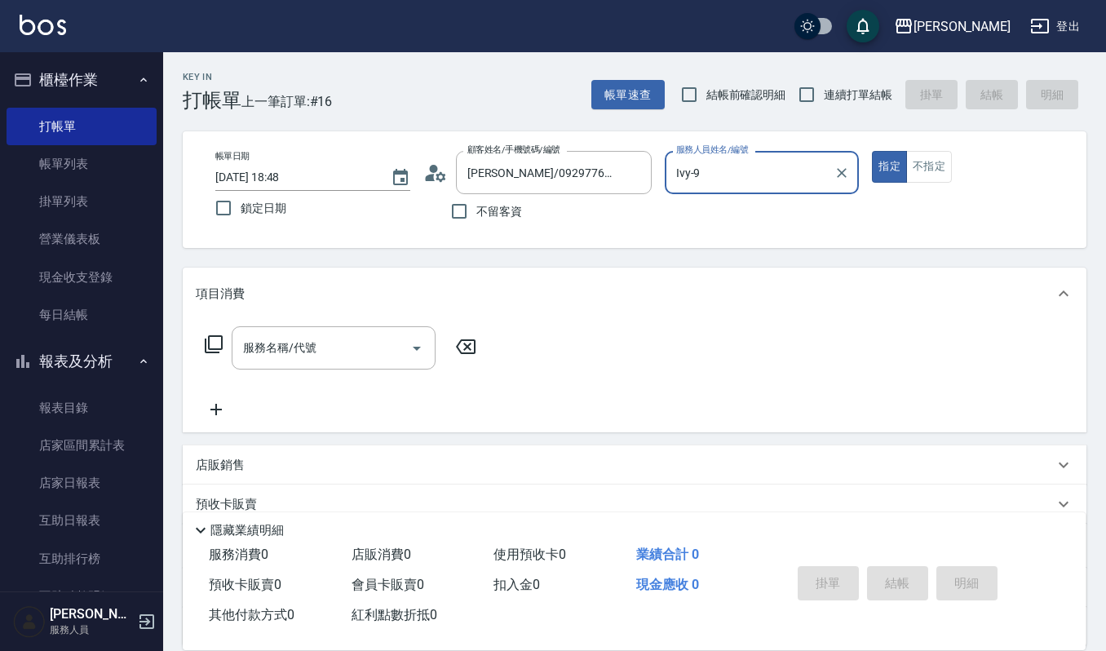
click at [736, 187] on div "Ivy-9 服務人員姓名/編號" at bounding box center [762, 172] width 195 height 43
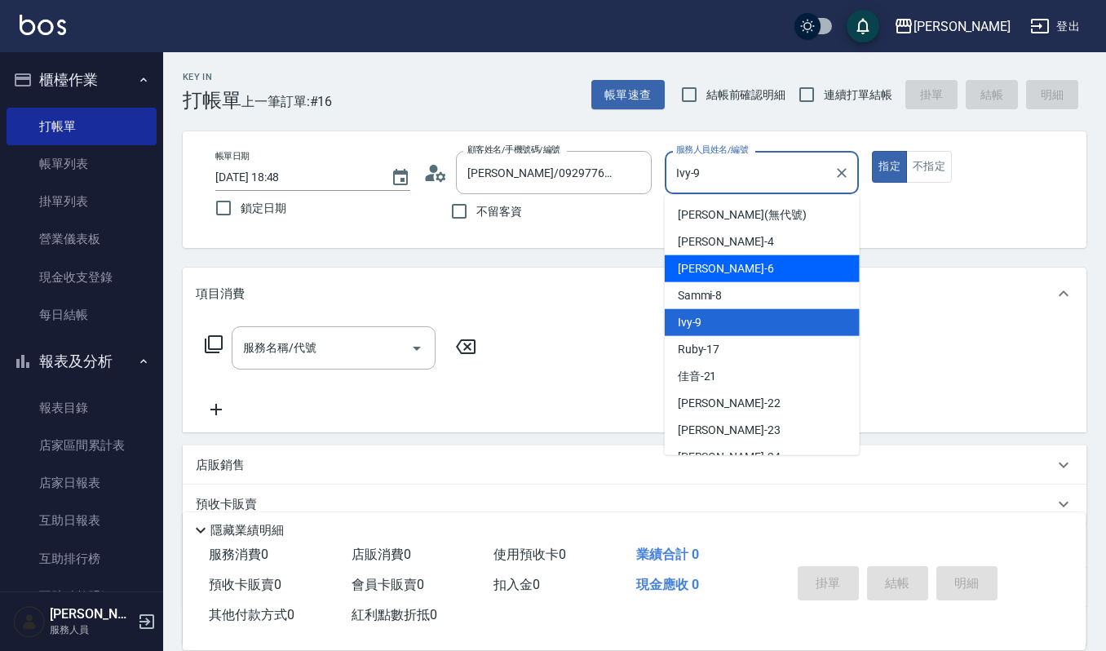
click at [744, 268] on div "Joalin -6" at bounding box center [762, 268] width 195 height 27
type input "Joalin-6"
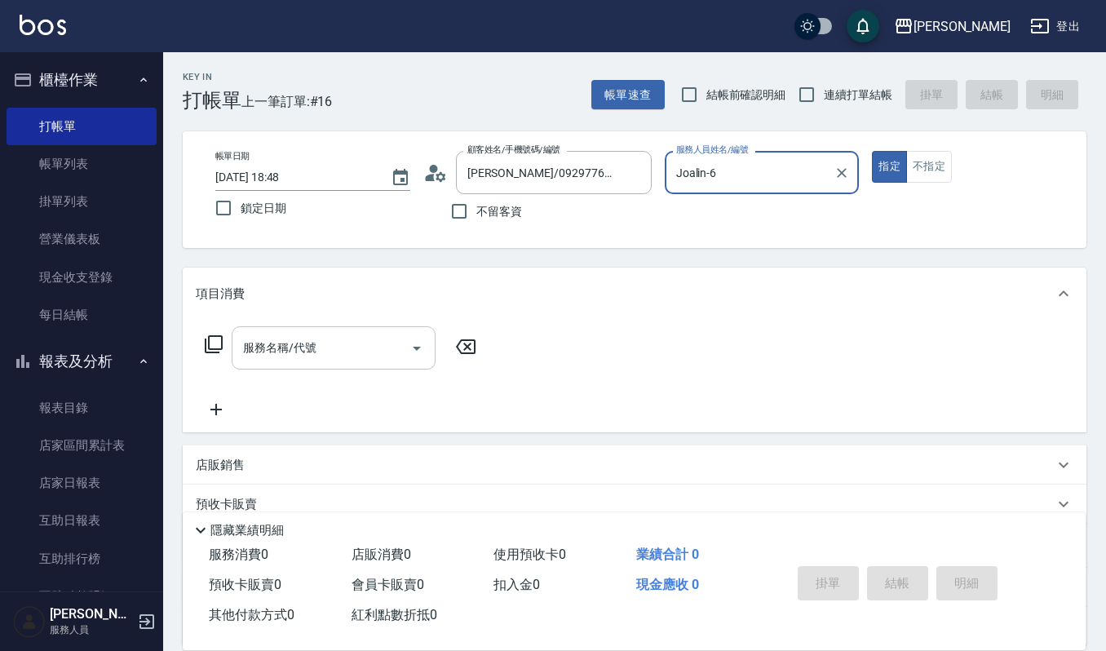
click at [340, 343] on input "服務名稱/代號" at bounding box center [321, 348] width 165 height 29
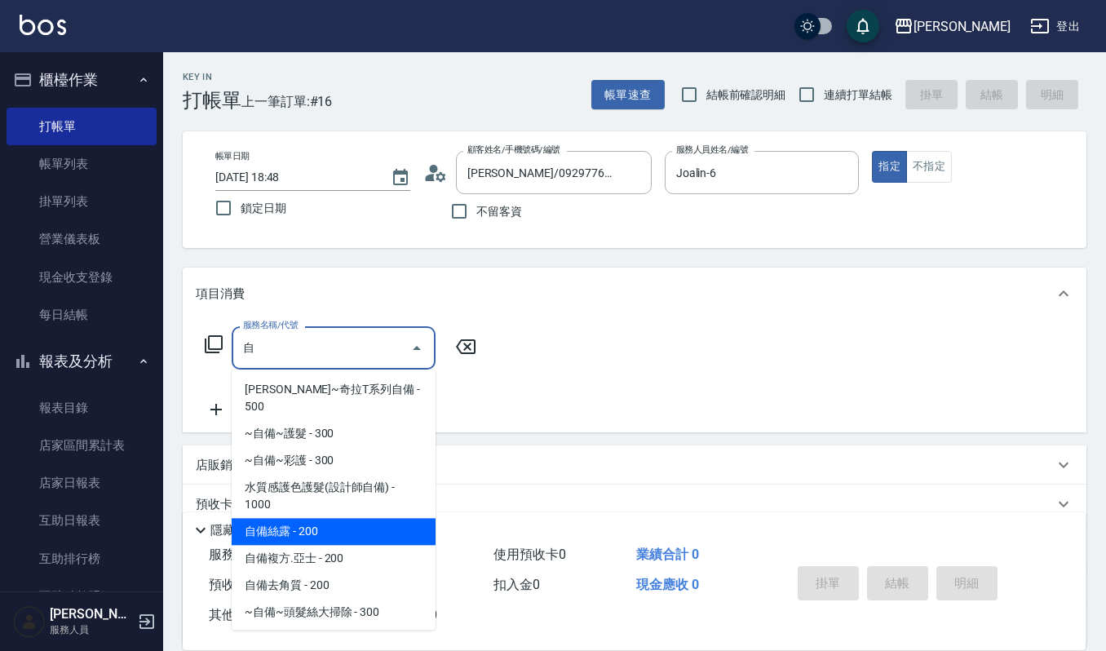
click at [367, 518] on span "自備絲露 - 200" at bounding box center [334, 531] width 204 height 27
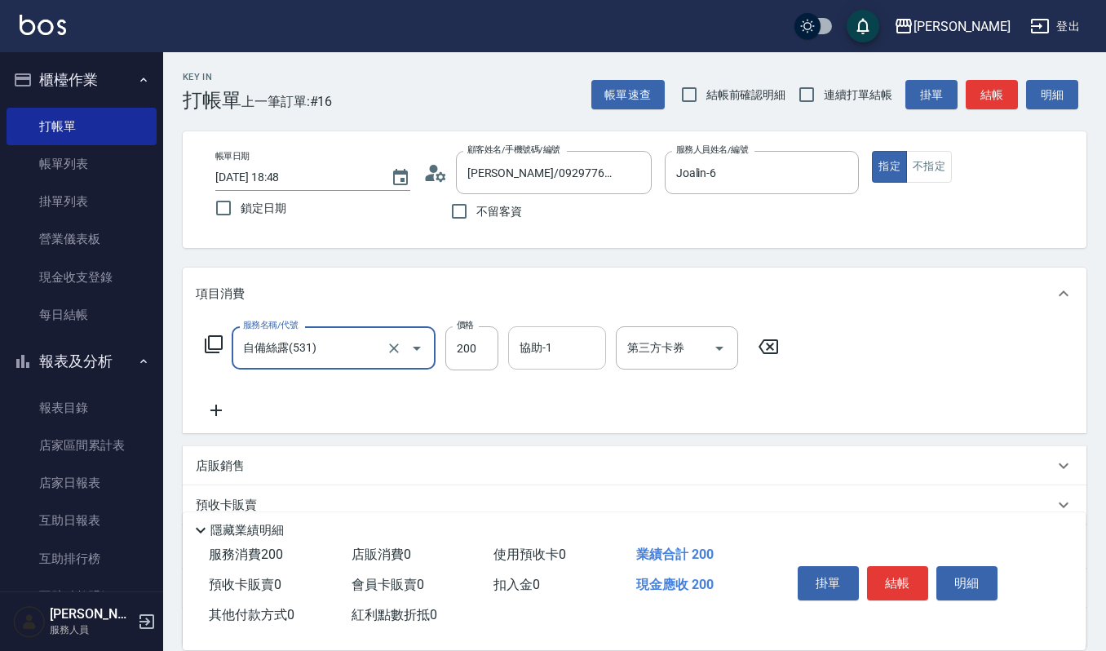
type input "自備絲露(531)"
click at [558, 346] on input "協助-1" at bounding box center [557, 348] width 83 height 29
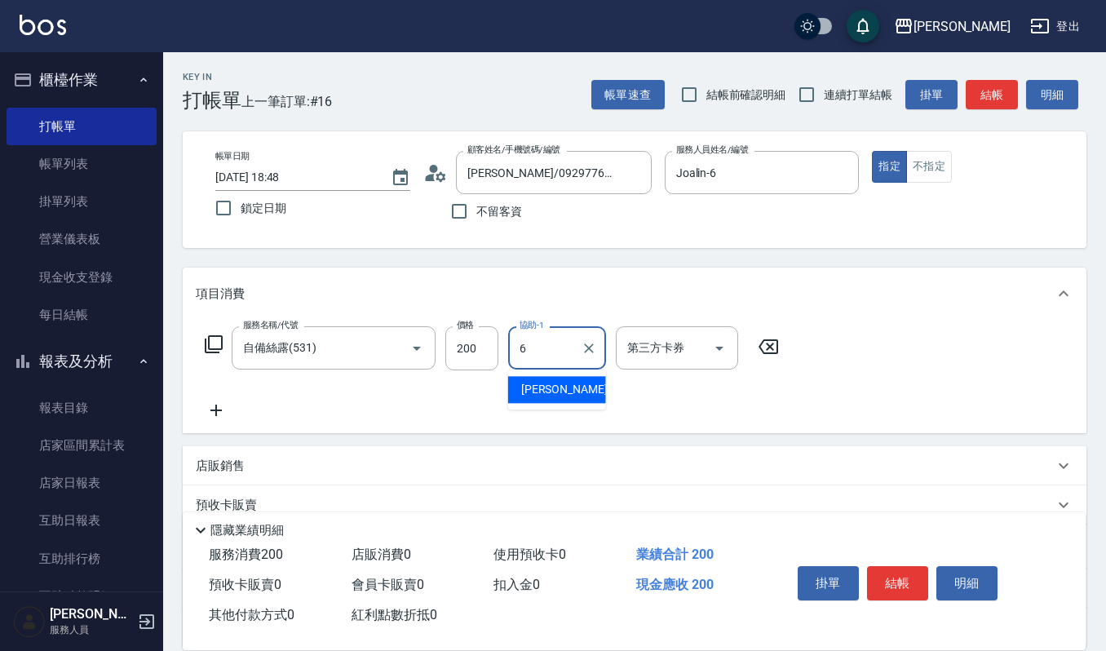
type input "Joalin-6"
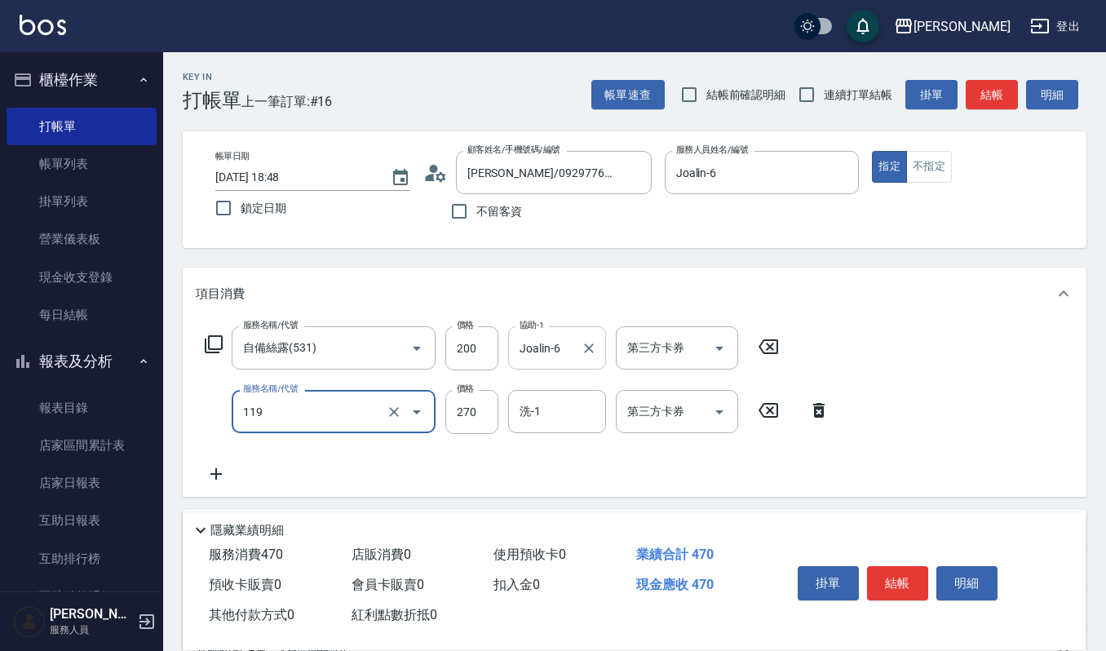
type input "使用一般洗髮卡(119)"
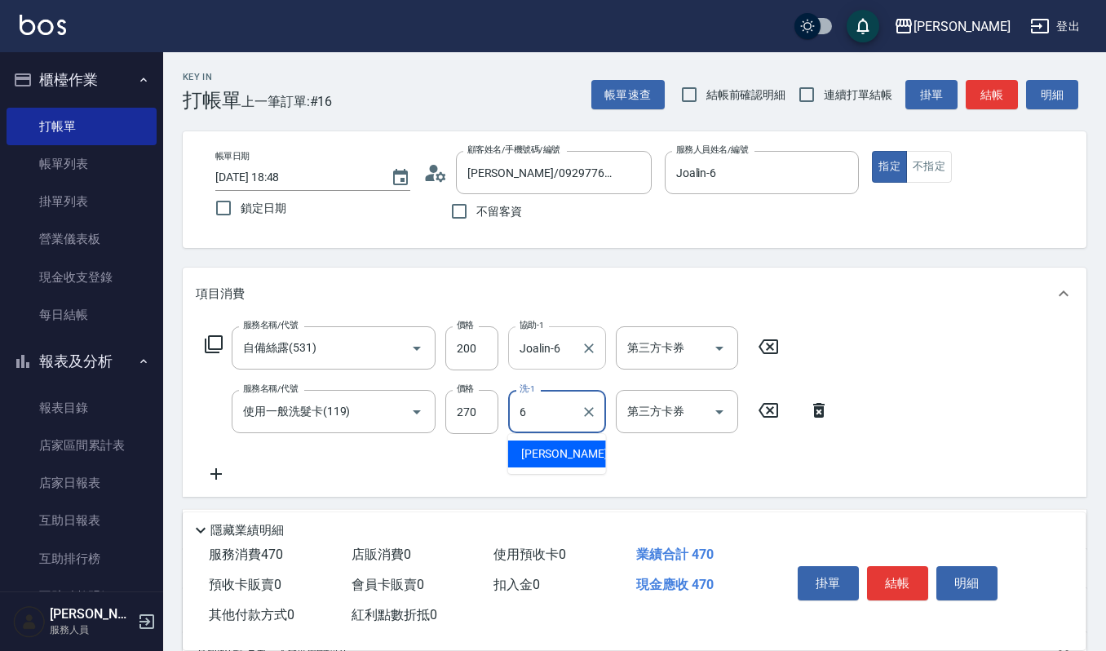
type input "Joalin-6"
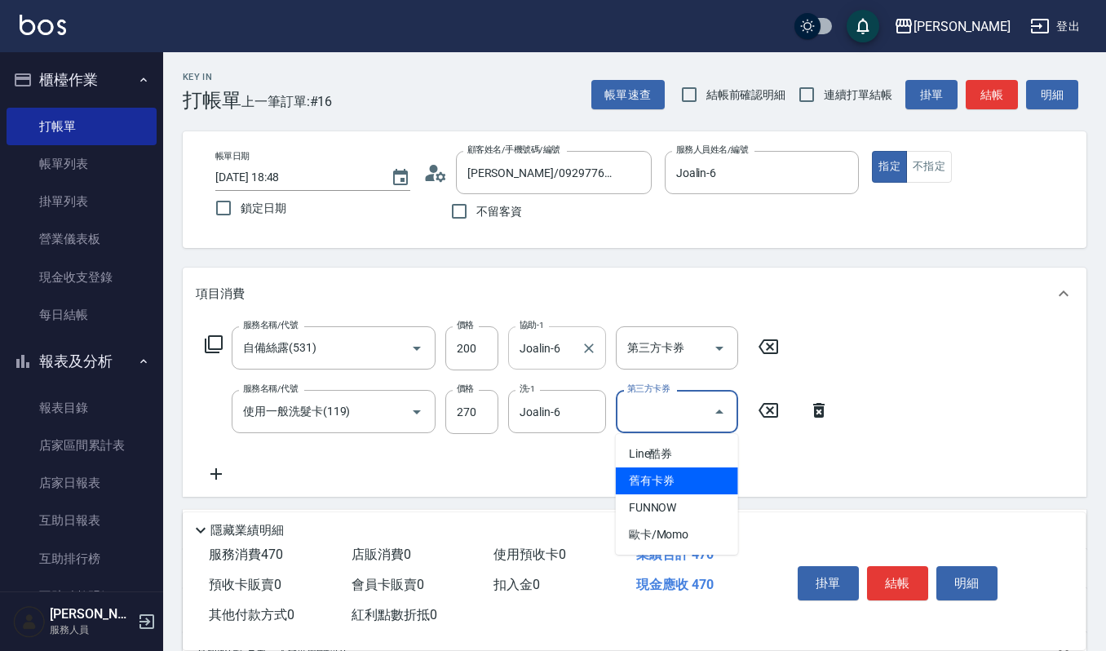
type input "舊有卡券"
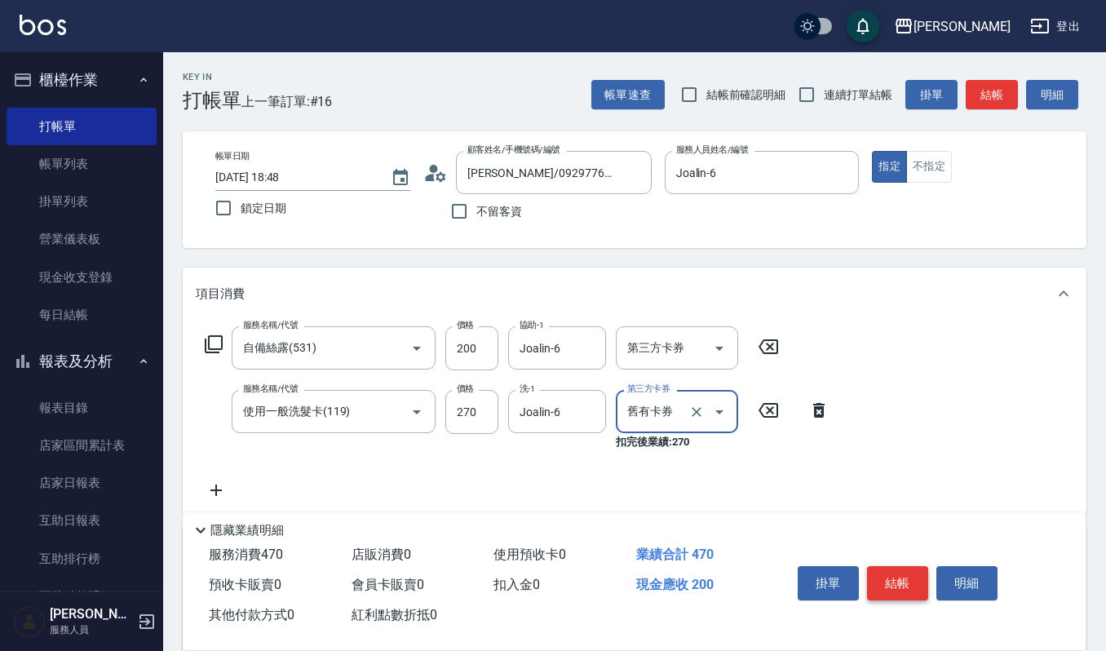
click at [918, 584] on button "結帳" at bounding box center [897, 583] width 61 height 34
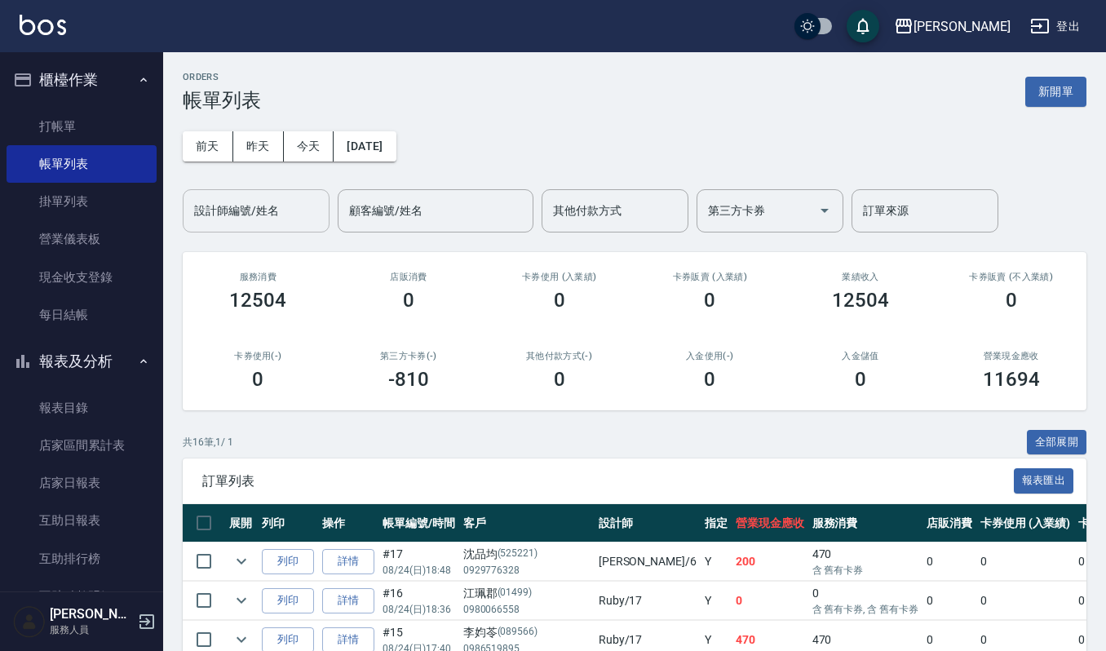
click at [246, 219] on input "設計師編號/姓名" at bounding box center [256, 211] width 132 height 29
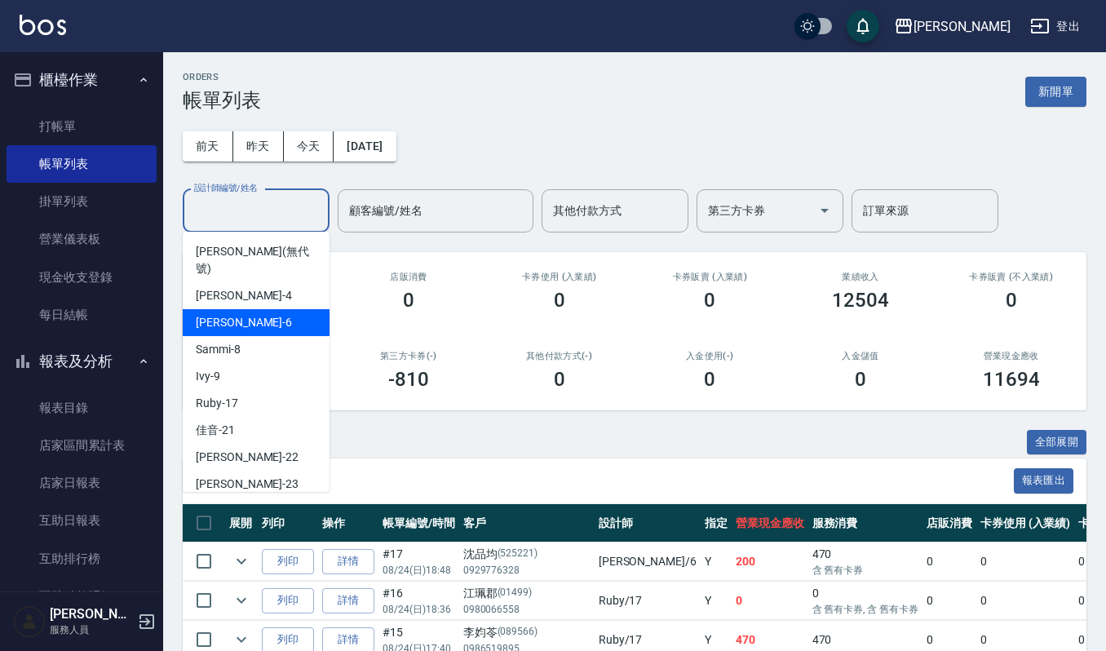
click at [262, 309] on div "Joalin -6" at bounding box center [256, 322] width 147 height 27
type input "Joalin-6"
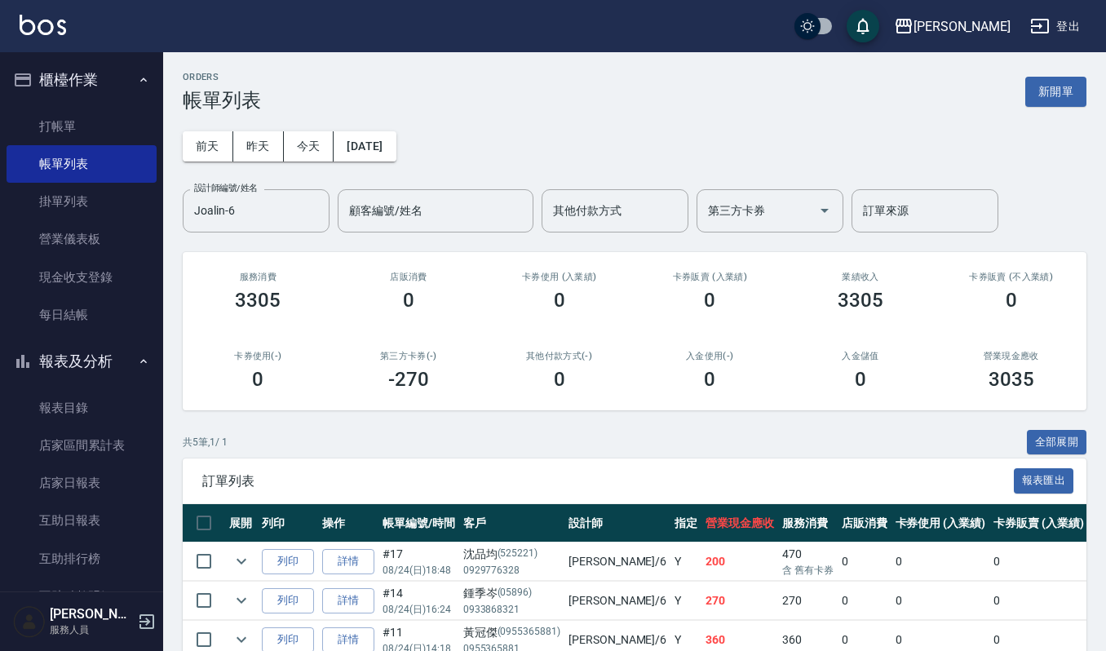
click at [1104, 608] on div "ORDERS 帳單列表 新開單 [DATE] [DATE] [DATE] [DATE] 設計師編號/姓名 [PERSON_NAME]-6 設計師編號/姓名 顧…" at bounding box center [634, 427] width 943 height 750
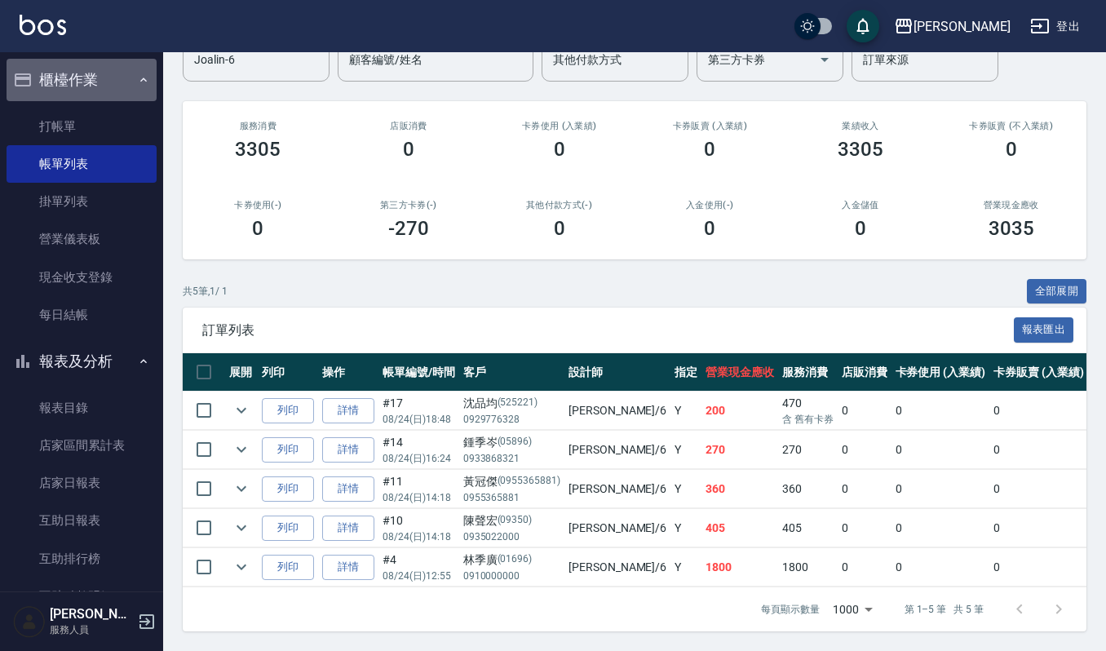
click at [121, 66] on button "櫃檯作業" at bounding box center [82, 80] width 150 height 42
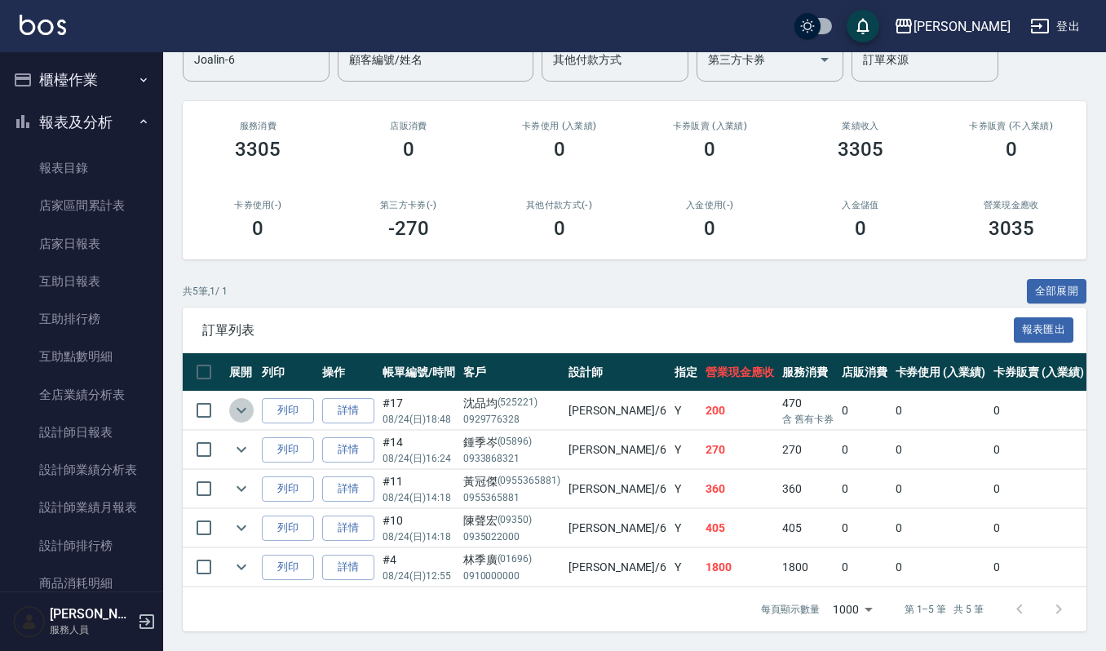
click at [240, 400] on icon "expand row" at bounding box center [242, 410] width 20 height 20
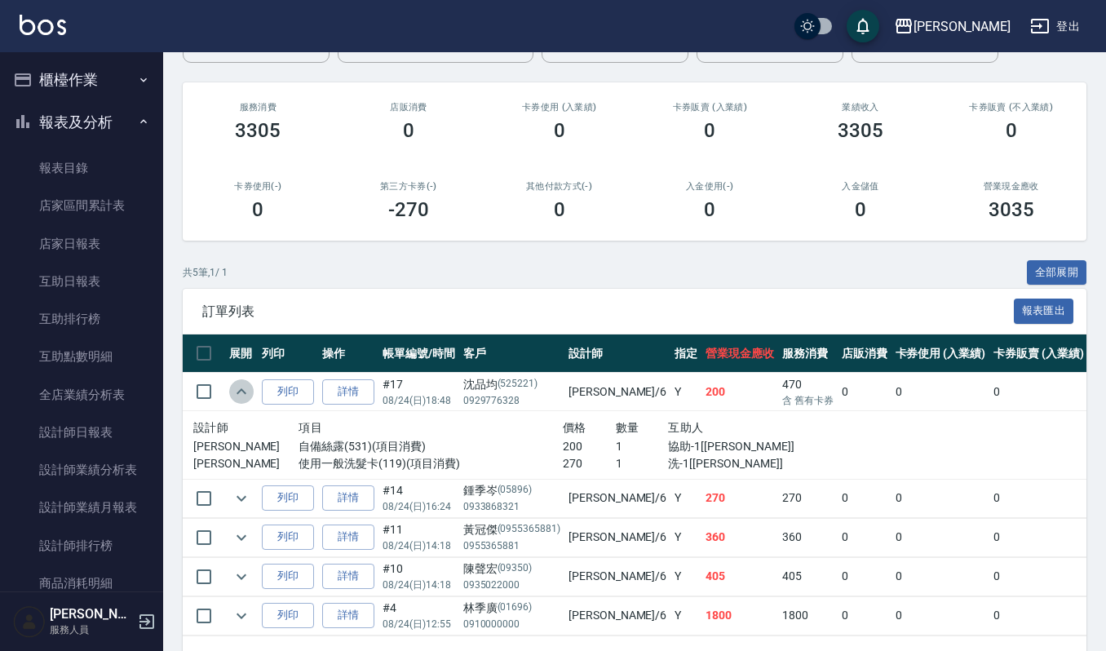
click at [240, 396] on icon "expand row" at bounding box center [242, 392] width 20 height 20
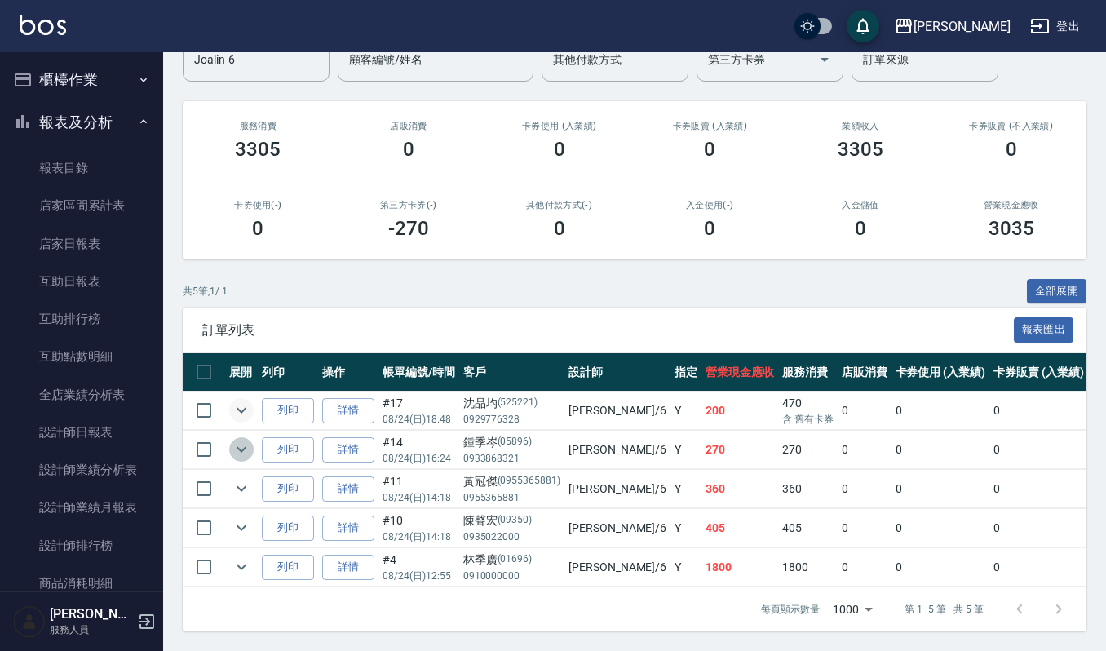
click at [240, 440] on icon "expand row" at bounding box center [242, 450] width 20 height 20
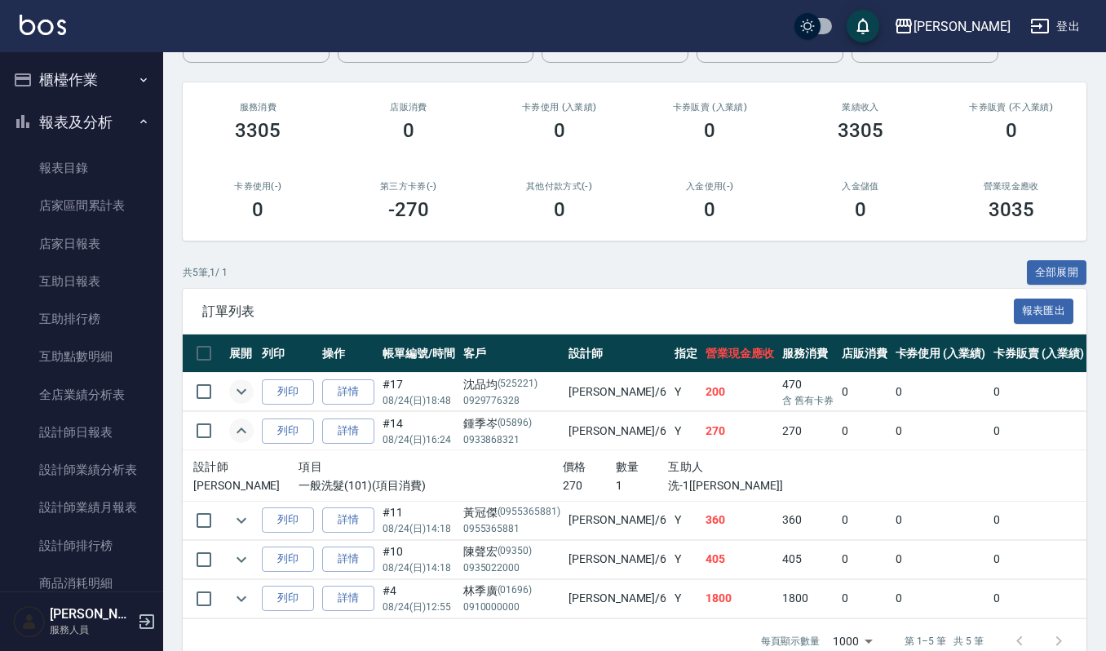
click at [239, 428] on icon "expand row" at bounding box center [242, 431] width 20 height 20
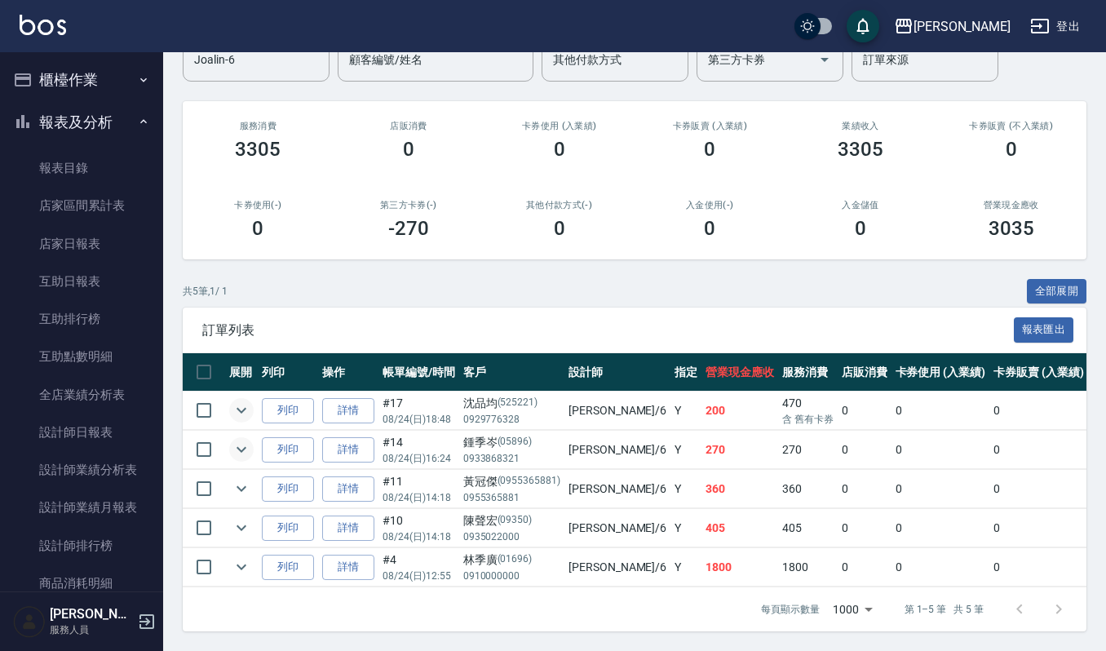
click at [235, 400] on icon "expand row" at bounding box center [242, 410] width 20 height 20
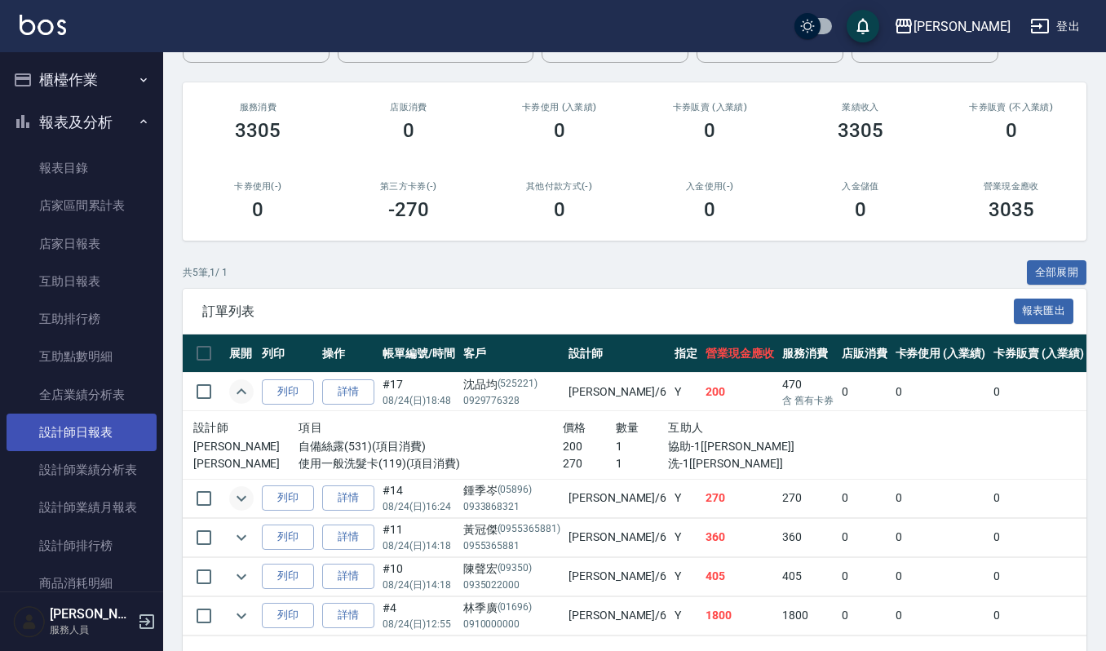
click at [119, 429] on link "設計師日報表" at bounding box center [82, 433] width 150 height 38
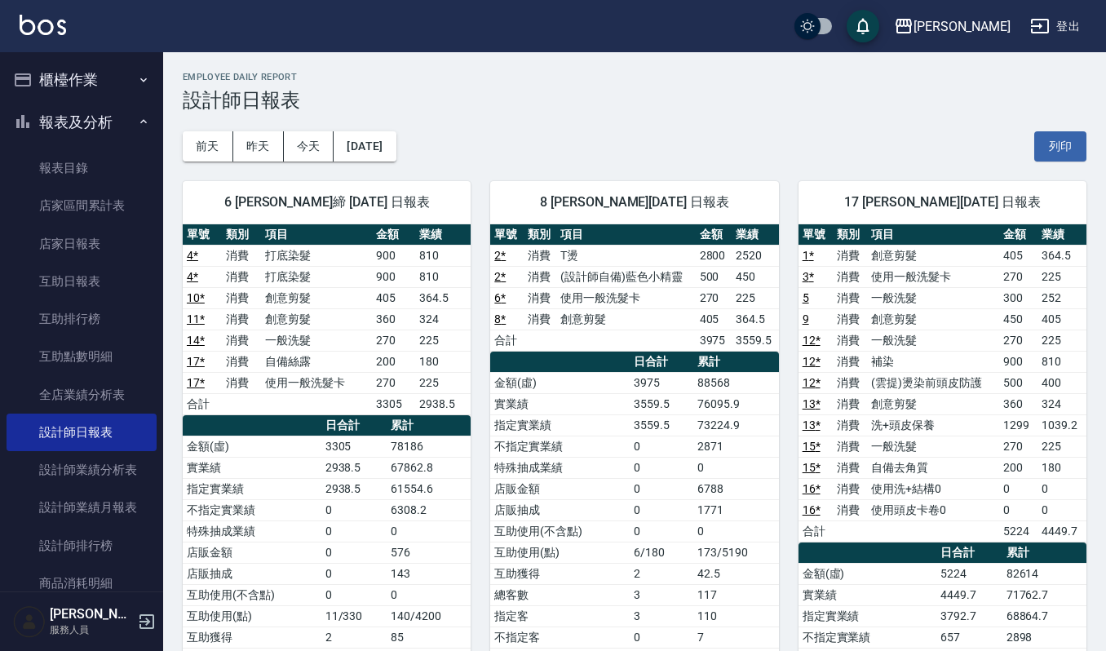
click at [67, 85] on button "櫃檯作業" at bounding box center [82, 80] width 150 height 42
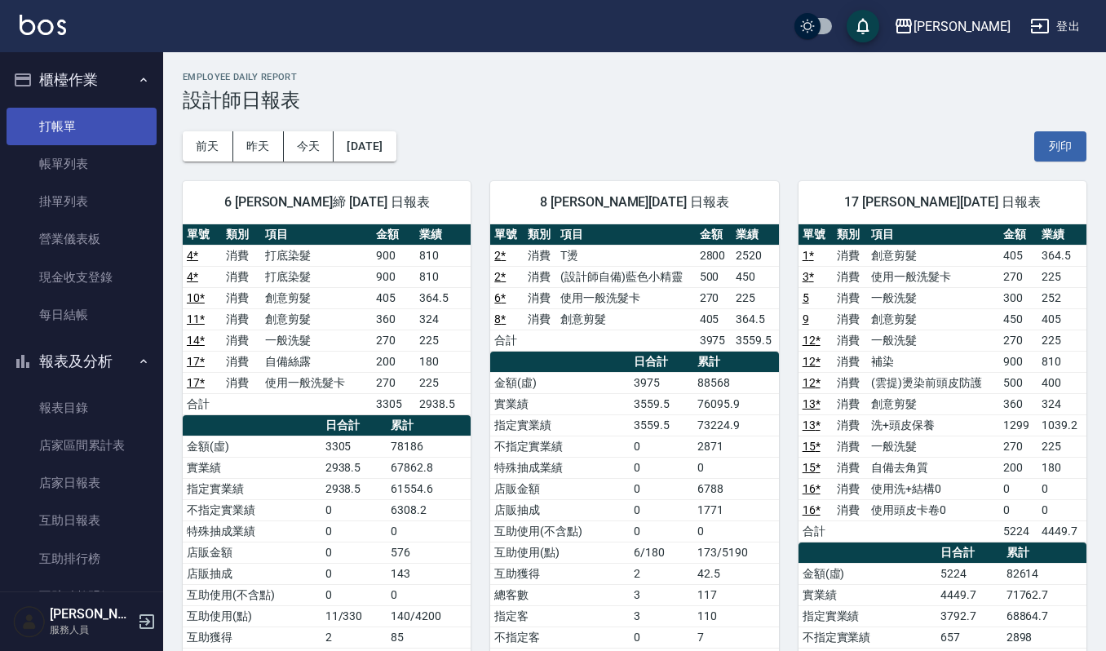
click at [78, 127] on link "打帳單" at bounding box center [82, 127] width 150 height 38
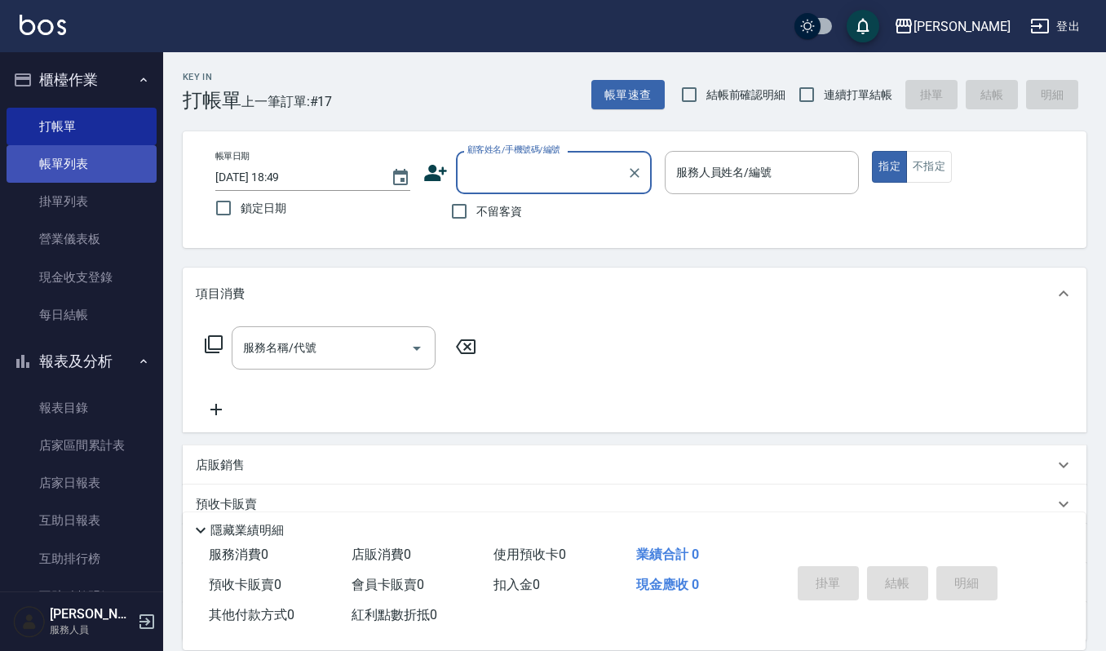
click at [72, 178] on link "帳單列表" at bounding box center [82, 164] width 150 height 38
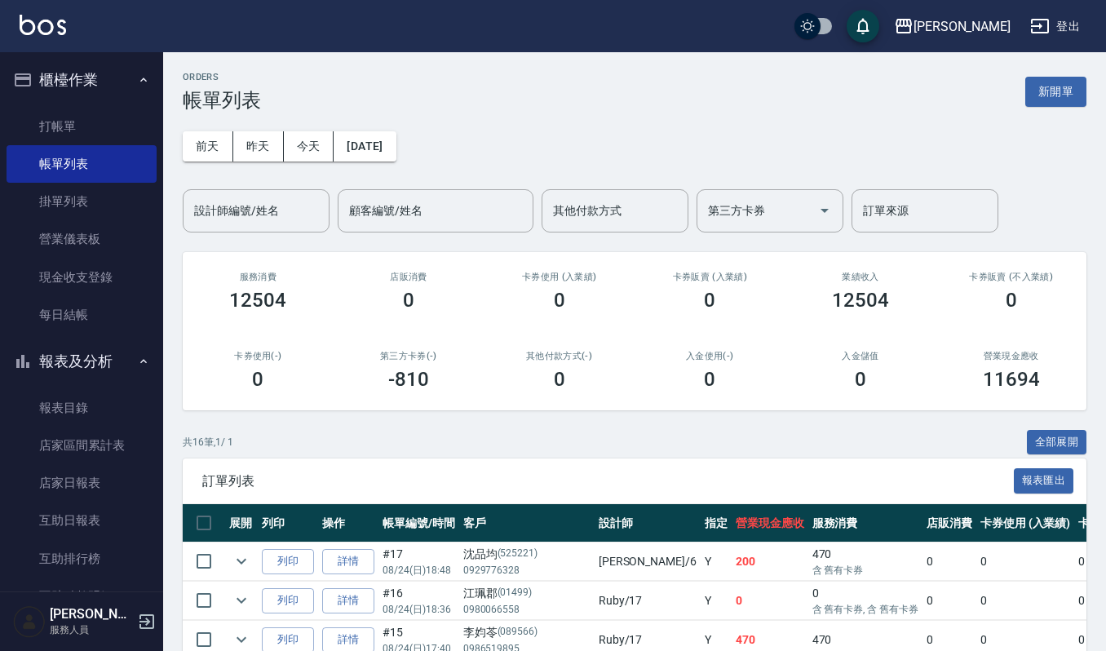
scroll to position [108, 0]
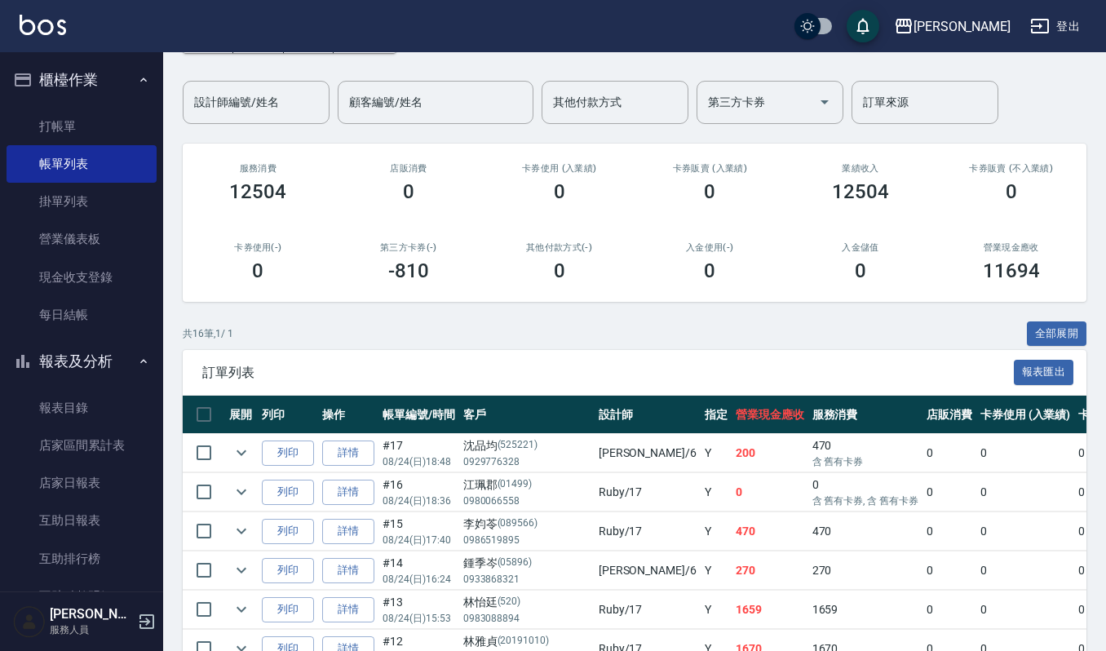
click at [555, 372] on span "訂單列表" at bounding box center [608, 373] width 812 height 16
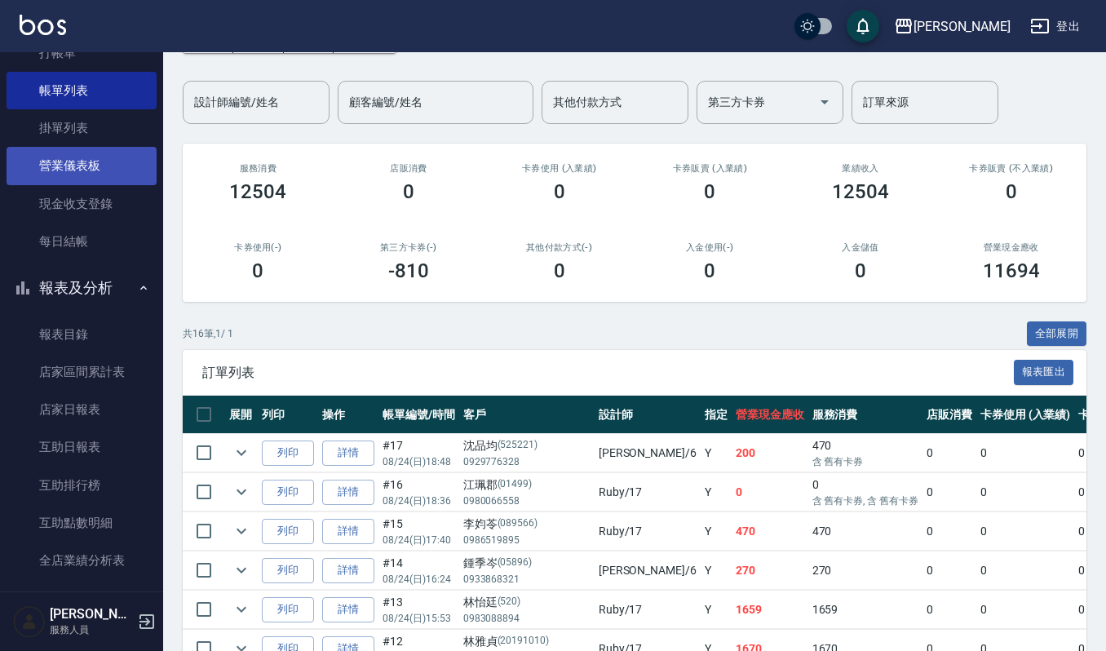
scroll to position [0, 0]
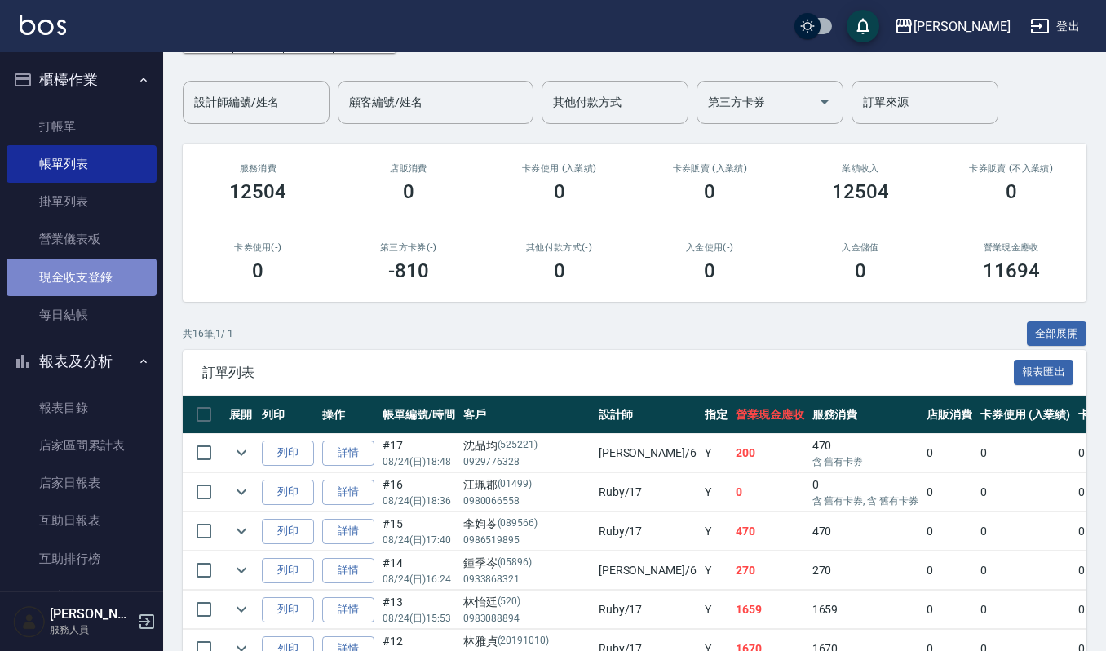
click at [90, 288] on link "現金收支登錄" at bounding box center [82, 278] width 150 height 38
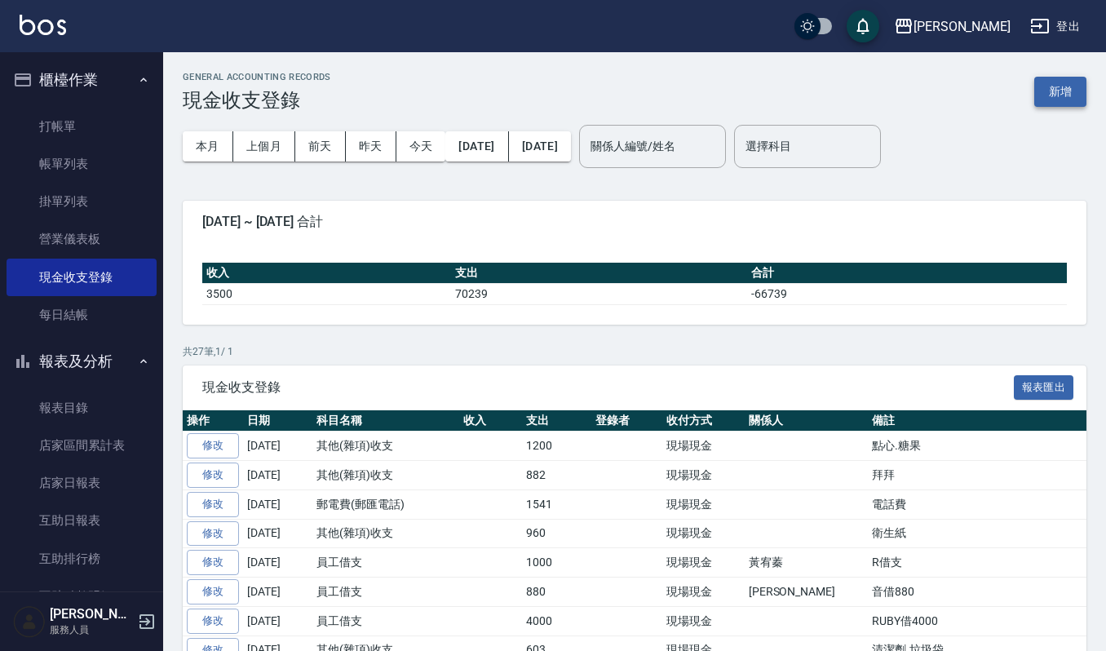
click at [1041, 90] on button "新增" at bounding box center [1060, 92] width 52 height 30
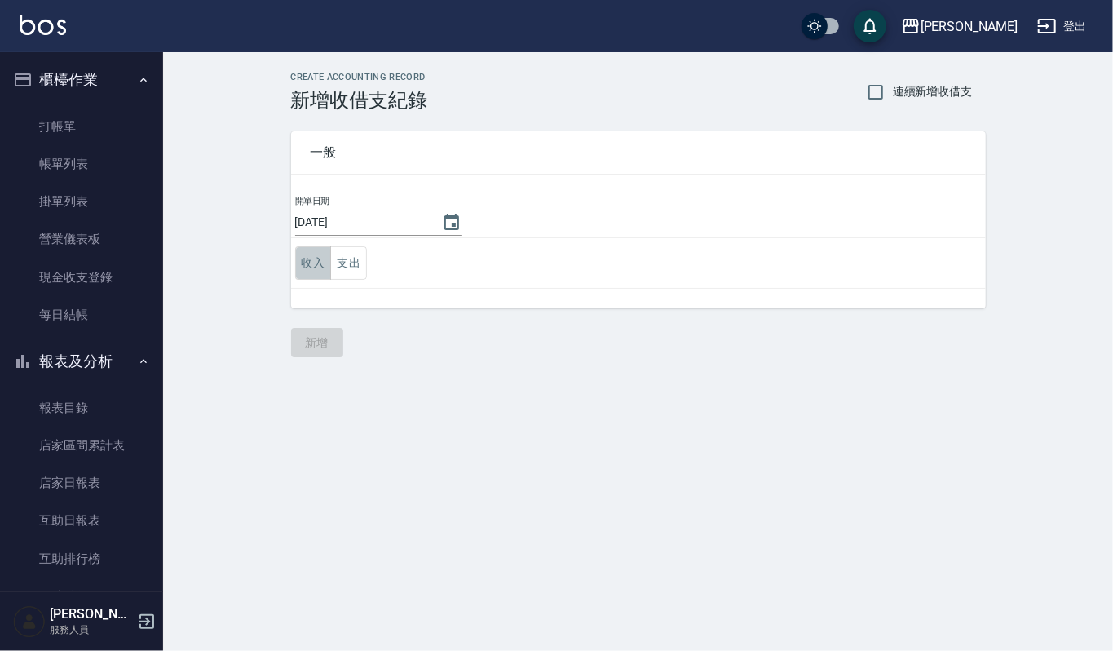
click at [314, 272] on button "收入" at bounding box center [313, 262] width 37 height 33
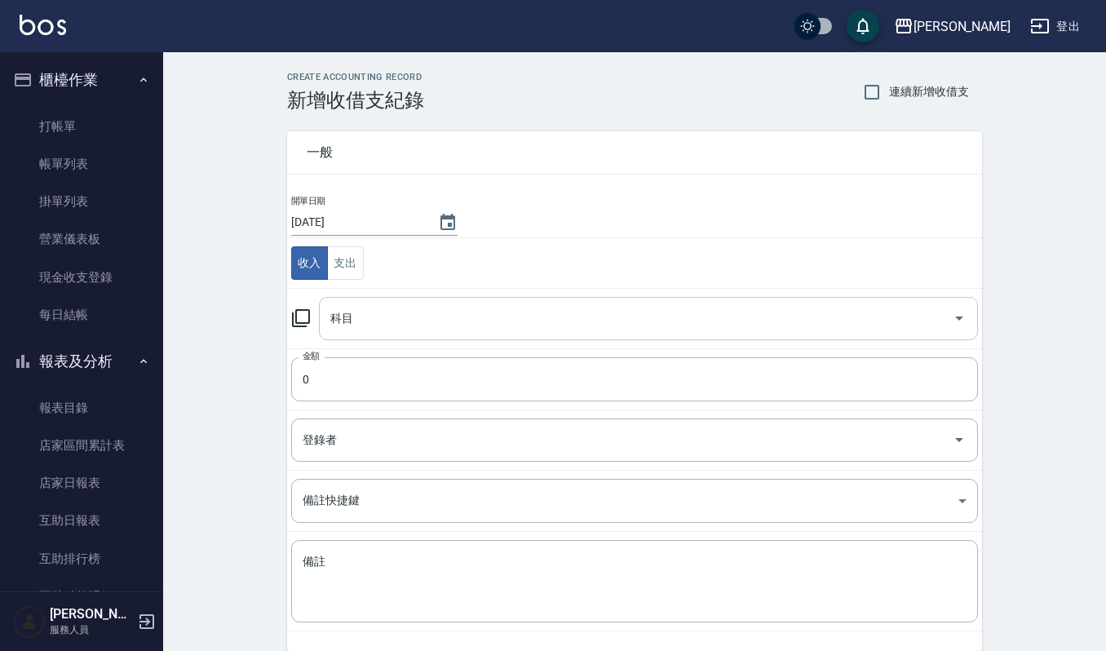
click at [400, 330] on input "科目" at bounding box center [636, 318] width 620 height 29
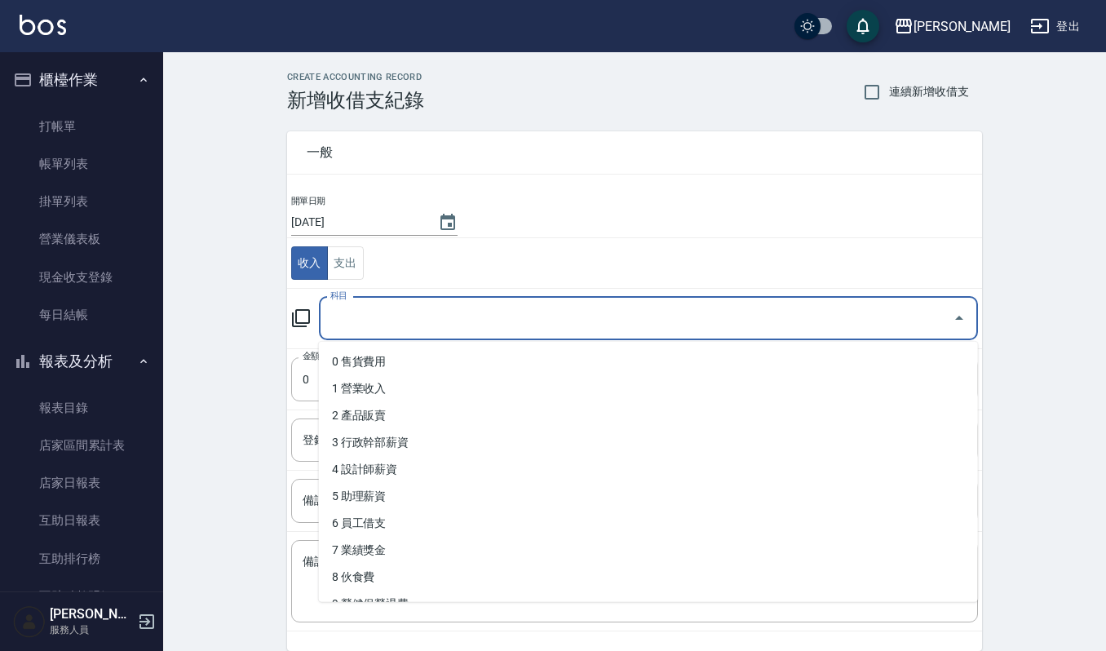
click at [378, 321] on input "科目" at bounding box center [636, 318] width 620 height 29
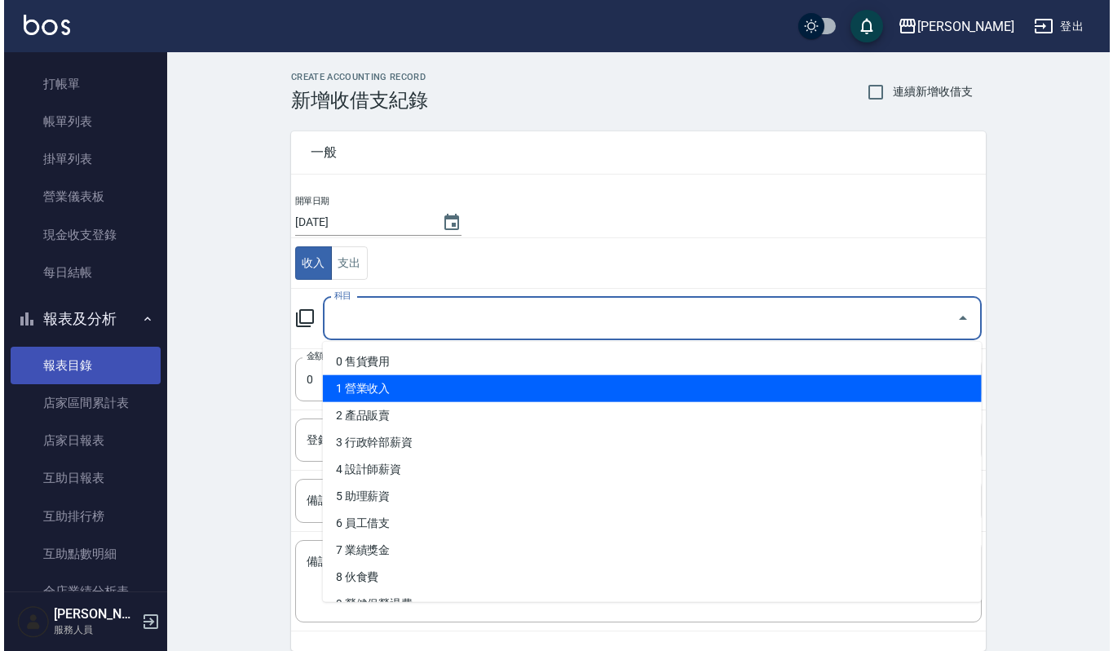
scroll to position [108, 0]
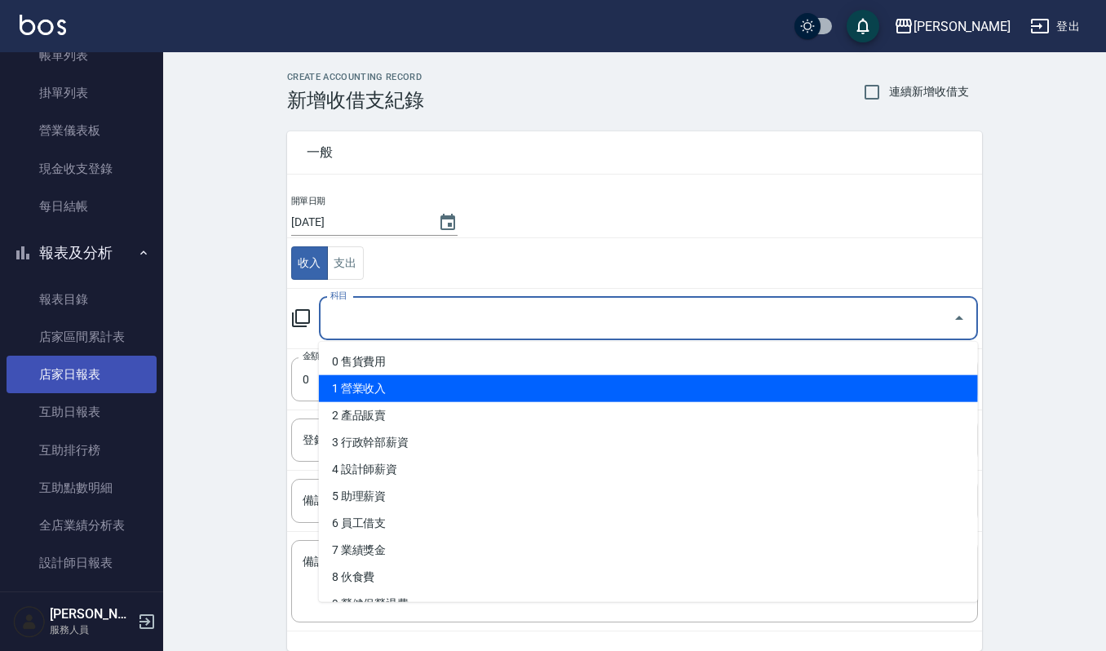
click at [108, 369] on link "店家日報表" at bounding box center [82, 375] width 150 height 38
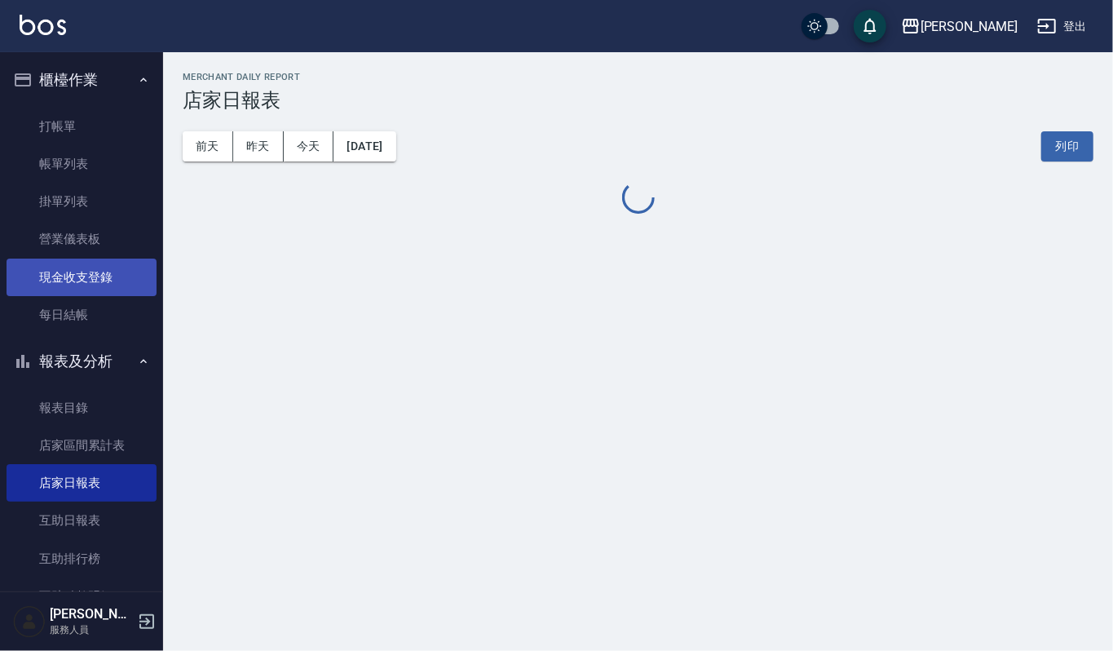
click at [109, 275] on link "現金收支登錄" at bounding box center [82, 278] width 150 height 38
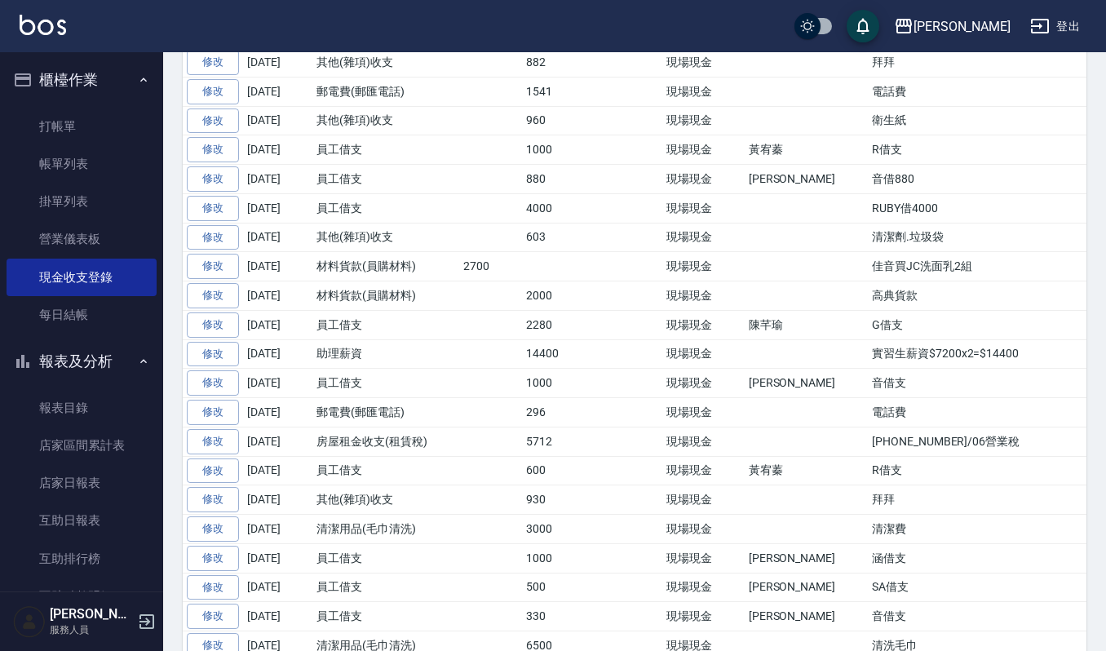
scroll to position [435, 0]
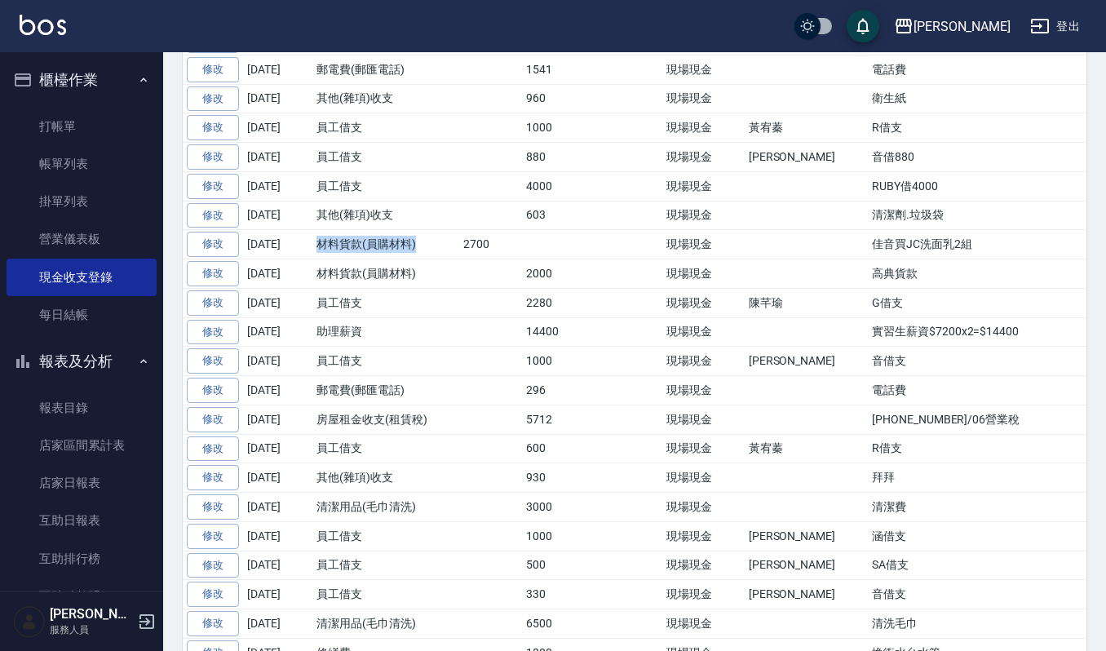
drag, startPoint x: 314, startPoint y: 246, endPoint x: 447, endPoint y: 265, distance: 134.3
click at [447, 259] on td "材料貨款(員購材料)" at bounding box center [385, 244] width 147 height 29
click at [437, 259] on td "材料貨款(員購材料)" at bounding box center [385, 244] width 147 height 29
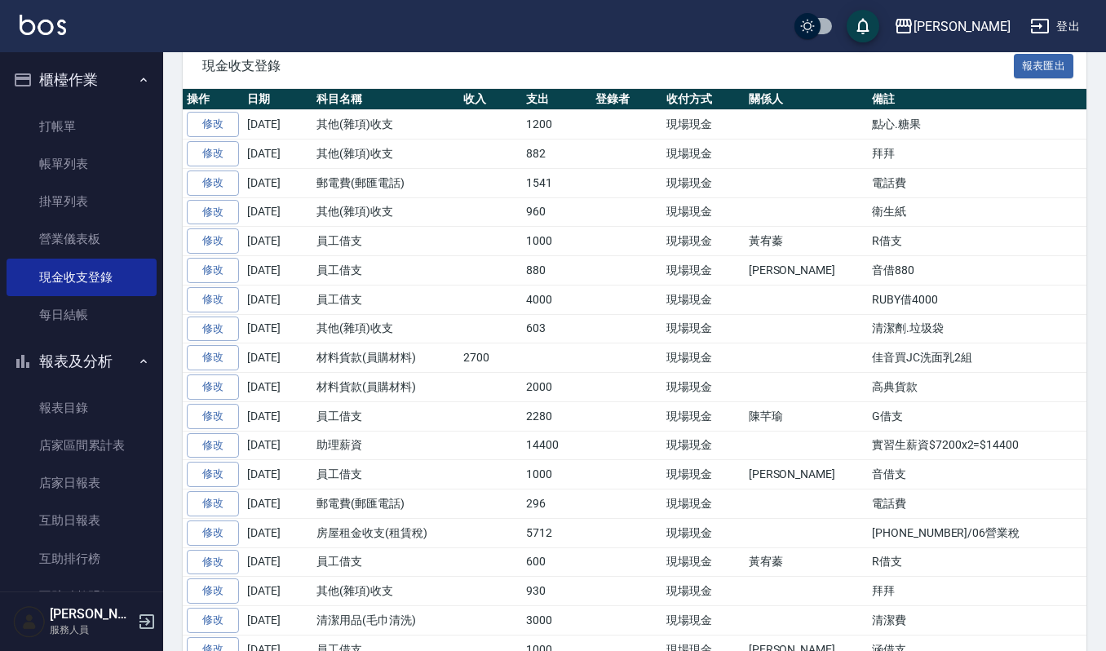
scroll to position [0, 0]
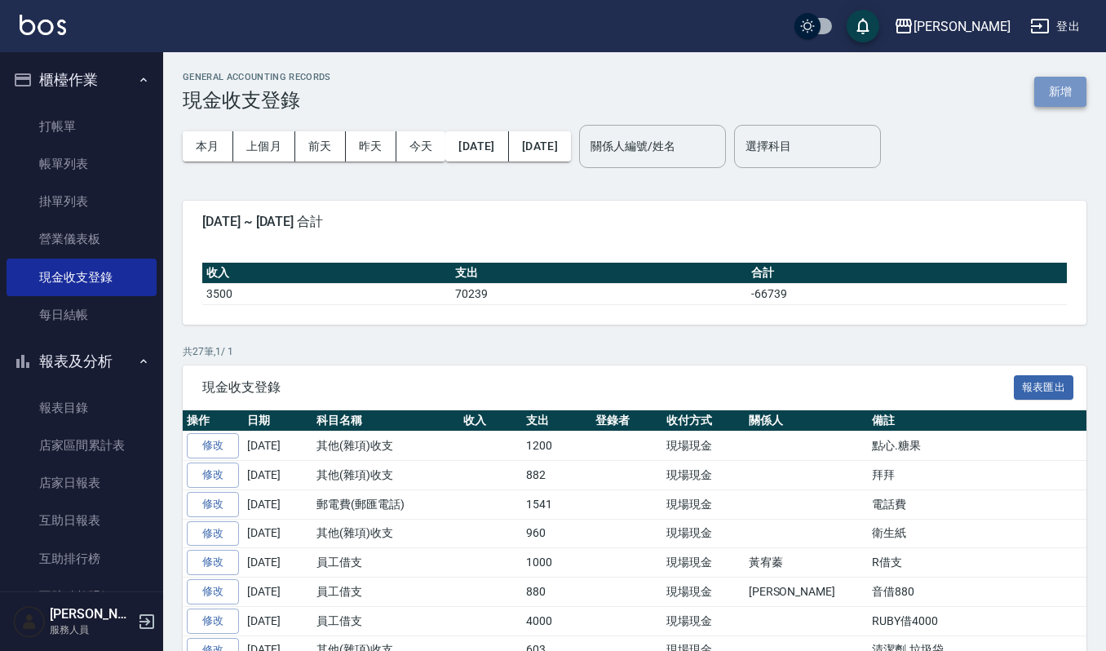
click at [1039, 99] on button "新增" at bounding box center [1060, 92] width 52 height 30
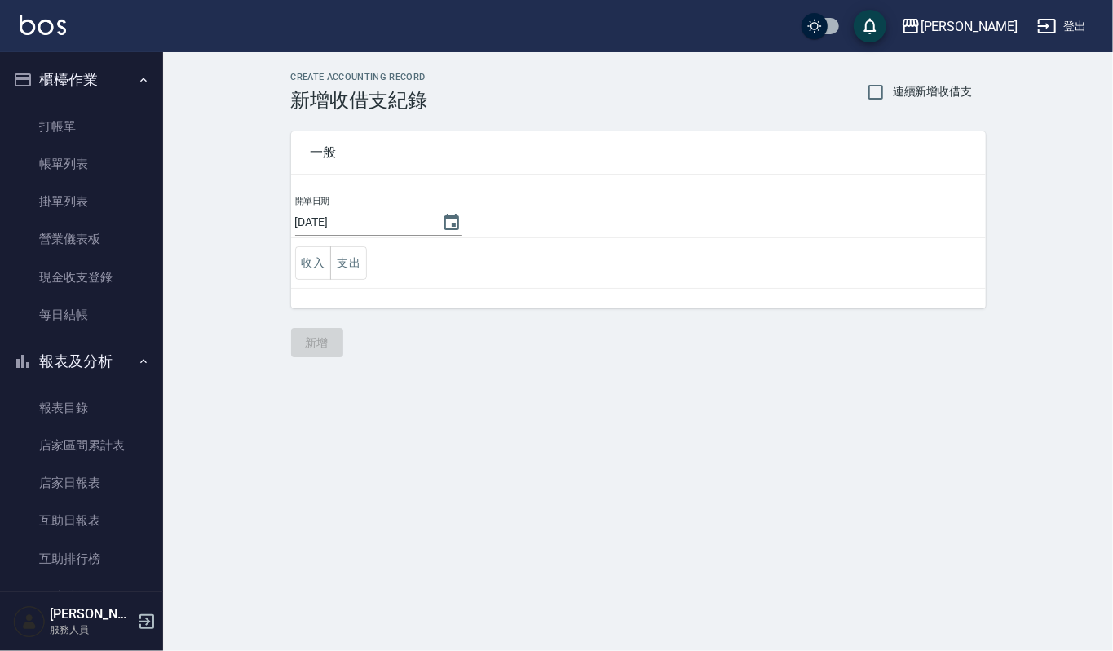
click at [281, 265] on div "一般 開單日期 [DATE] 收入 支出" at bounding box center [629, 210] width 715 height 197
click at [313, 261] on button "收入" at bounding box center [313, 262] width 37 height 33
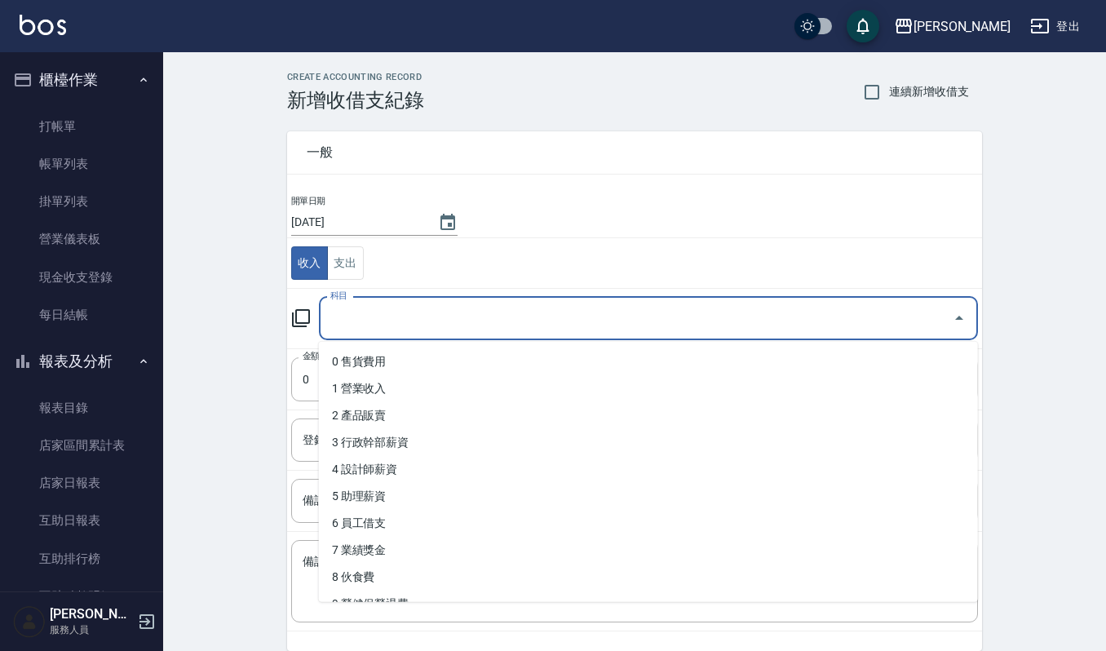
click at [356, 330] on input "科目" at bounding box center [636, 318] width 620 height 29
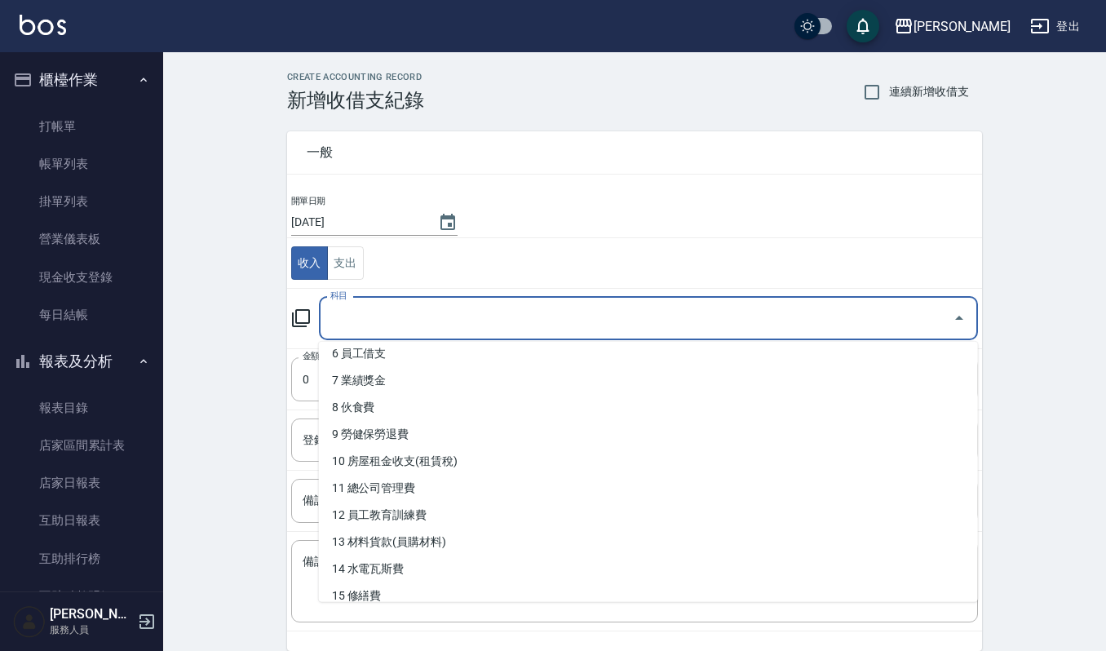
scroll to position [217, 0]
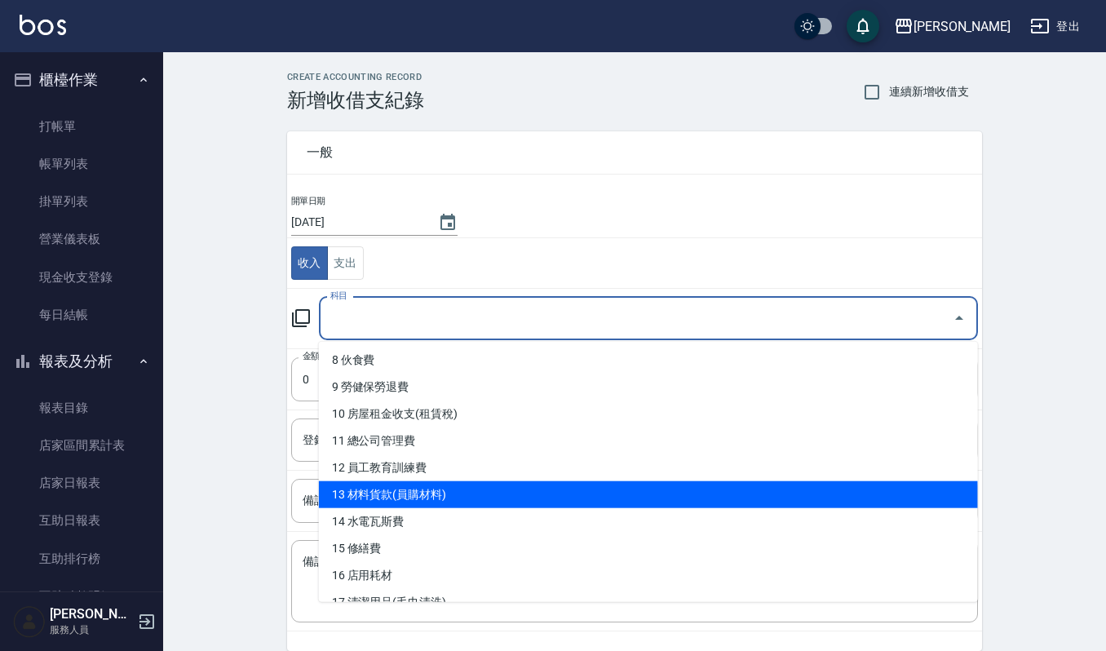
click at [427, 496] on li "13 材料貨款(員購材料)" at bounding box center [648, 494] width 659 height 27
type input "13 材料貨款(員購材料)"
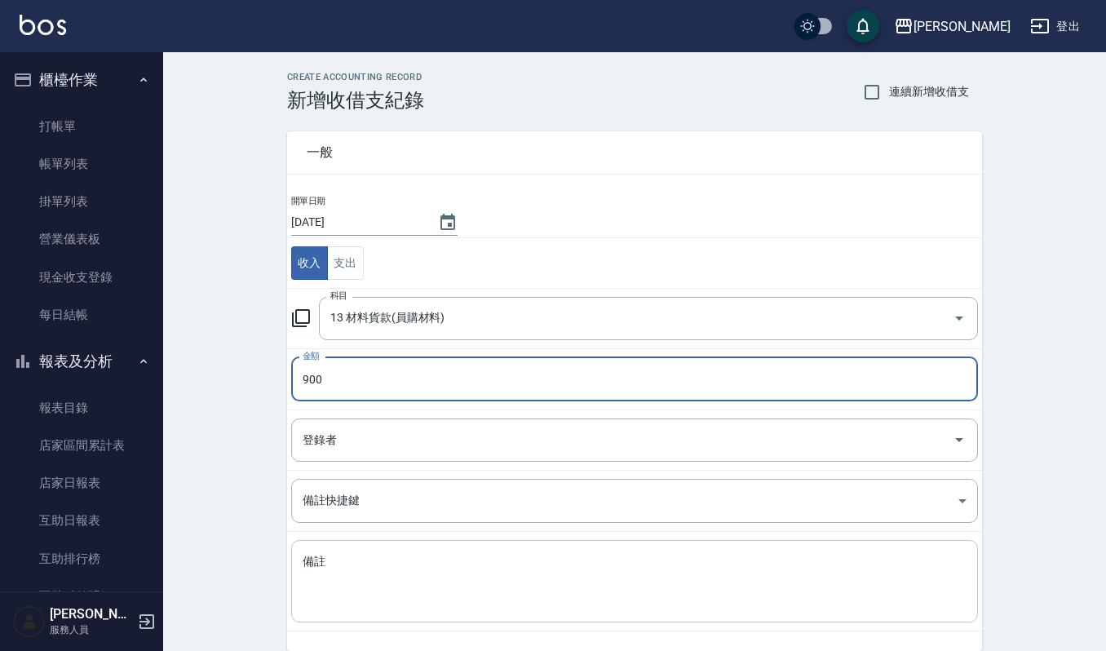
type input "900"
click at [383, 594] on textarea "備註" at bounding box center [635, 581] width 664 height 55
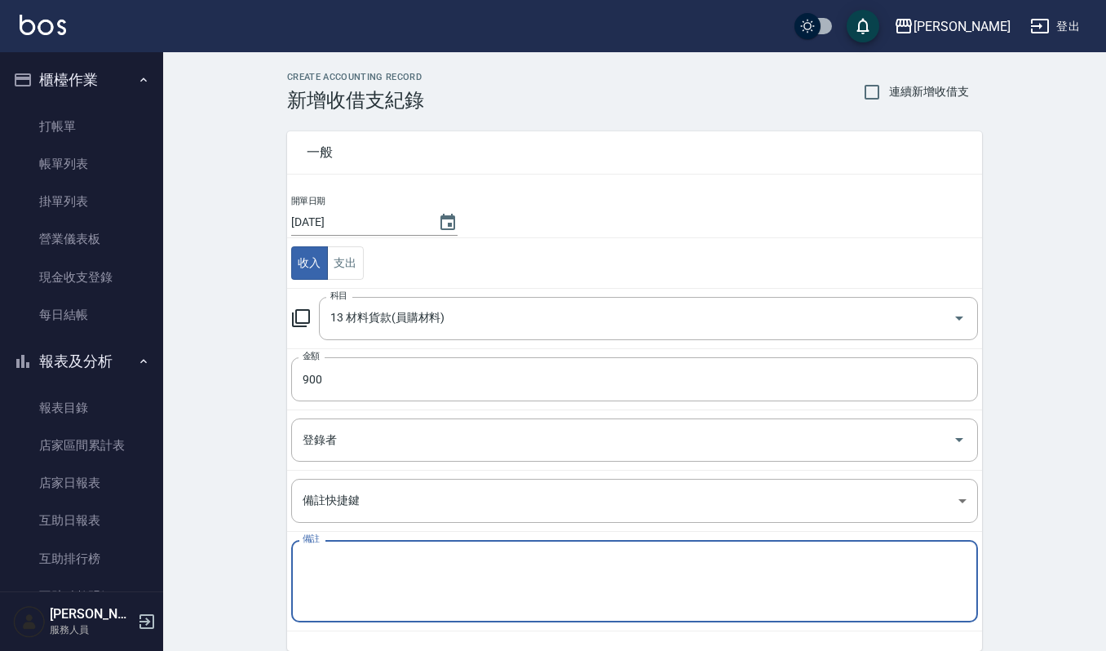
type textarea "ㄨ"
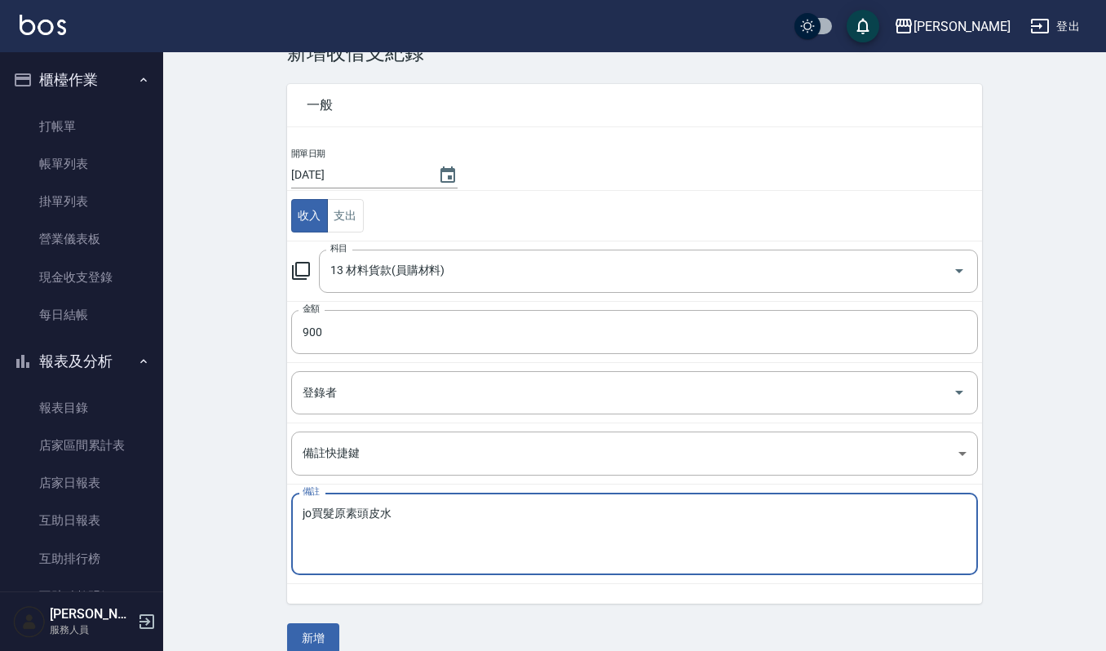
scroll to position [70, 0]
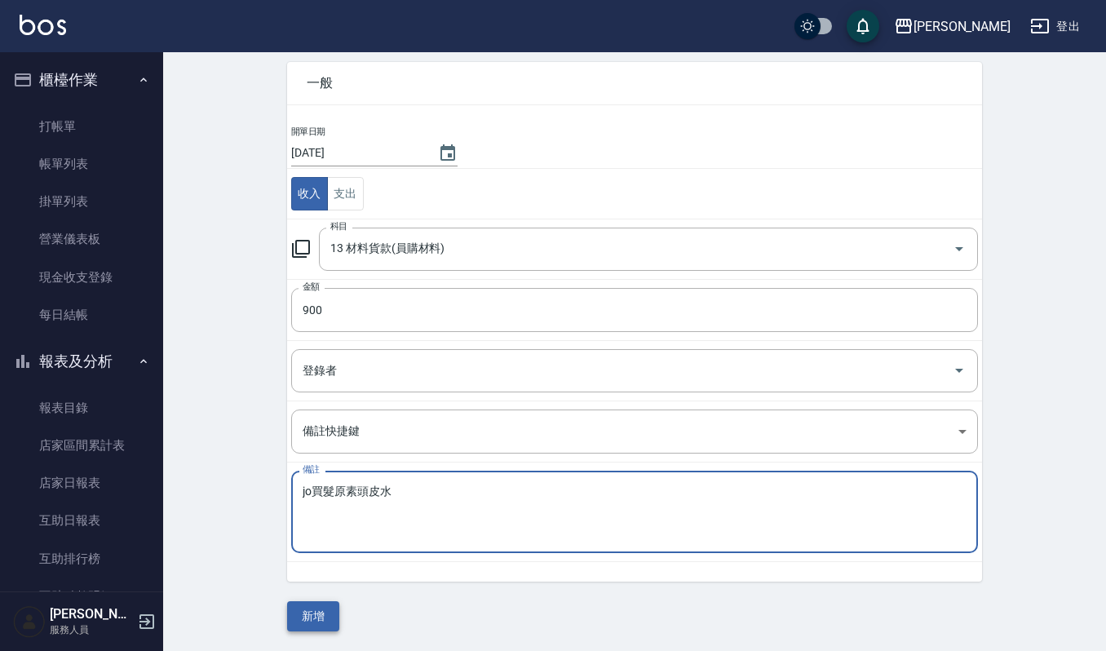
type textarea "jo買髮原素頭皮水"
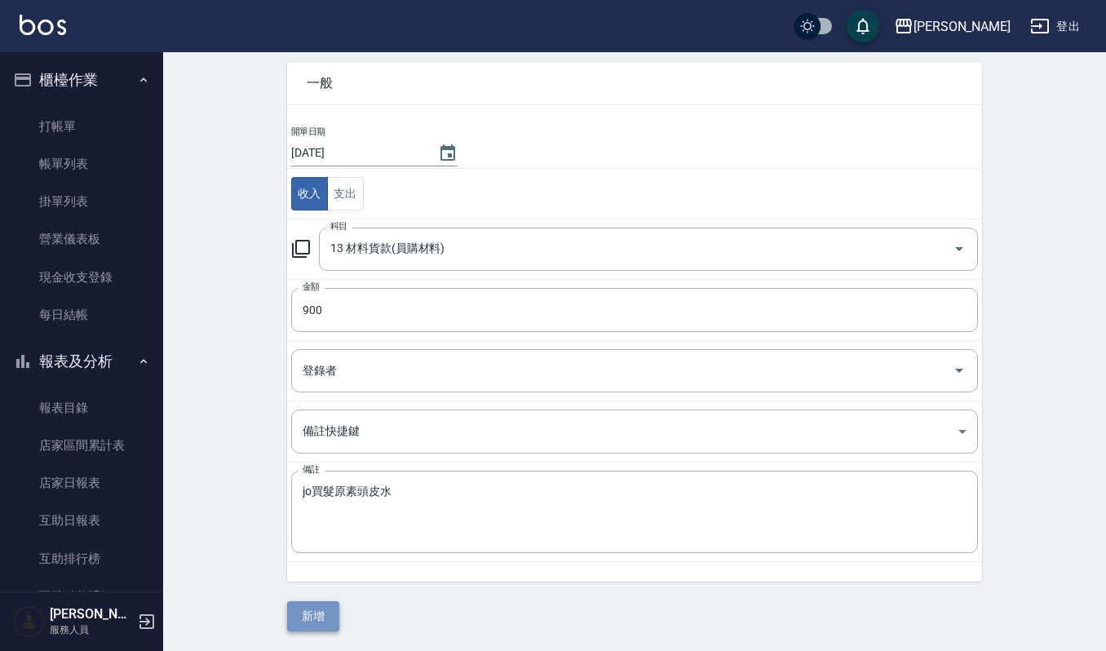
click at [320, 623] on button "新增" at bounding box center [313, 616] width 52 height 30
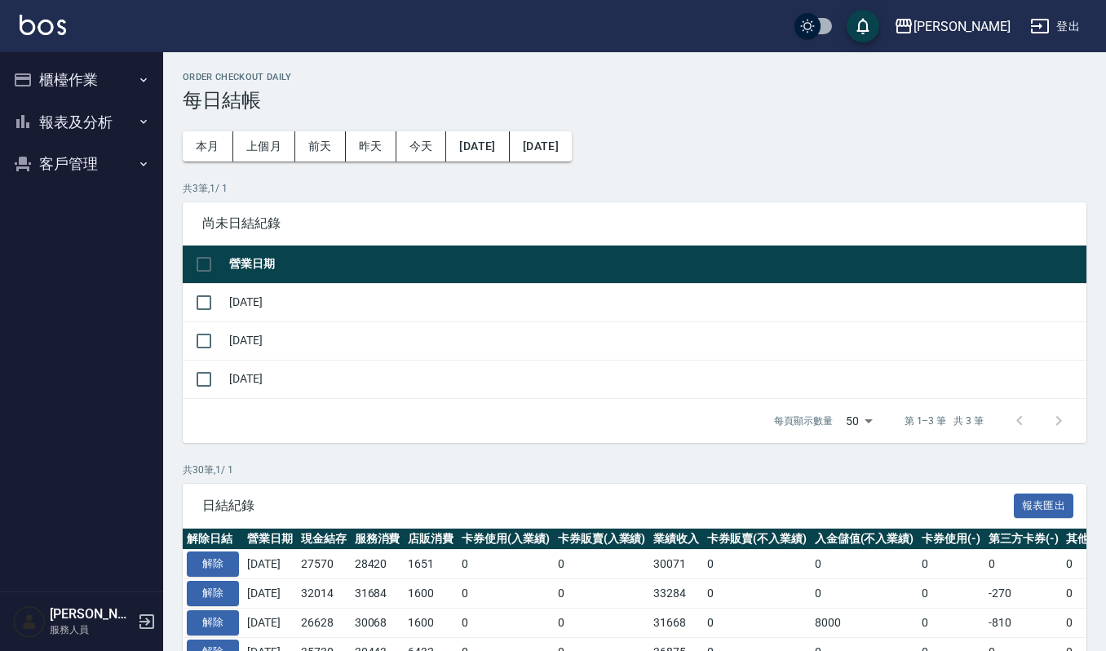
click at [104, 116] on button "報表及分析" at bounding box center [82, 122] width 150 height 42
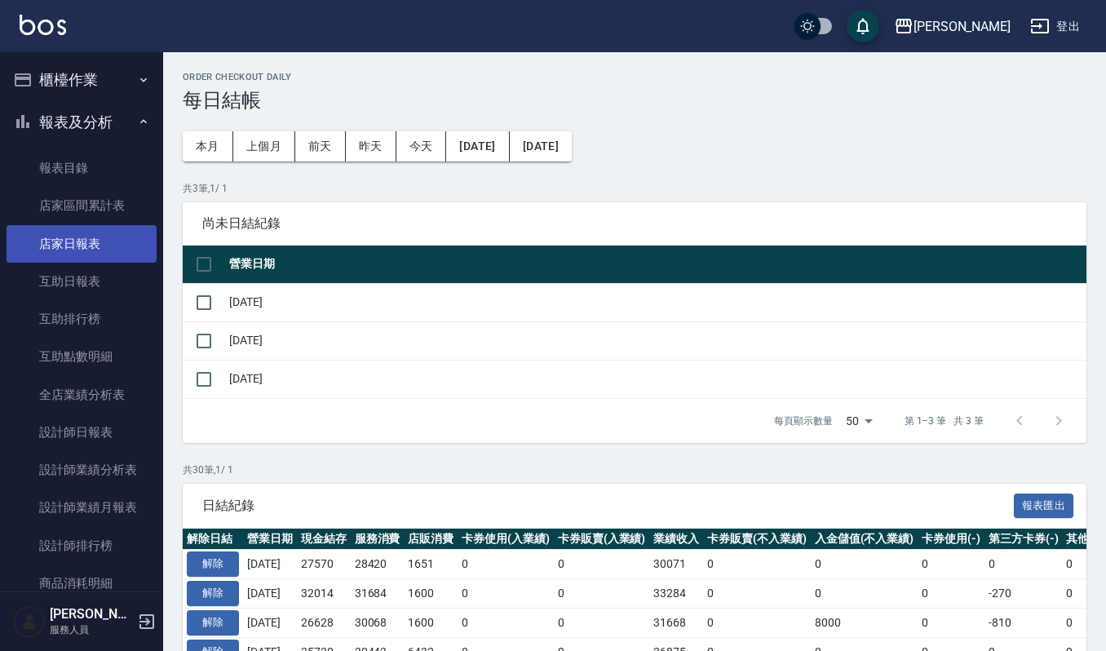
click at [105, 232] on link "店家日報表" at bounding box center [82, 244] width 150 height 38
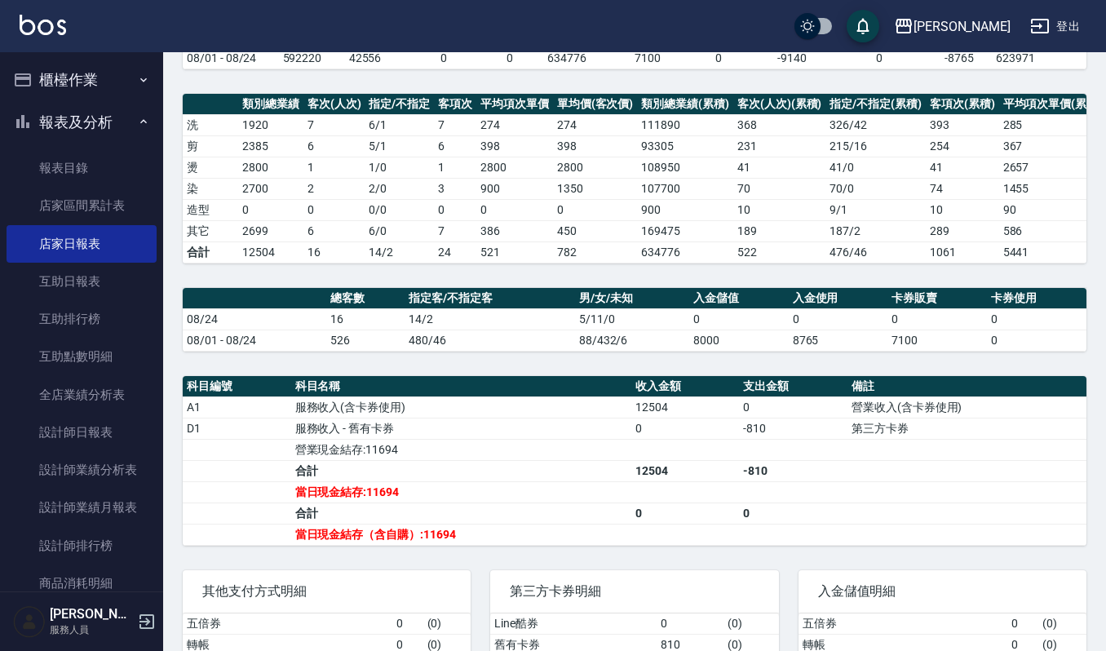
scroll to position [323, 0]
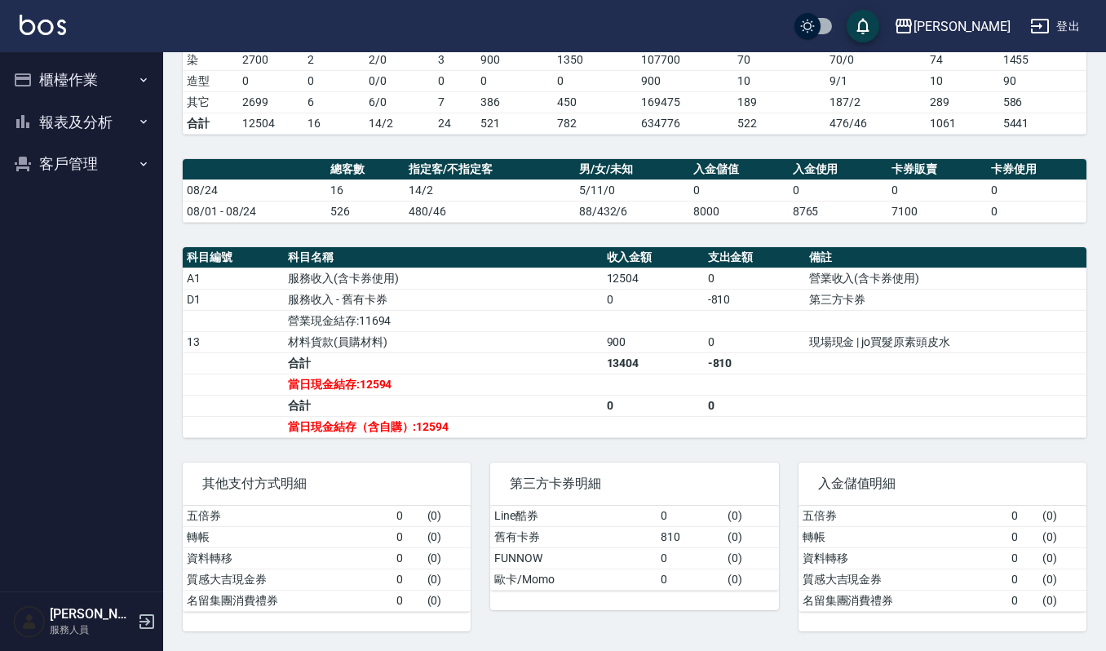
scroll to position [344, 0]
